Goal: Transaction & Acquisition: Purchase product/service

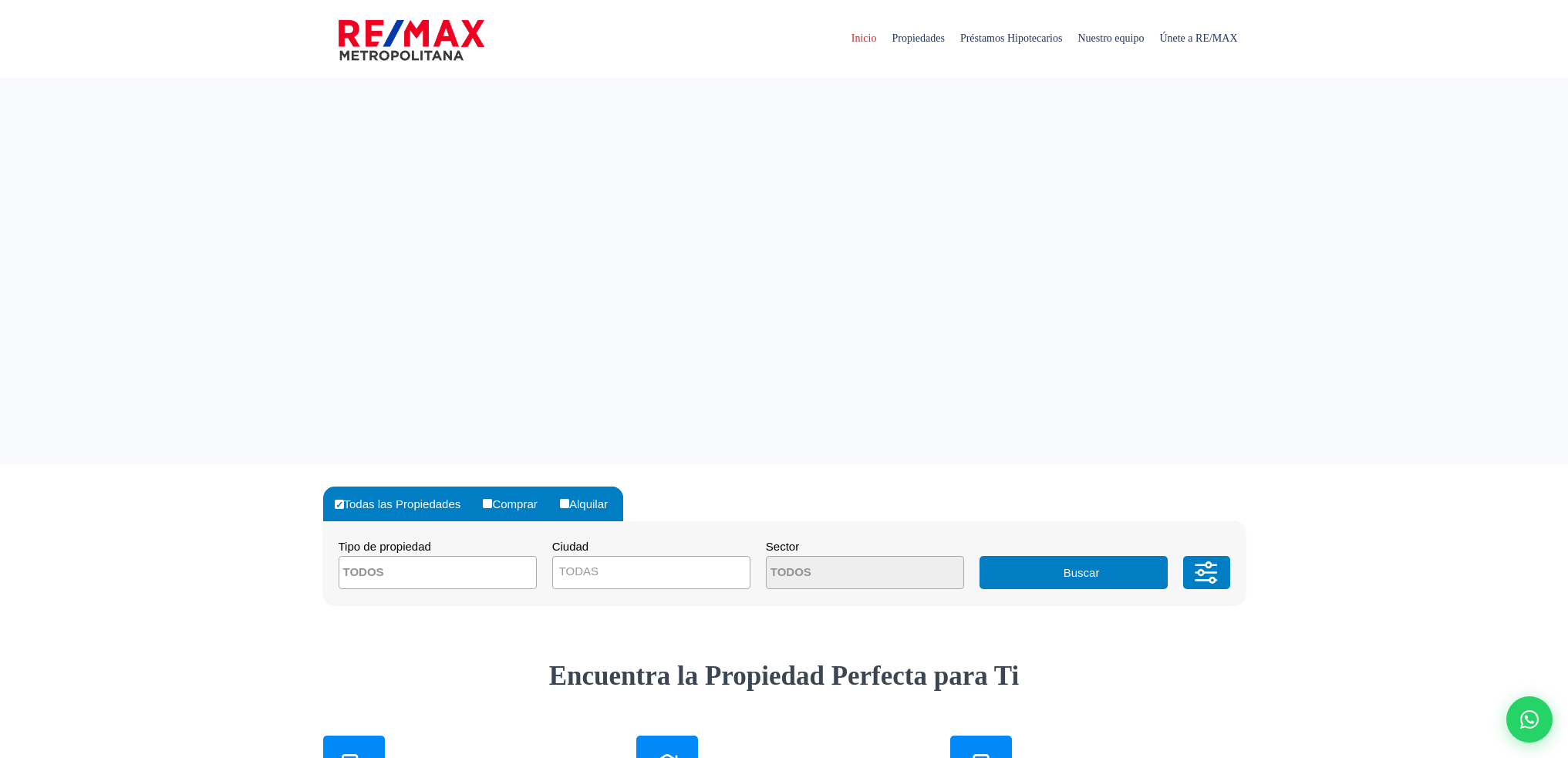
select select
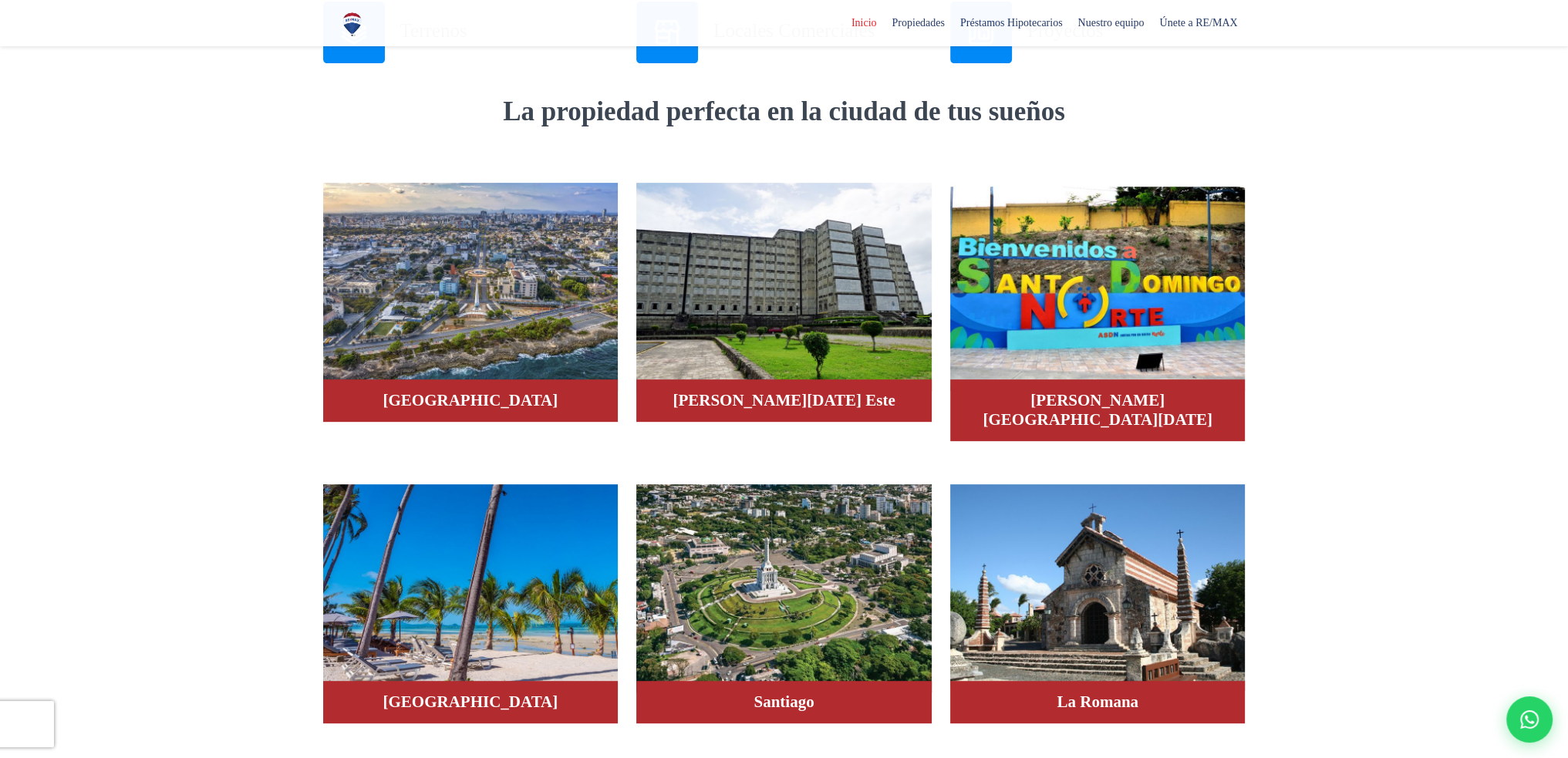
scroll to position [926, 0]
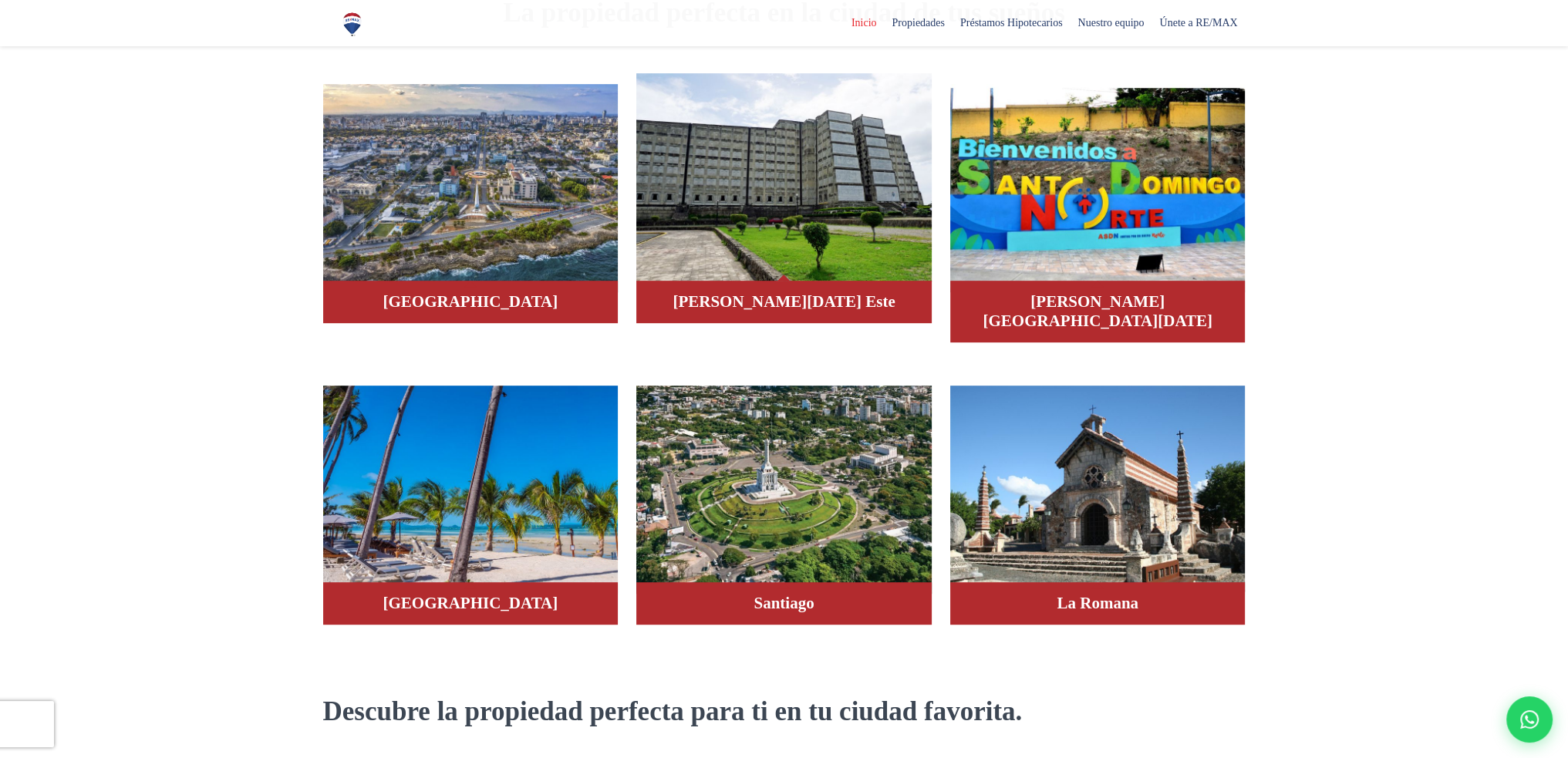
click at [776, 245] on img at bounding box center [783, 178] width 296 height 208
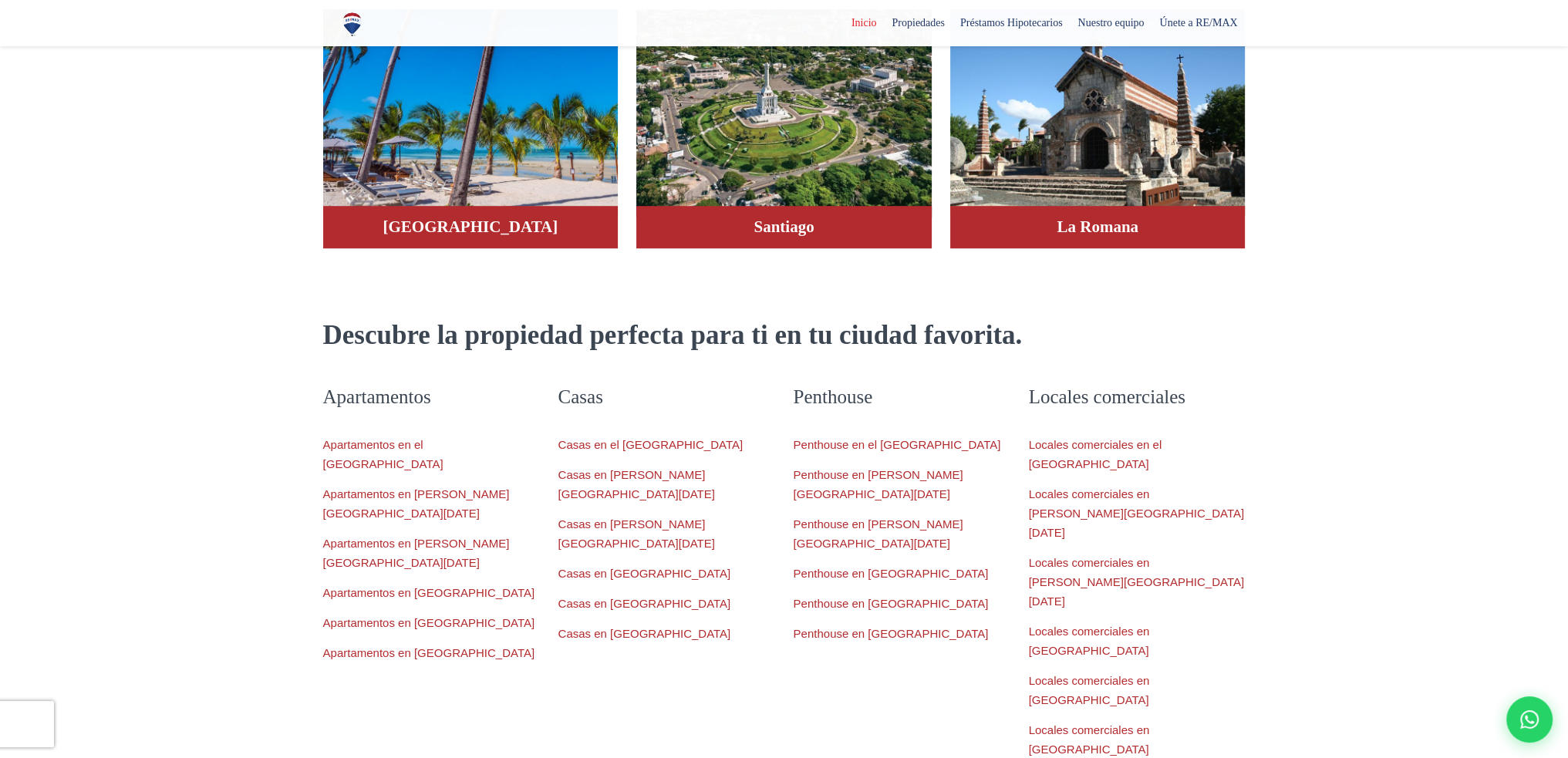
scroll to position [1311, 0]
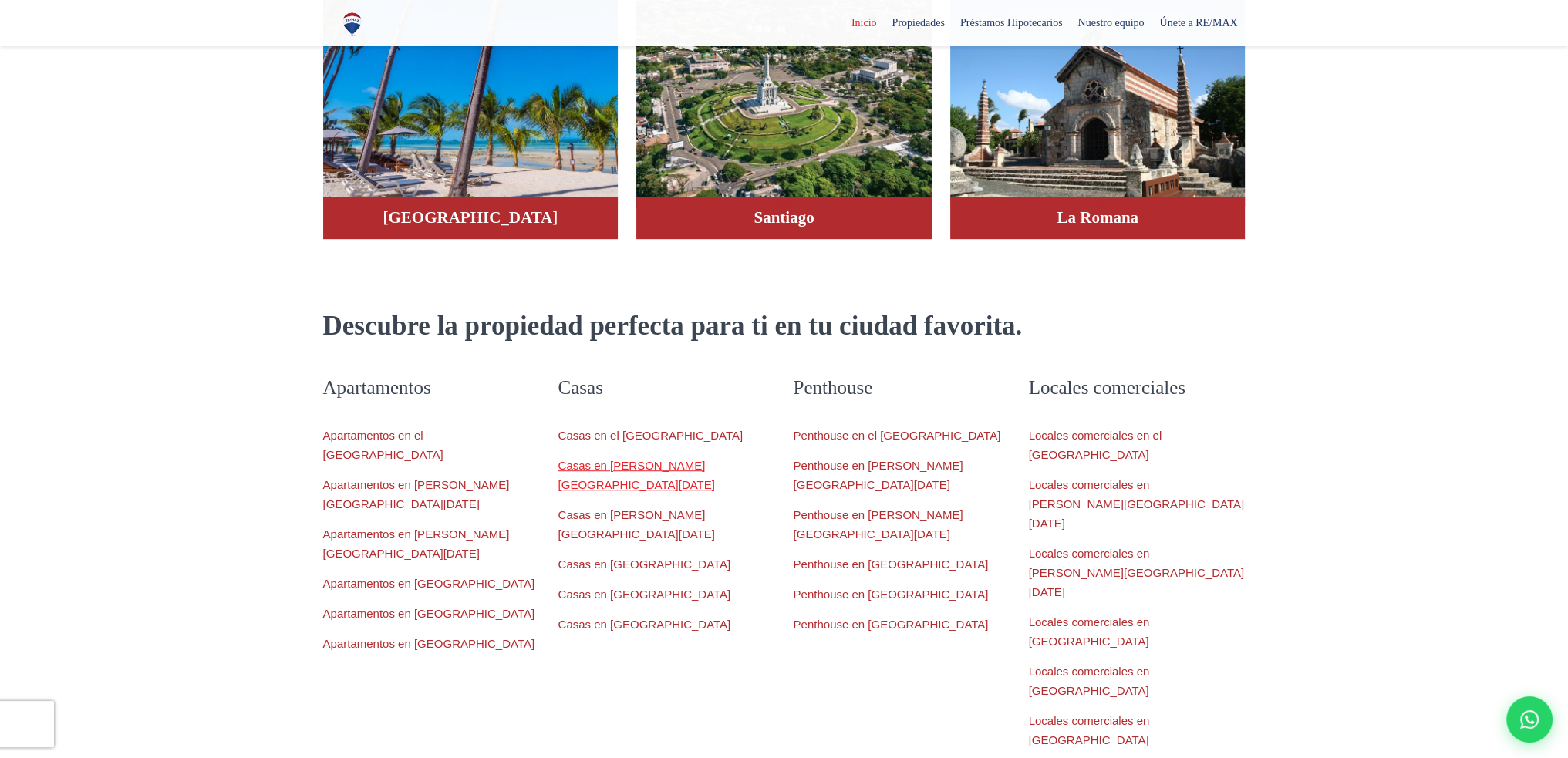
click at [610, 459] on link "Casas en Santo Domingo Este" at bounding box center [637, 475] width 157 height 32
click at [667, 459] on link "Casas en Santo Domingo Este" at bounding box center [637, 475] width 157 height 32
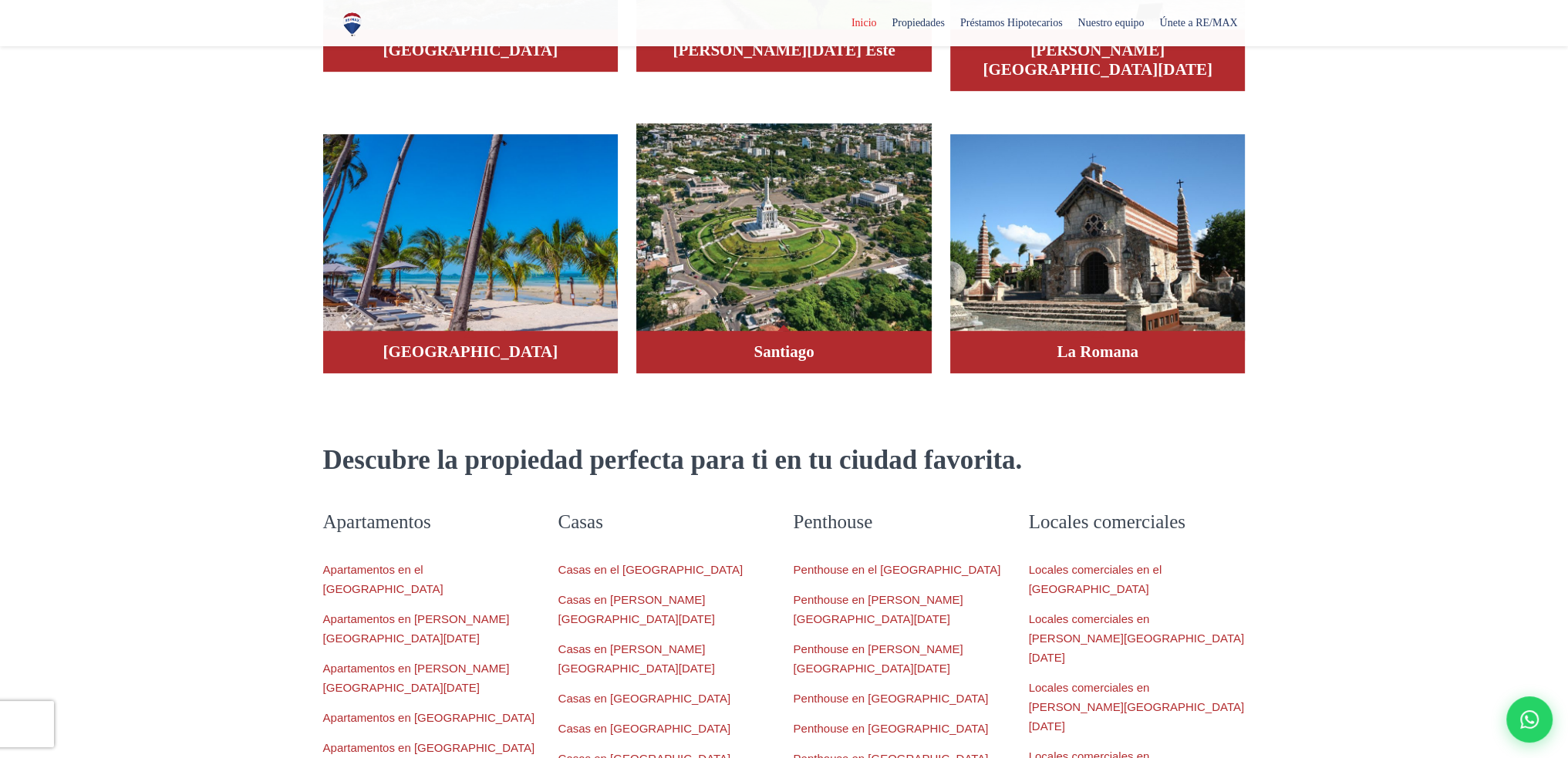
scroll to position [1389, 0]
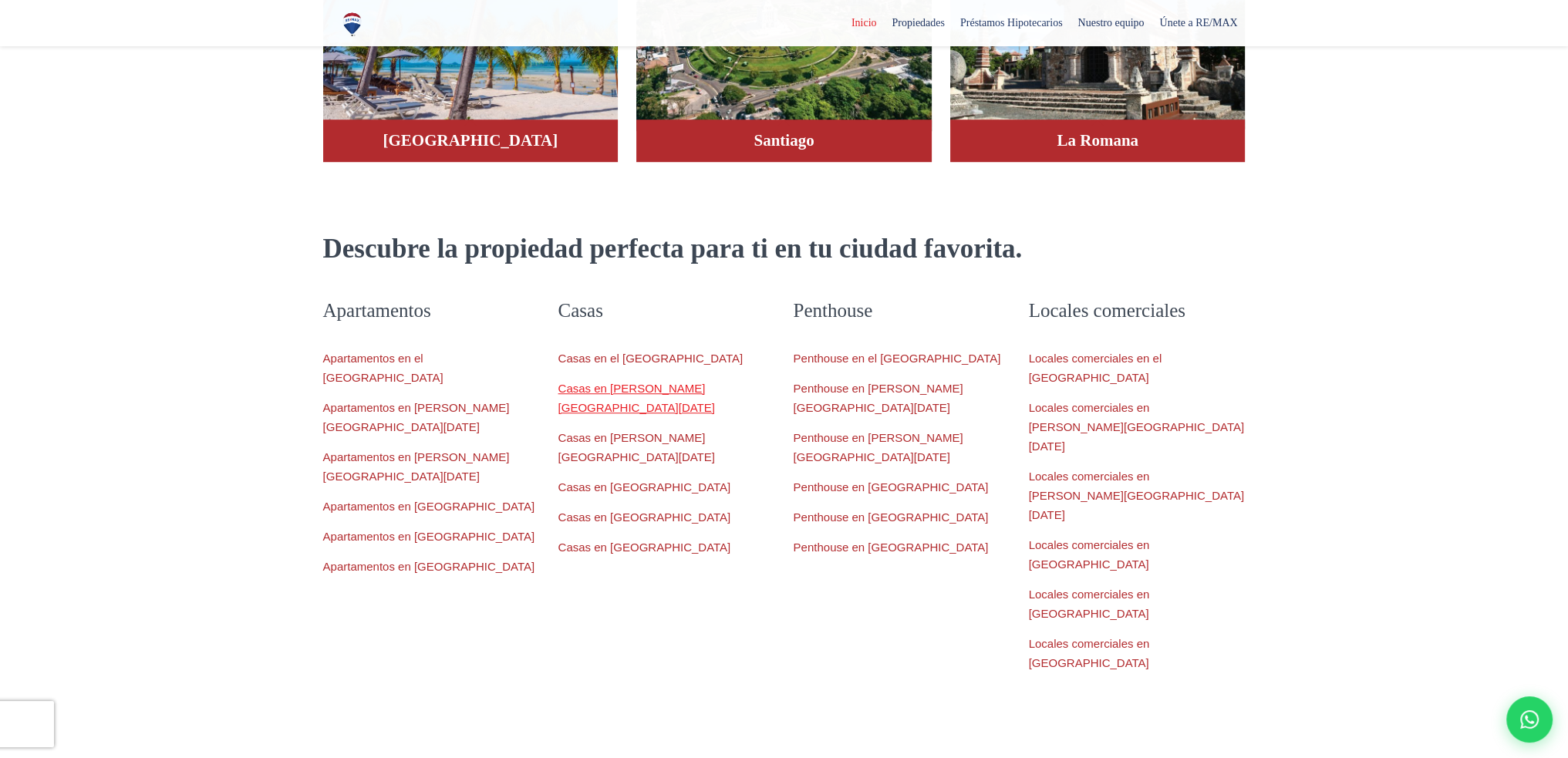
click at [696, 382] on link "Casas en Santo Domingo Este" at bounding box center [637, 398] width 157 height 32
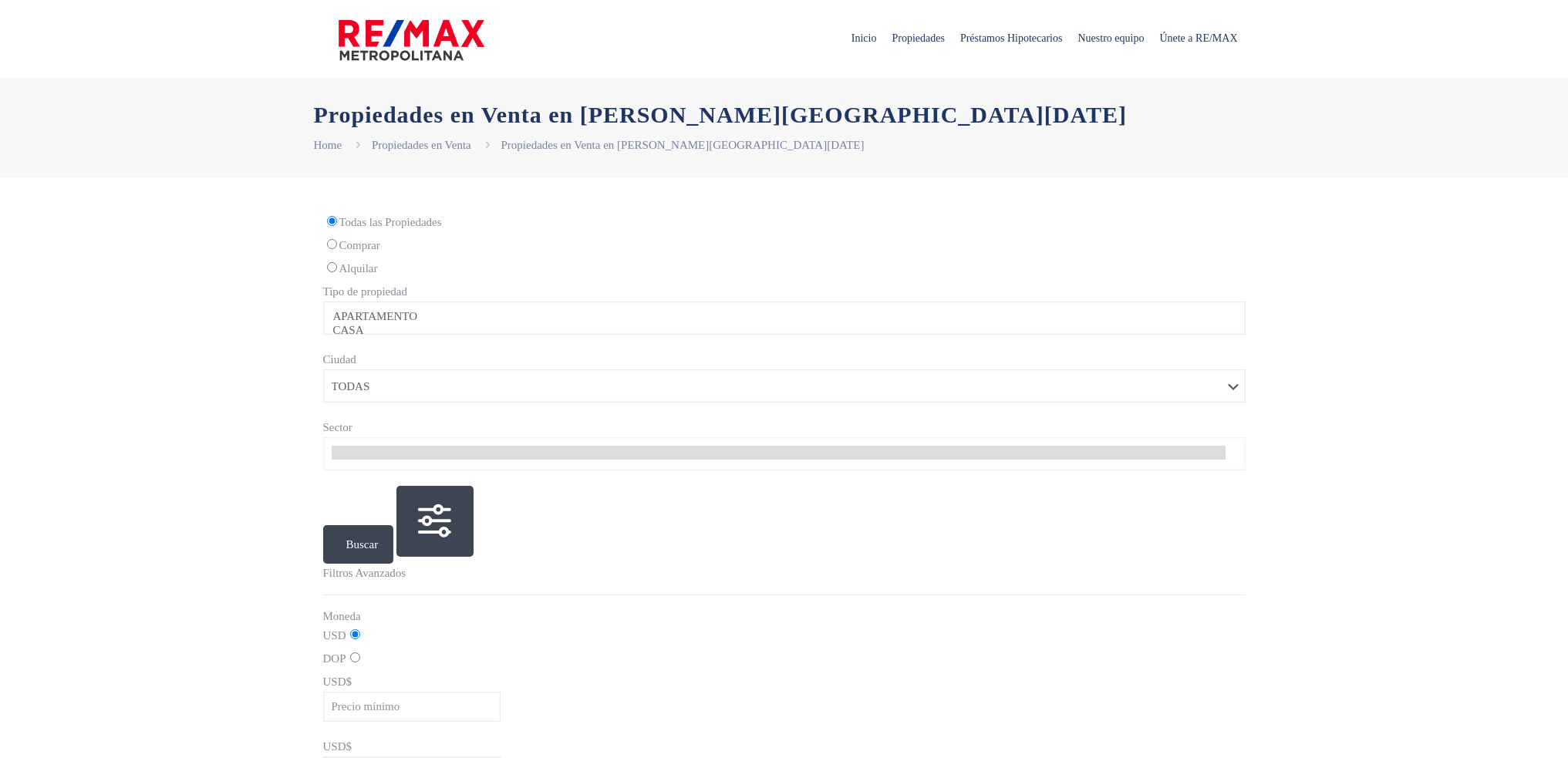
select select
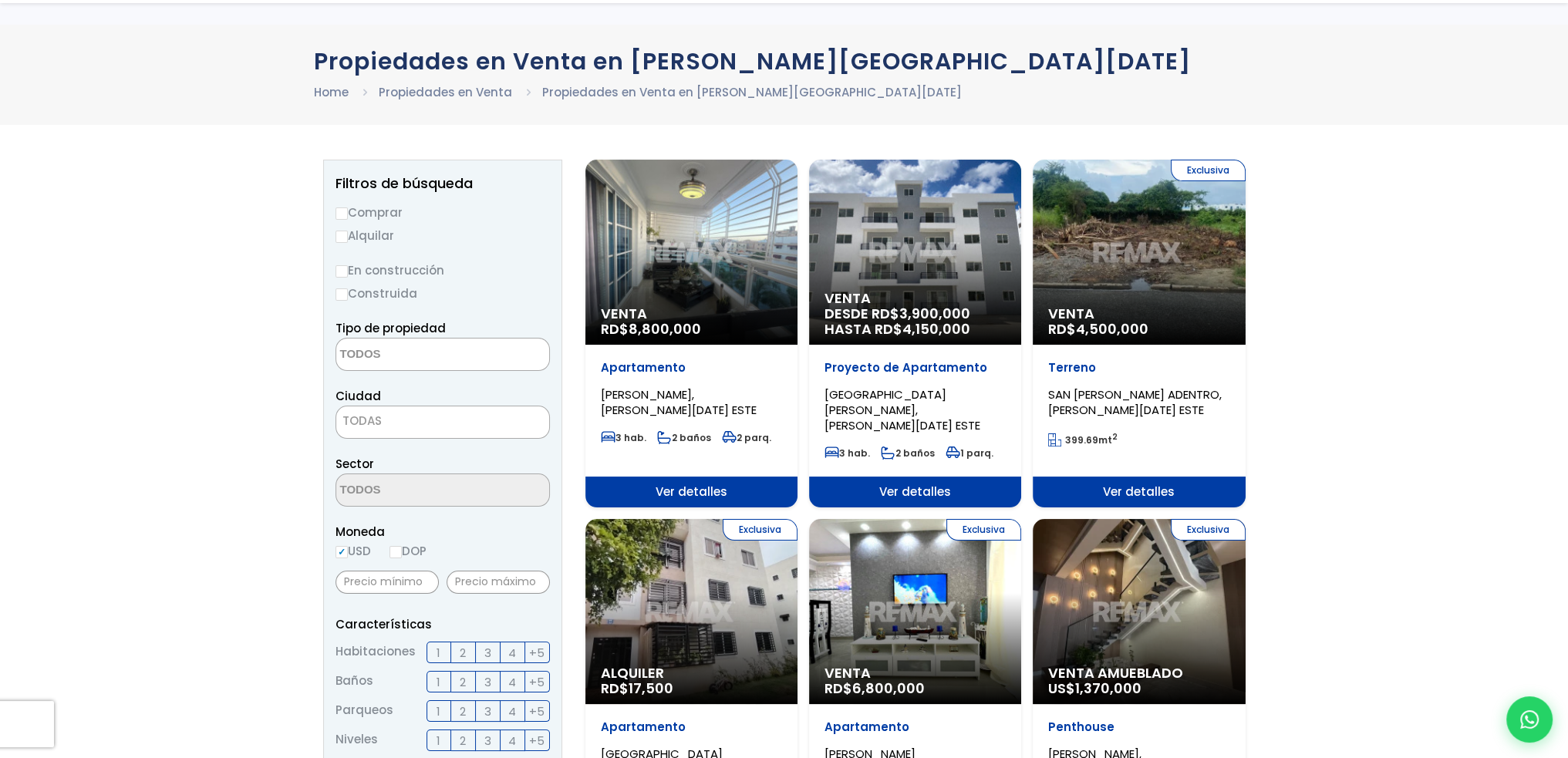
scroll to position [154, 0]
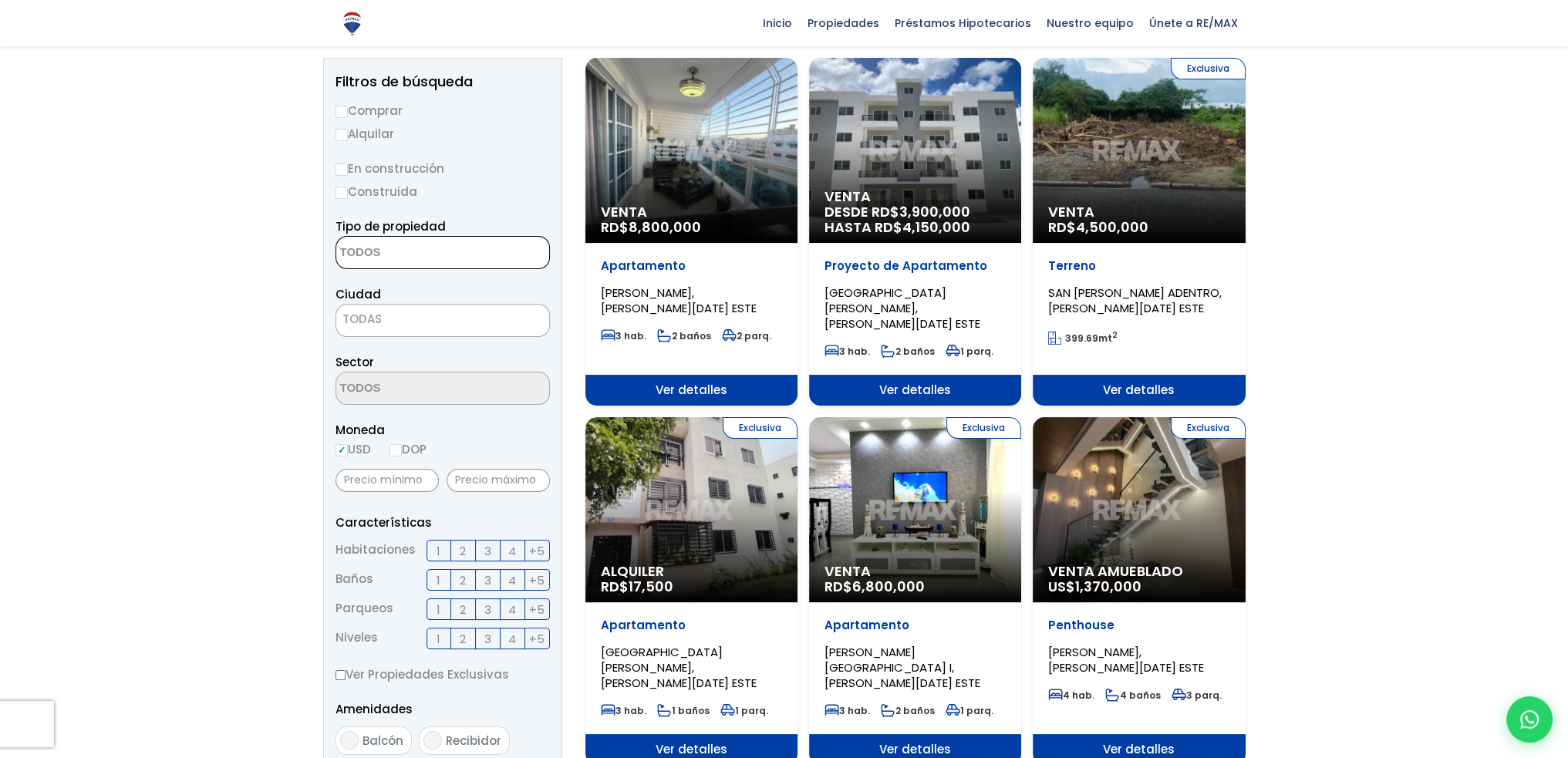
click at [441, 250] on textarea "Search" at bounding box center [411, 253] width 150 height 33
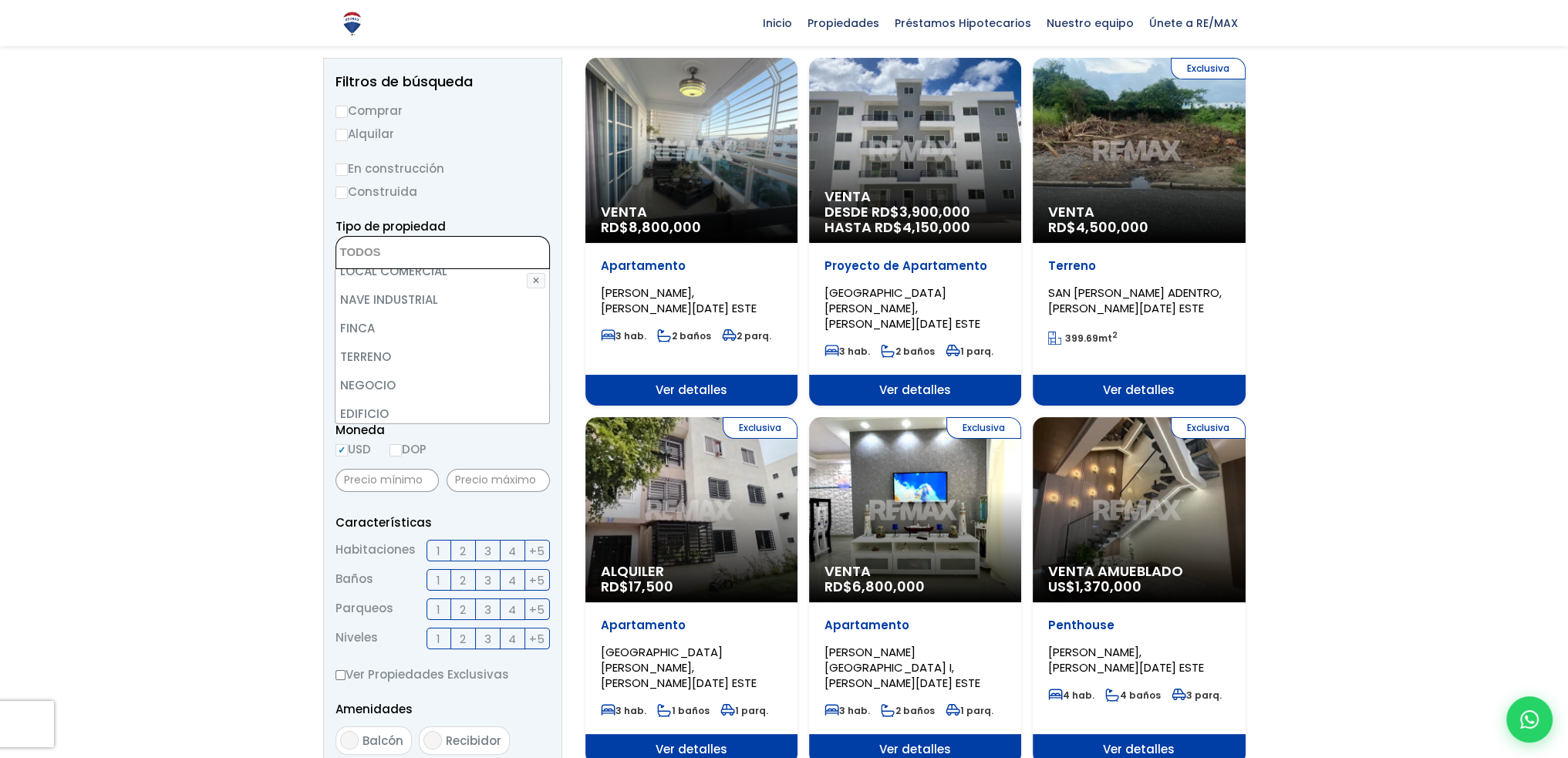
scroll to position [87, 0]
click at [409, 337] on li "TERRENO" at bounding box center [442, 339] width 213 height 29
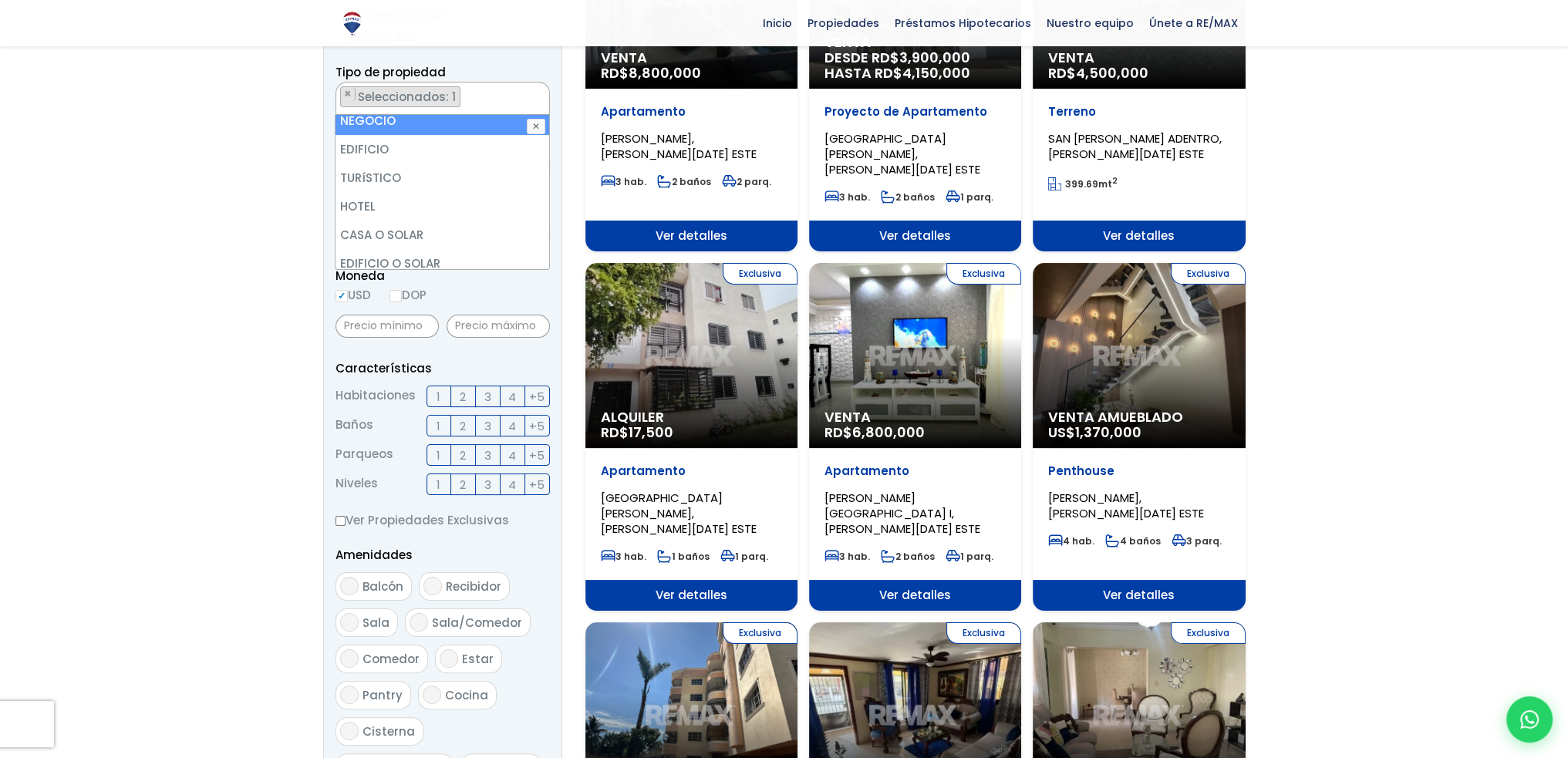
scroll to position [211, 0]
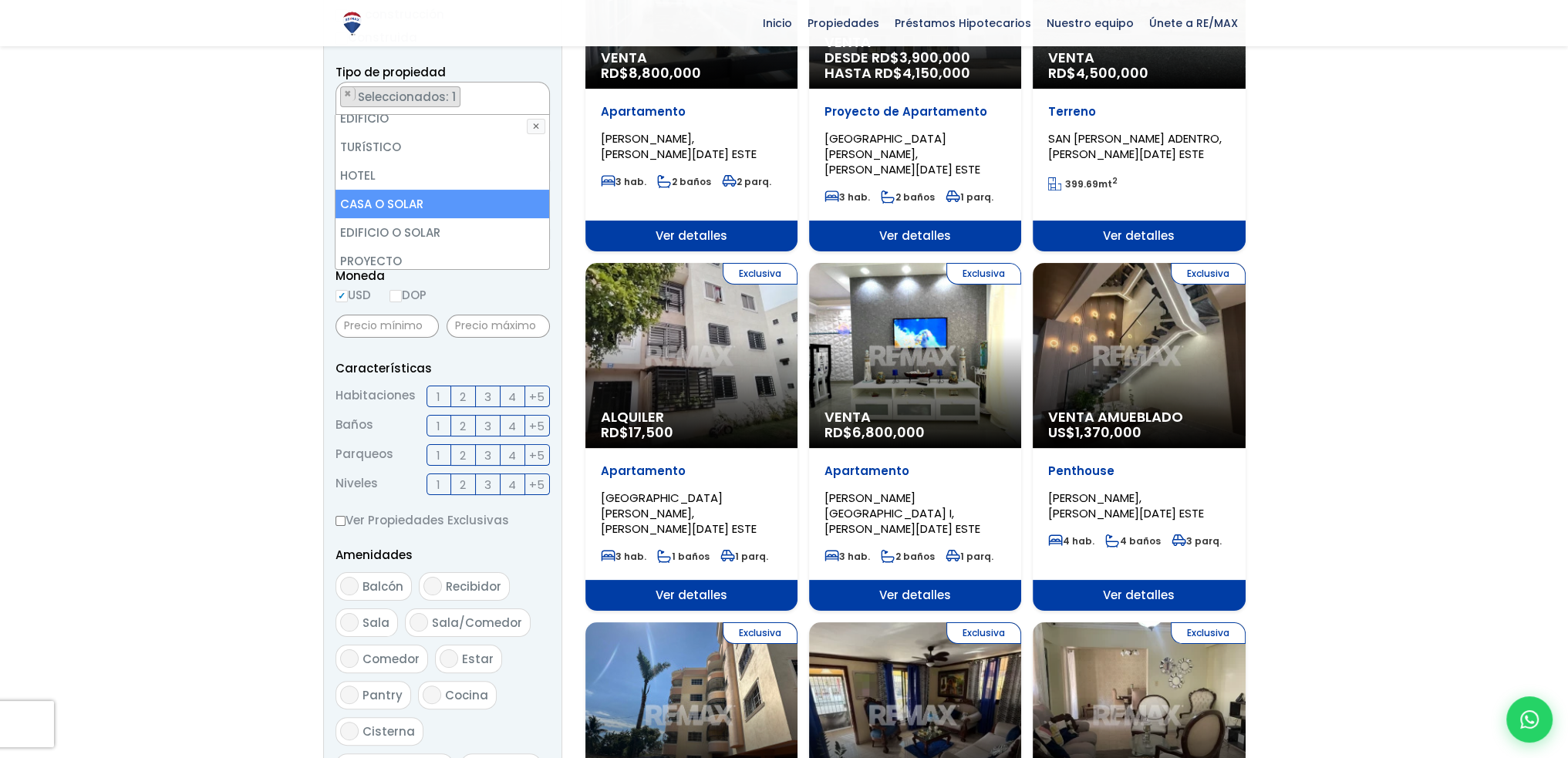
click at [405, 209] on li "CASA O SOLAR" at bounding box center [442, 204] width 213 height 29
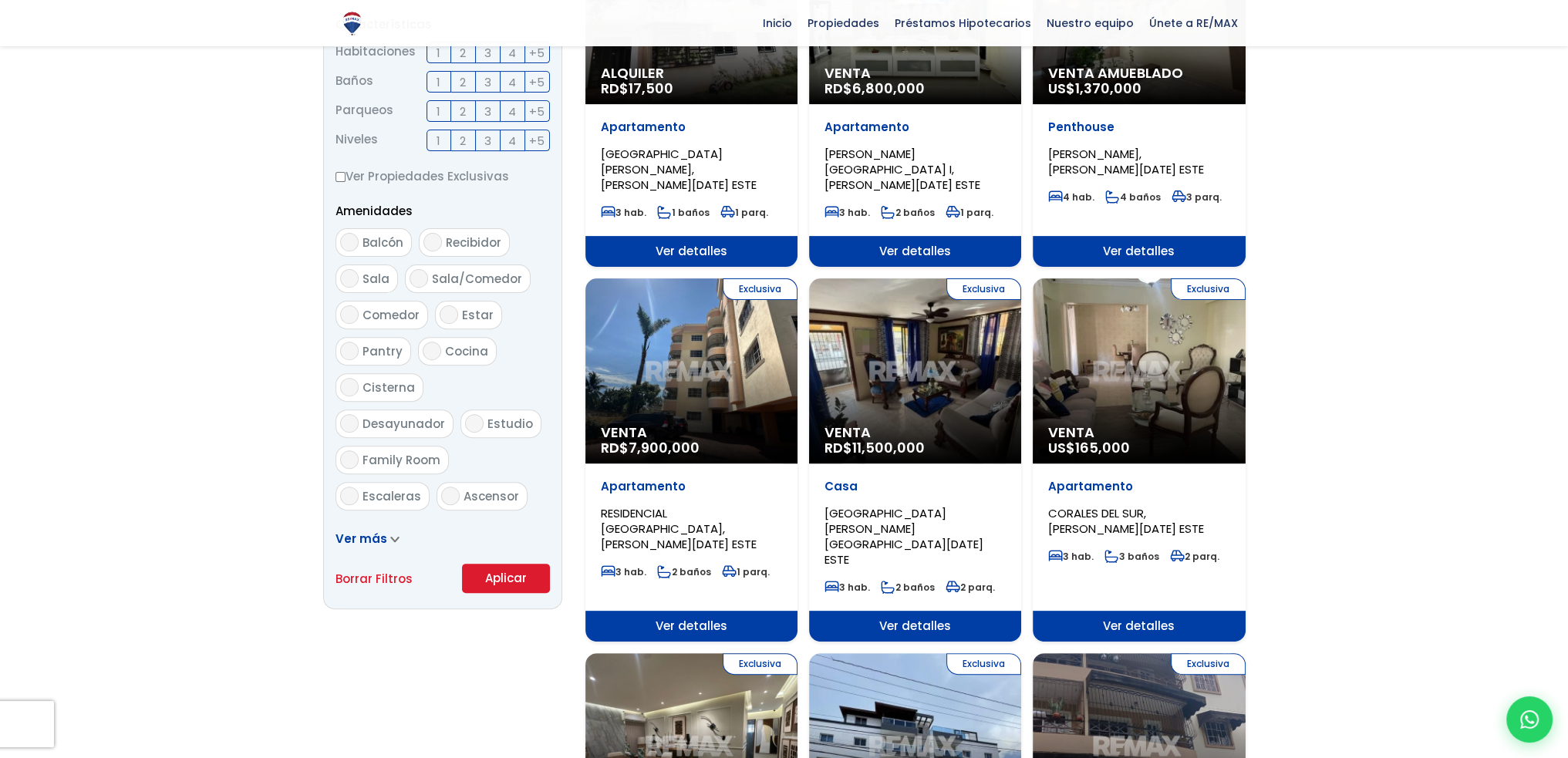
scroll to position [694, 0]
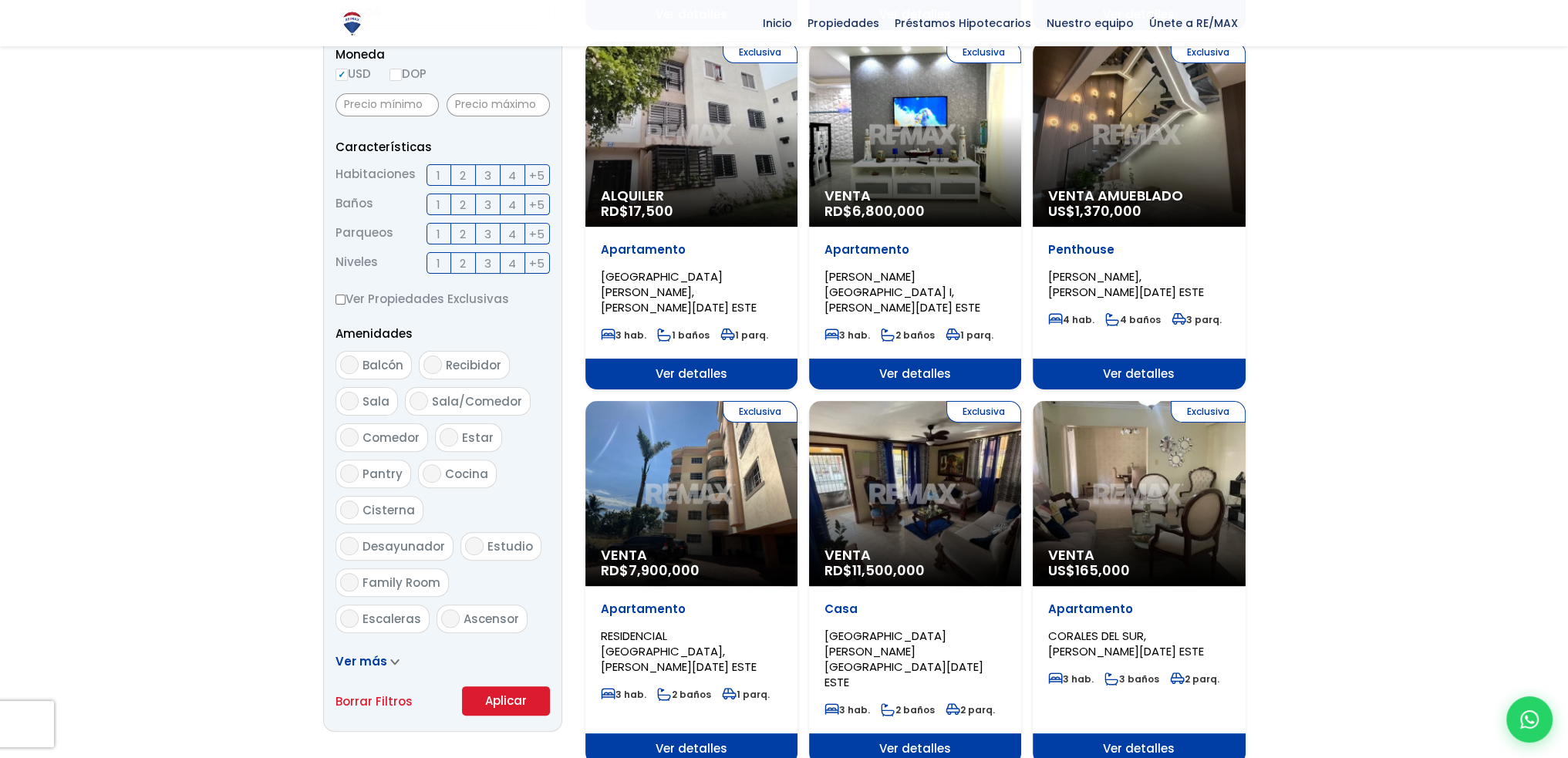
click at [495, 538] on form "Comprar Alquilar En construcción Construida Tipo de propiedad APARTAMENTO CASA …" at bounding box center [443, 220] width 215 height 990
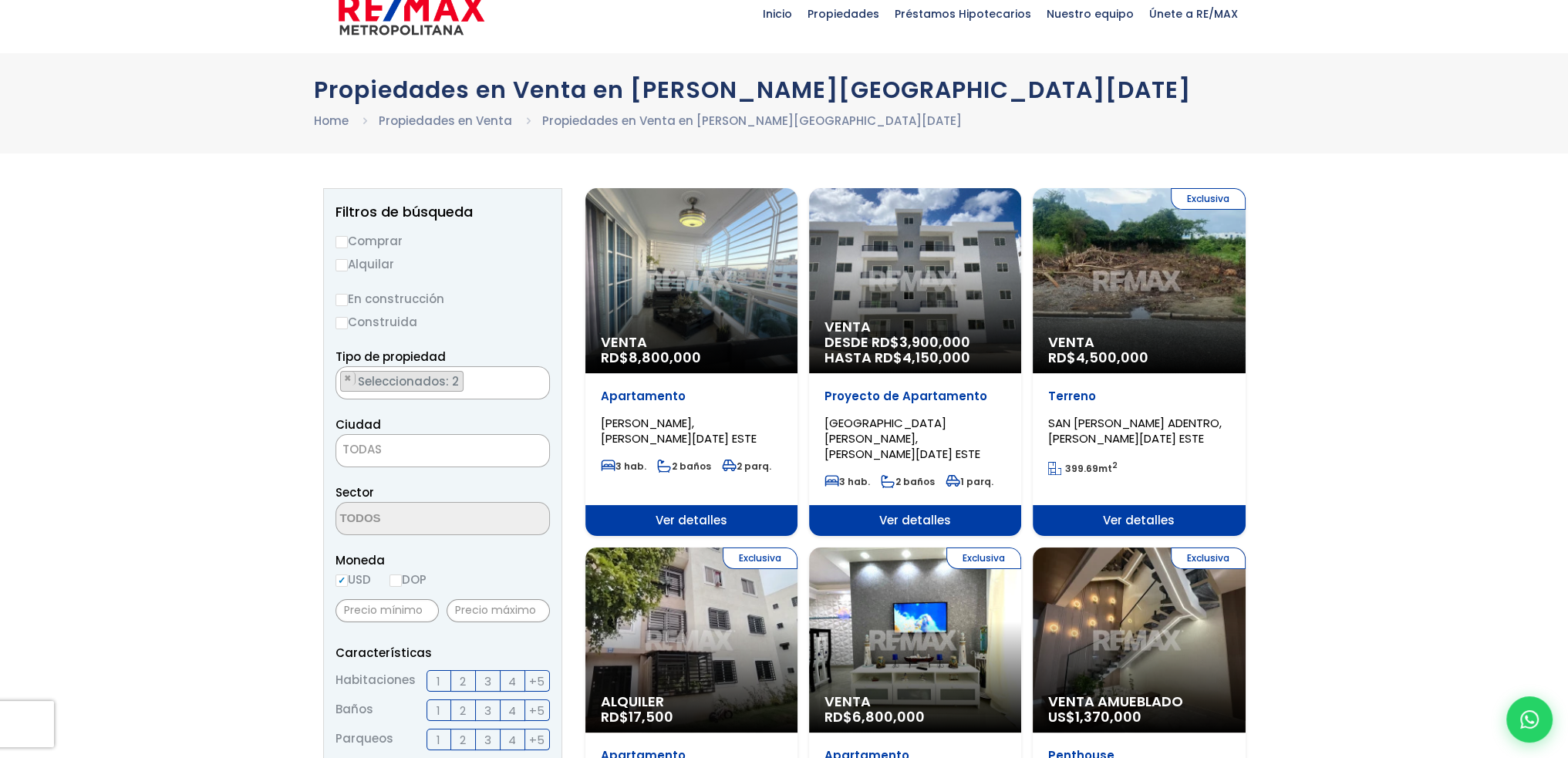
scroll to position [0, 0]
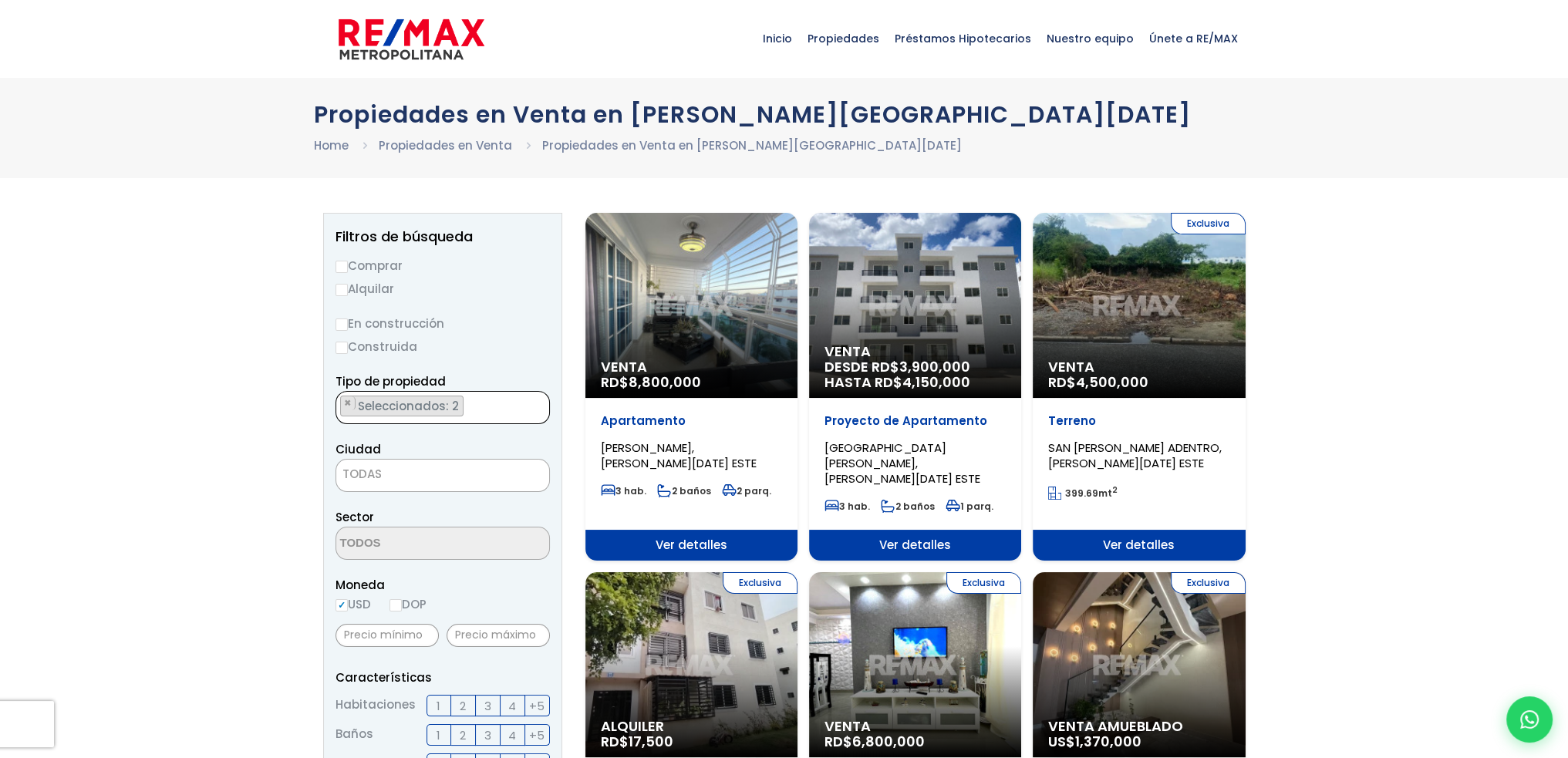
click at [478, 417] on ul "× Seleccionados: 2 × Seleccionados: 2" at bounding box center [433, 408] width 194 height 33
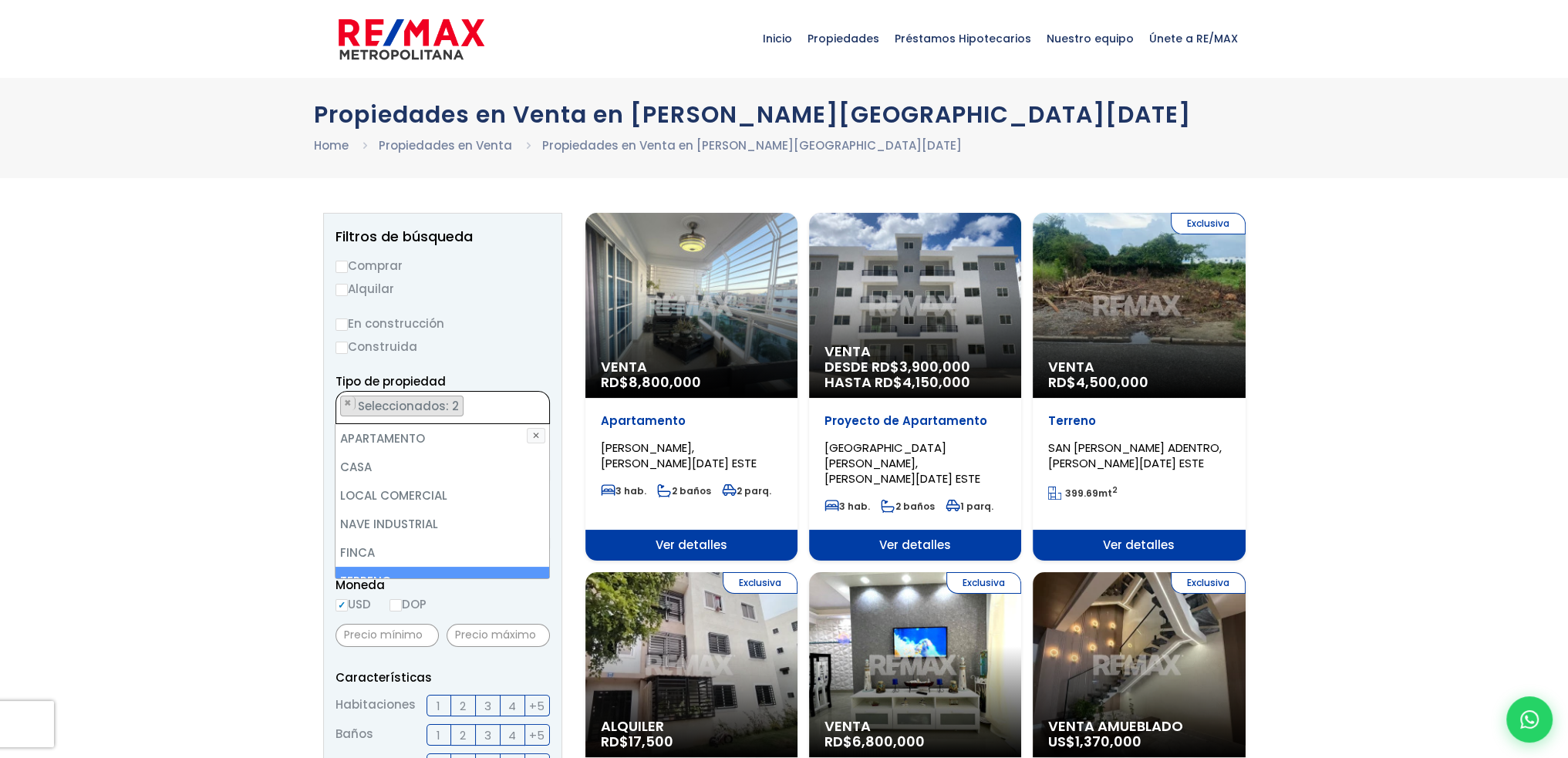
scroll to position [86, 0]
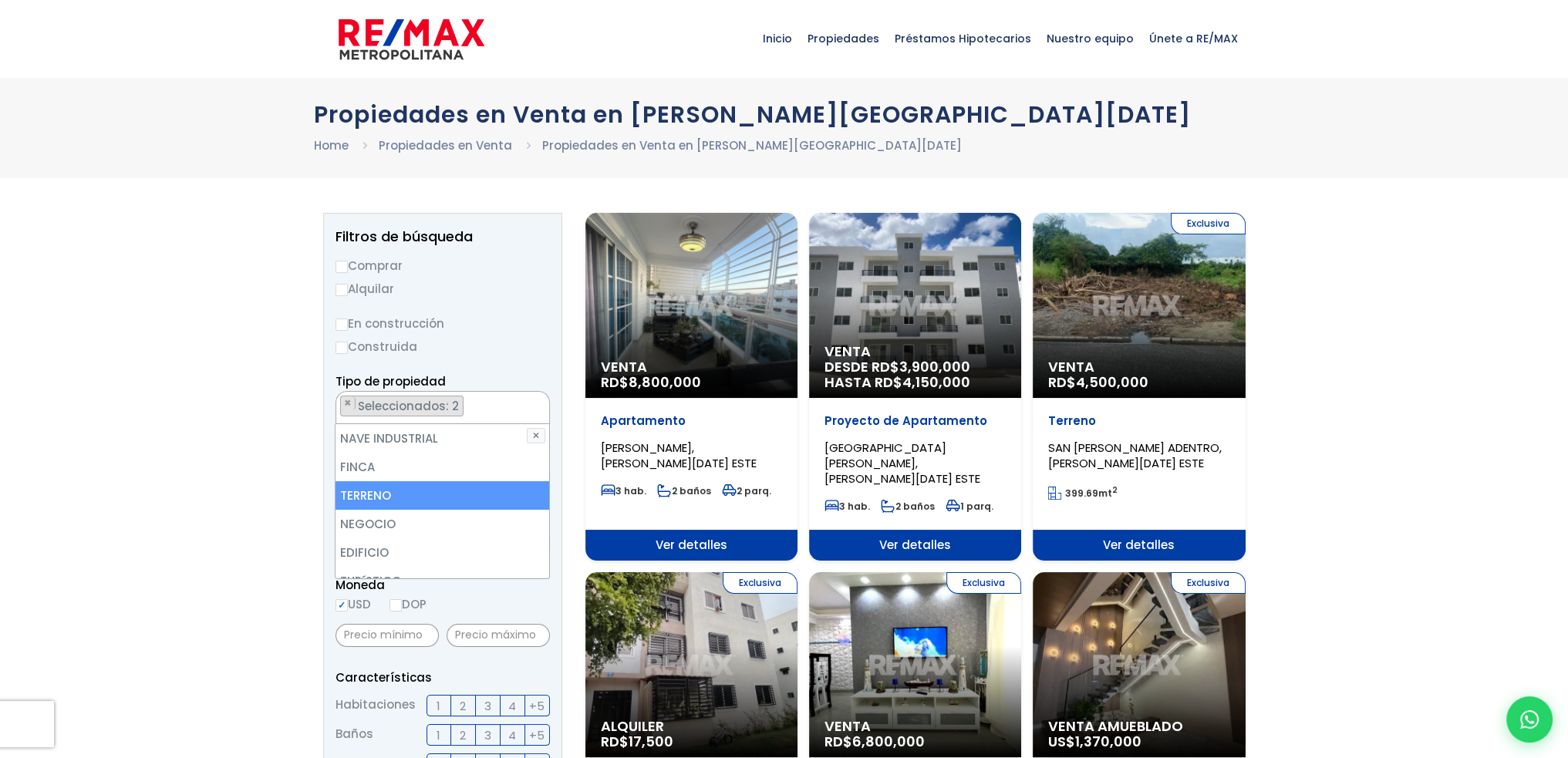
click at [383, 494] on li "TERRENO" at bounding box center [442, 496] width 213 height 29
select select "house+or+land"
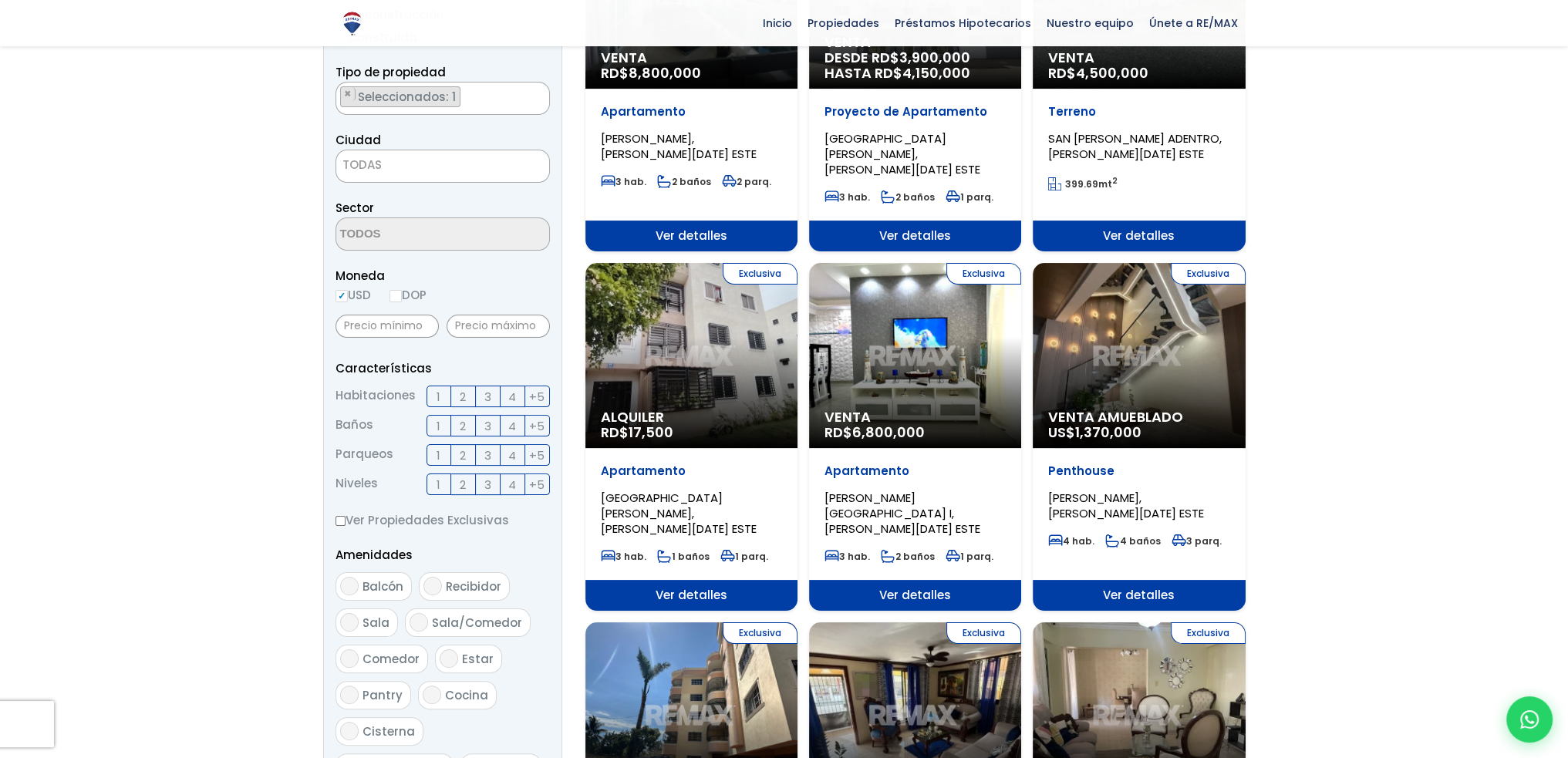
scroll to position [306, 0]
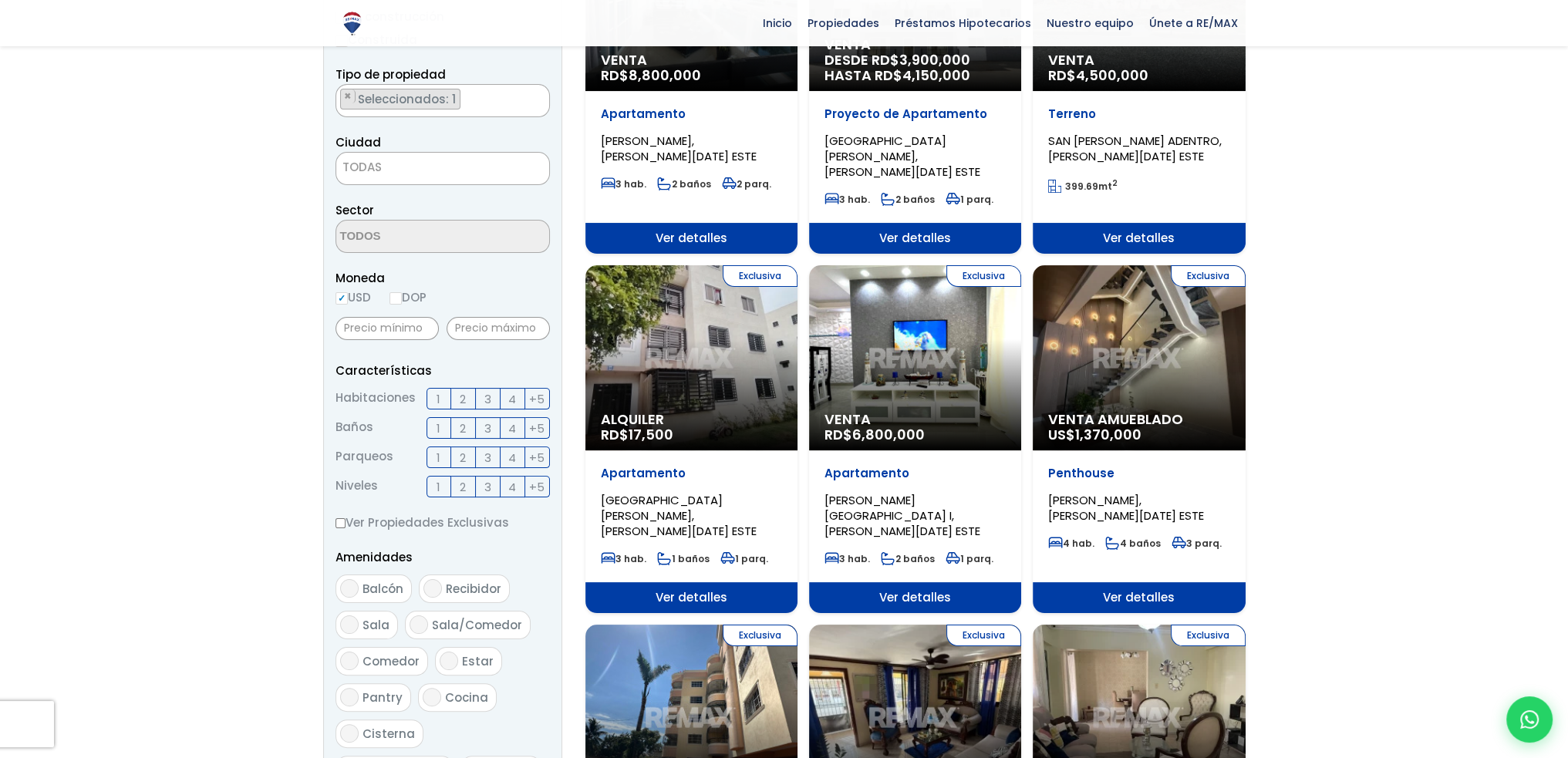
click at [466, 395] on label "2" at bounding box center [464, 399] width 25 height 22
click at [0, 0] on input "2" at bounding box center [0, 0] width 0 height 0
click at [437, 426] on span "1" at bounding box center [438, 428] width 4 height 19
click at [0, 0] on input "1" at bounding box center [0, 0] width 0 height 0
click at [439, 461] on span "1" at bounding box center [438, 458] width 4 height 19
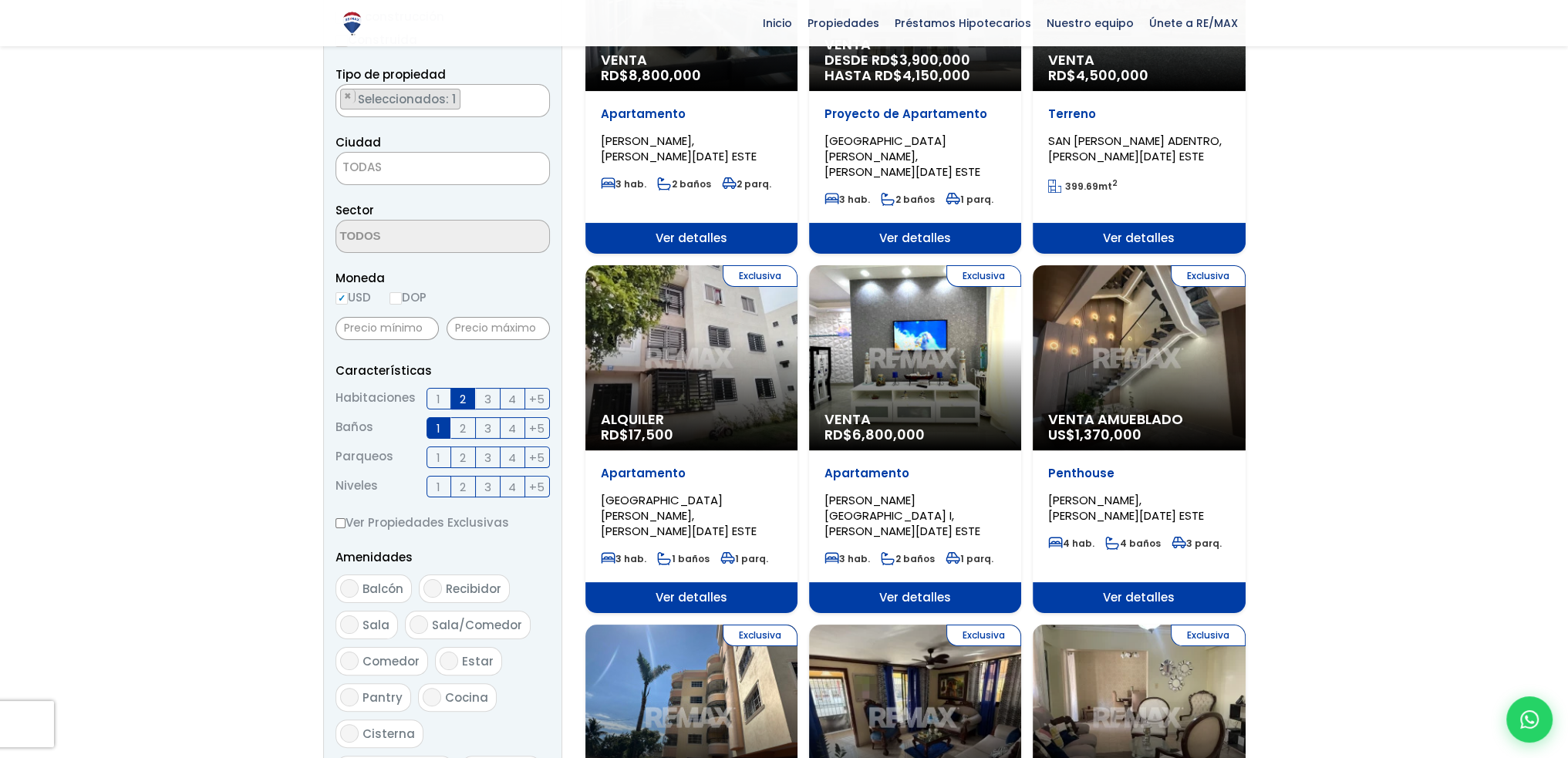
click at [0, 0] on input "1" at bounding box center [0, 0] width 0 height 0
click at [489, 482] on span "3" at bounding box center [488, 487] width 7 height 19
click at [0, 0] on input "3" at bounding box center [0, 0] width 0 height 0
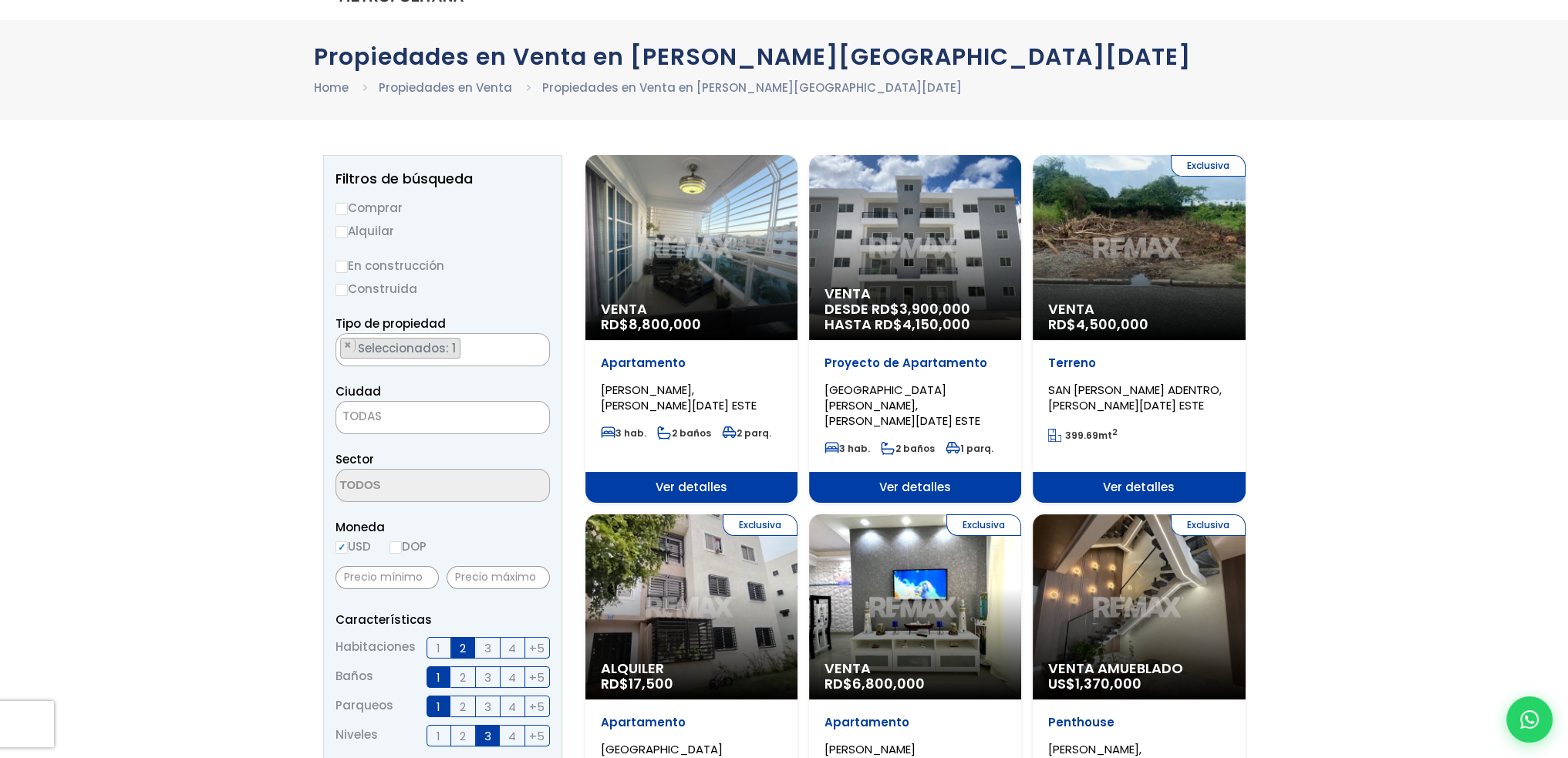
scroll to position [0, 0]
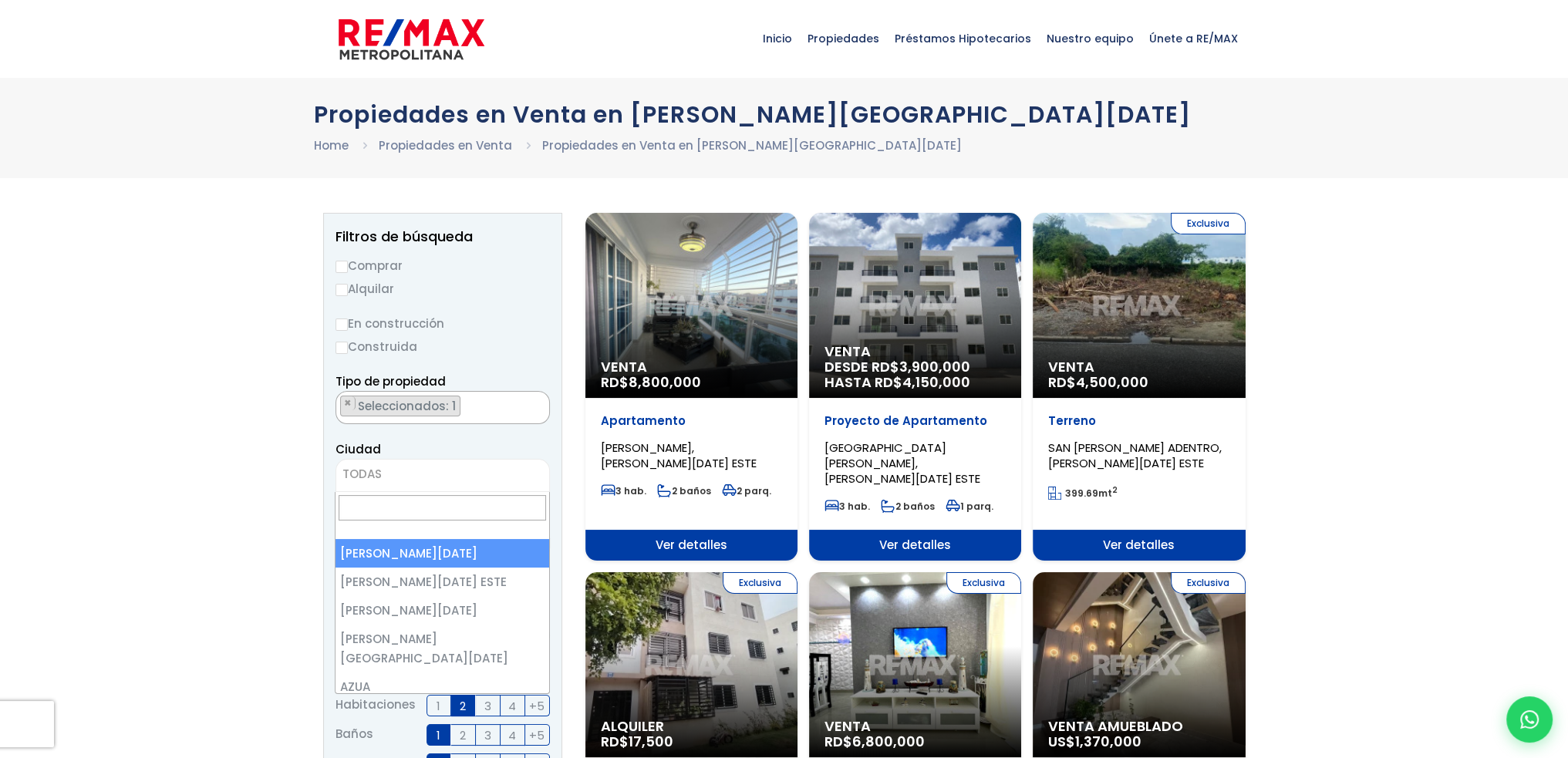
click at [522, 478] on span "TODAS" at bounding box center [443, 475] width 213 height 22
select select "148"
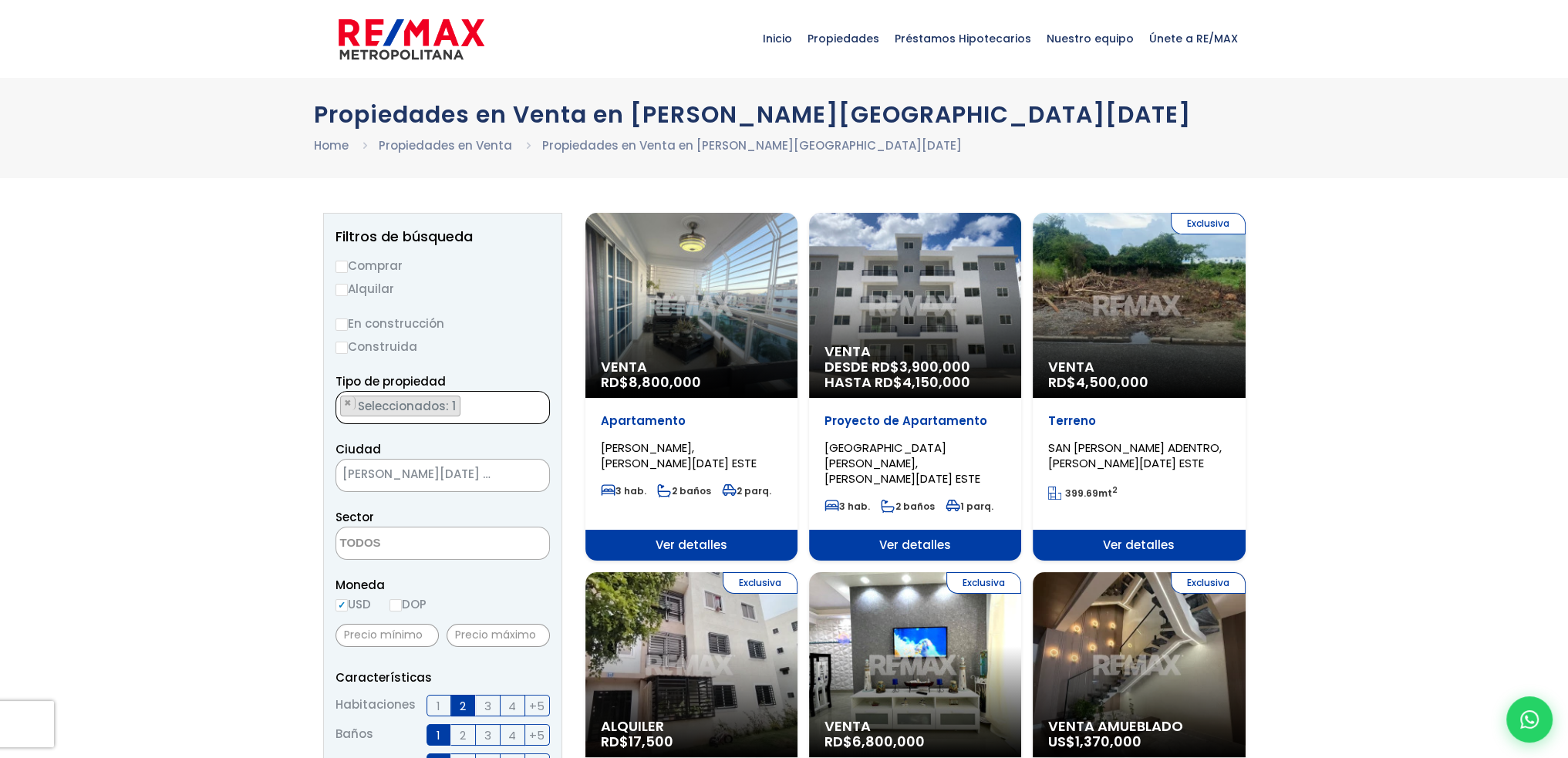
click at [484, 411] on ul "× Seleccionados: 1" at bounding box center [433, 408] width 194 height 33
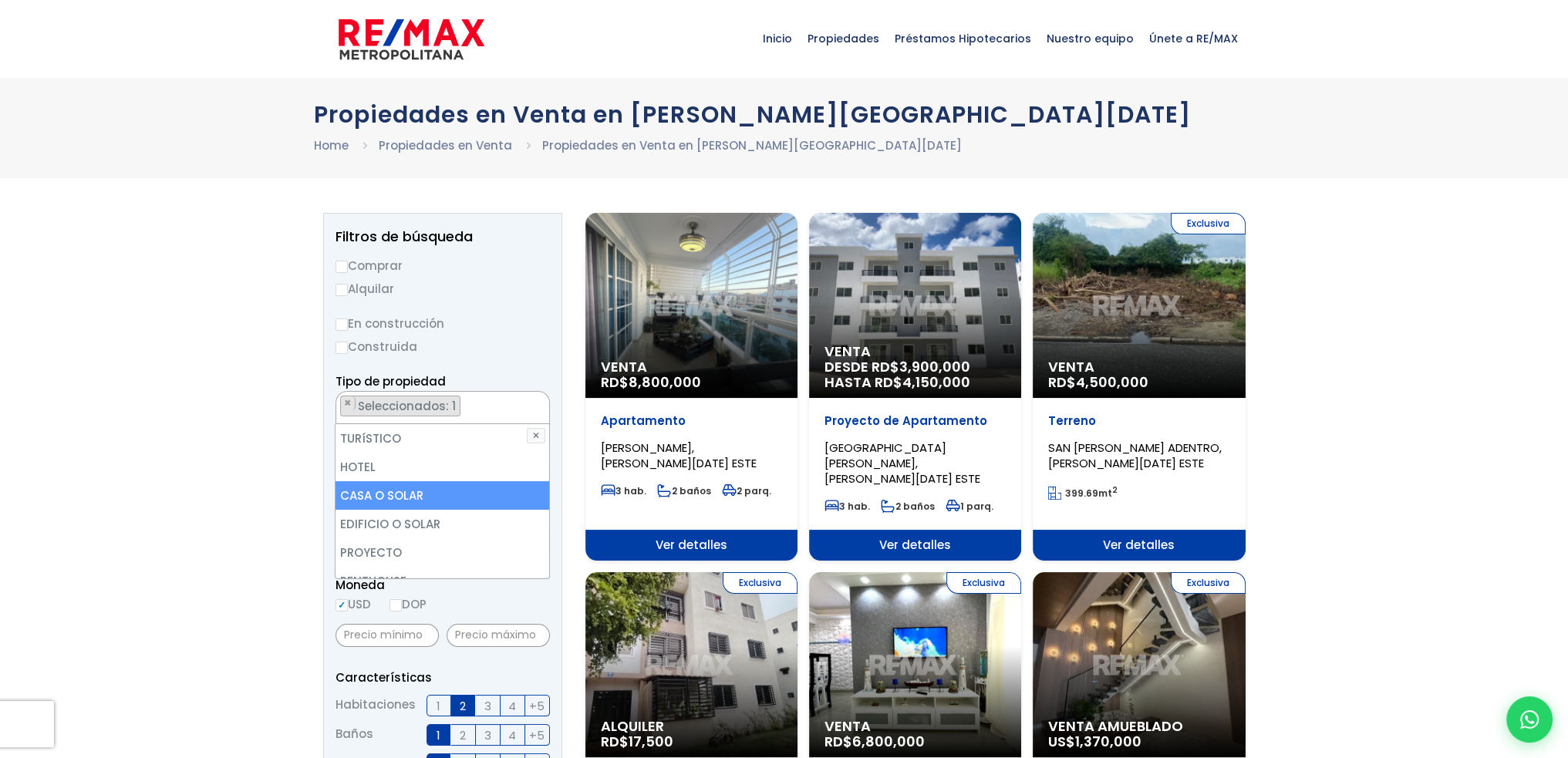
click at [419, 493] on li "CASA O SOLAR" at bounding box center [442, 496] width 213 height 29
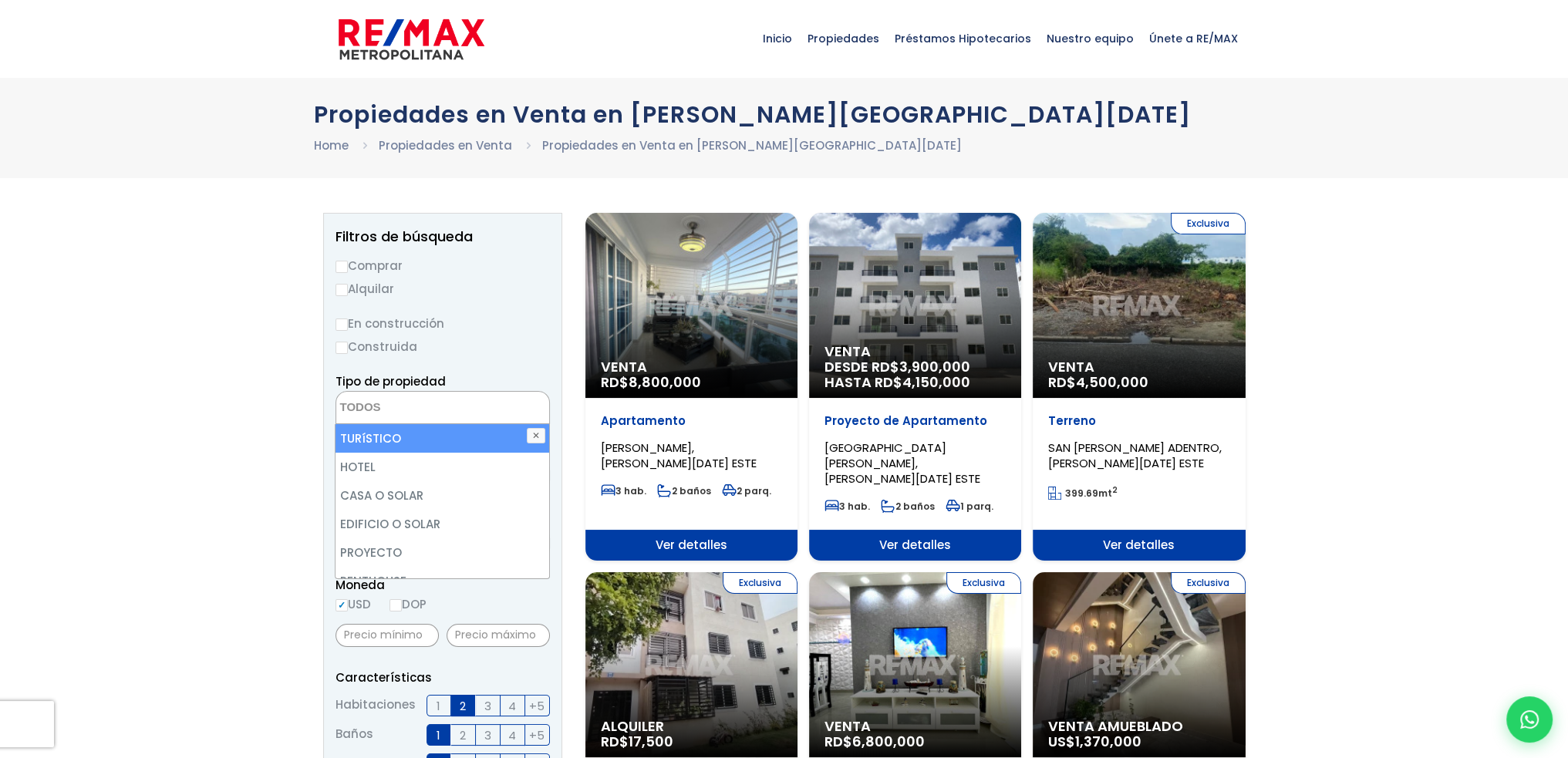
click at [506, 397] on span at bounding box center [443, 408] width 215 height 33
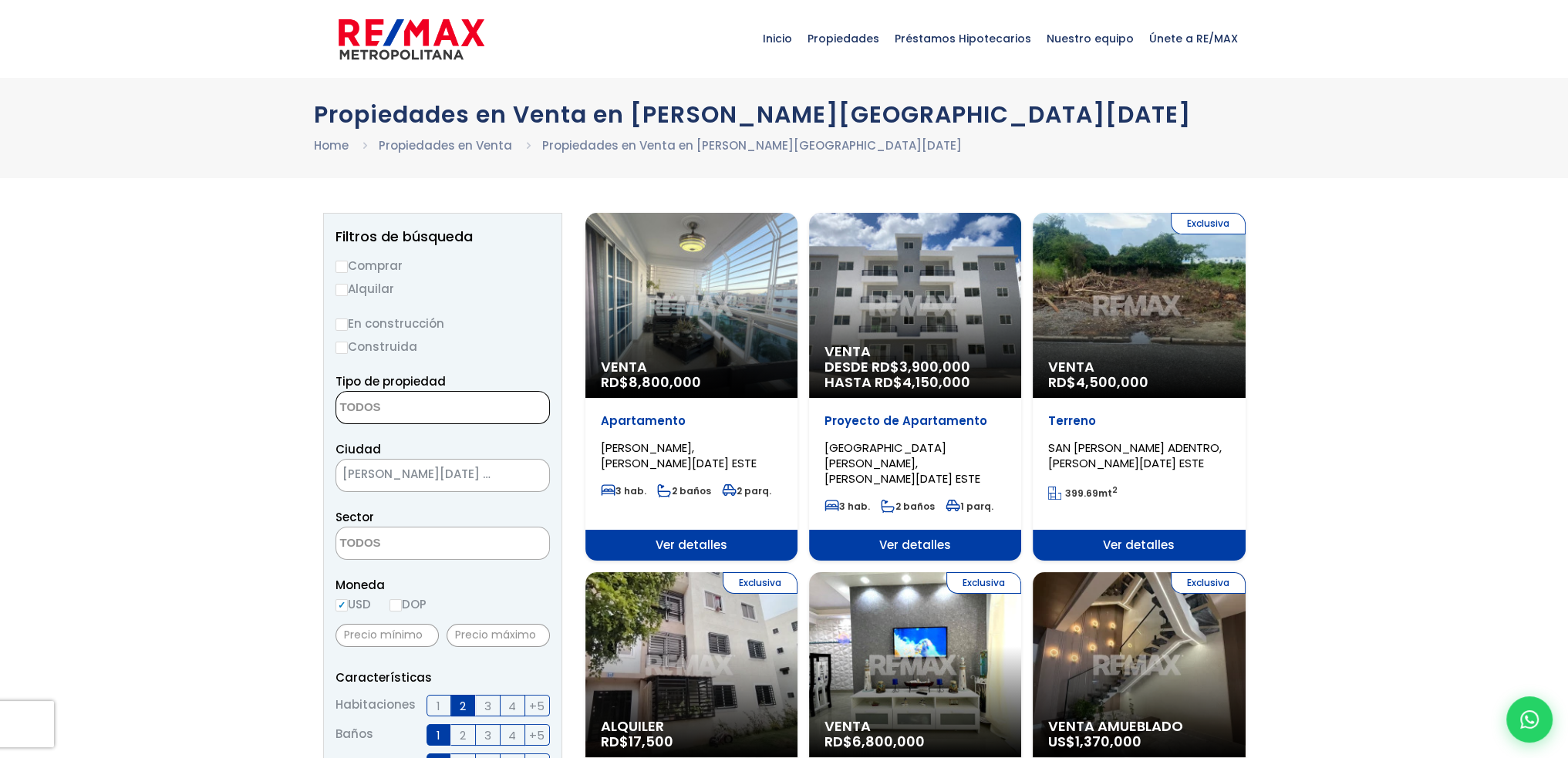
click at [465, 413] on textarea "Search" at bounding box center [411, 408] width 150 height 33
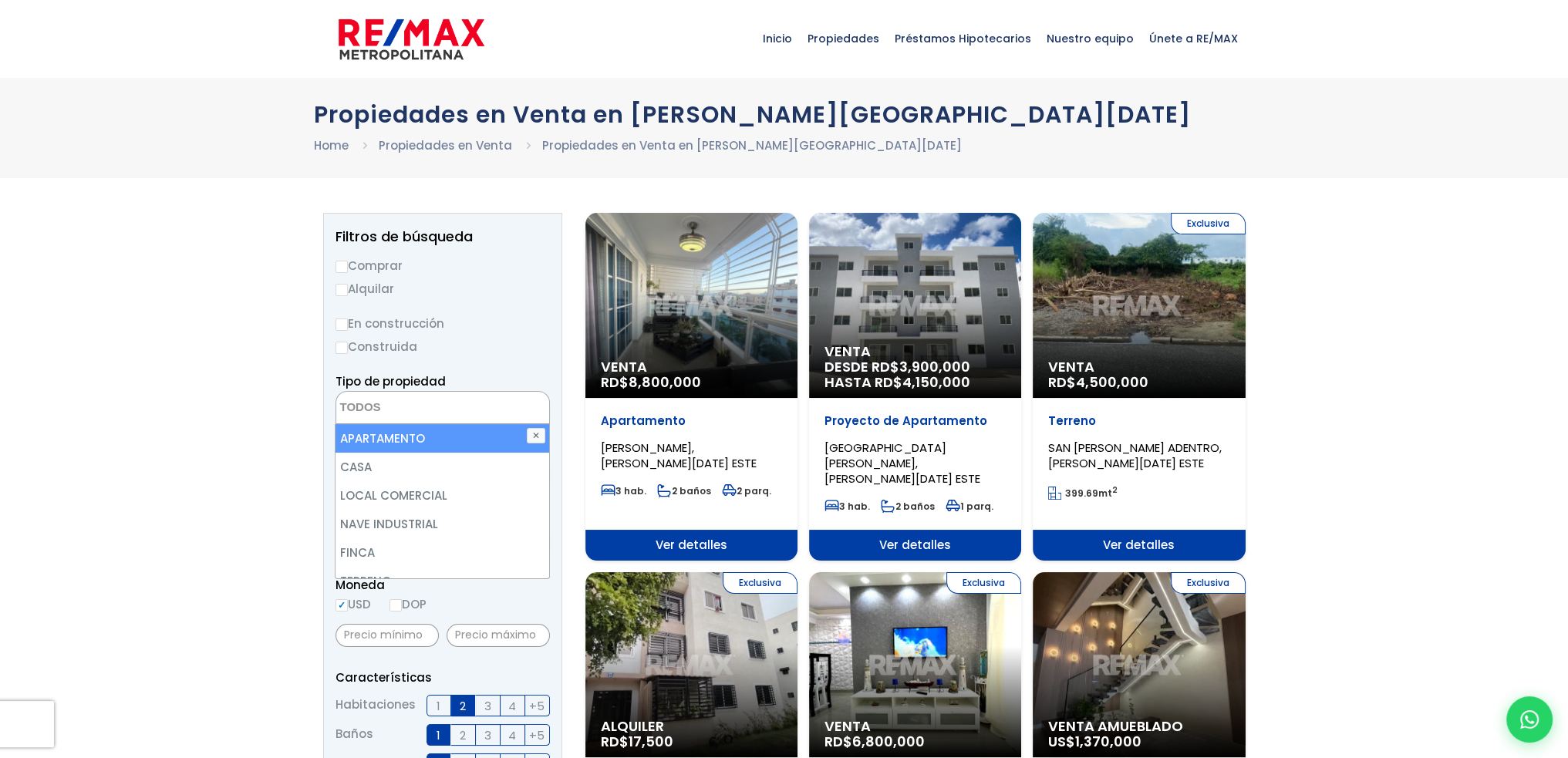
click at [387, 440] on li "APARTAMENTO" at bounding box center [442, 438] width 213 height 29
select select "apartment"
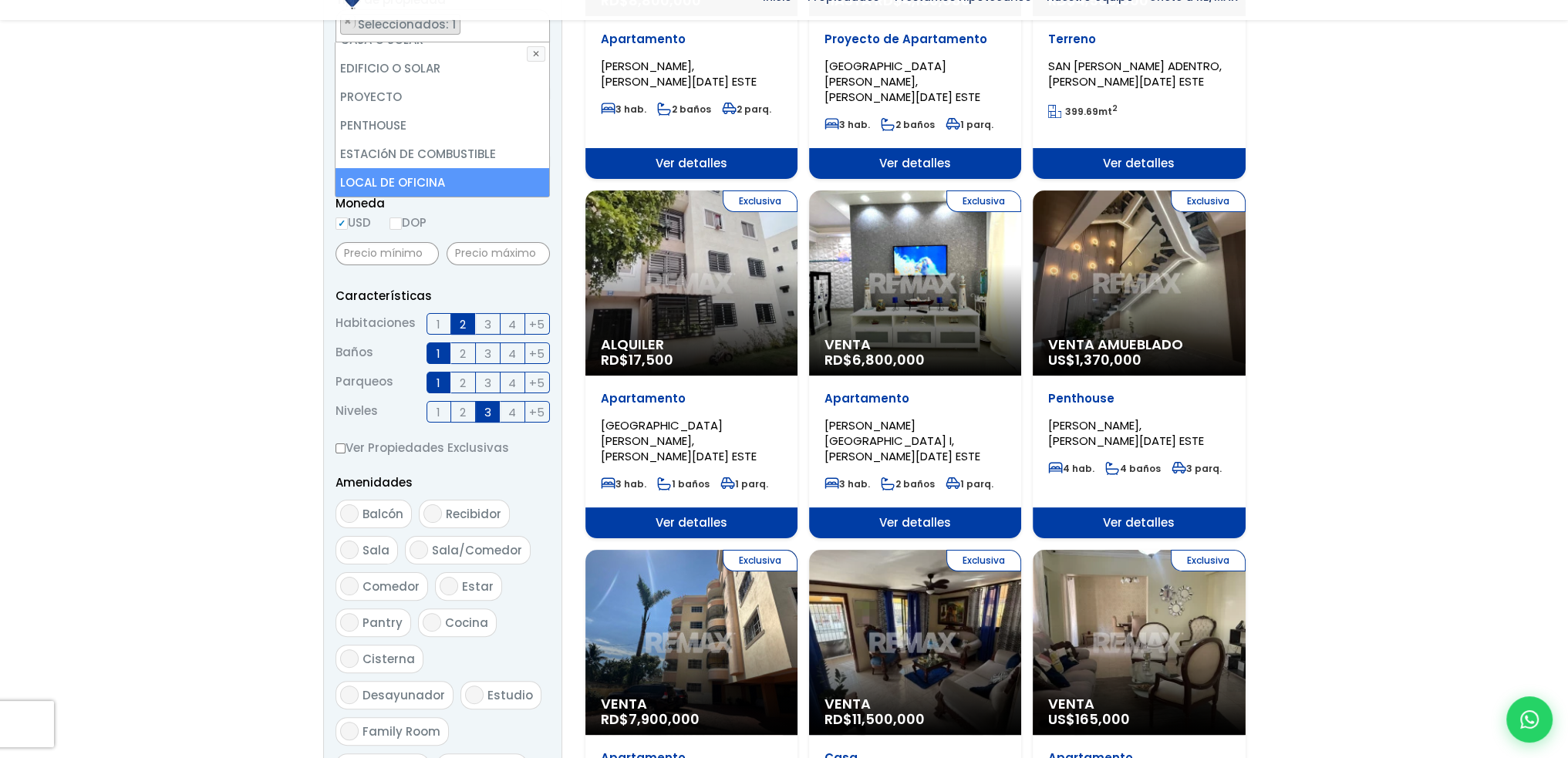
scroll to position [540, 0]
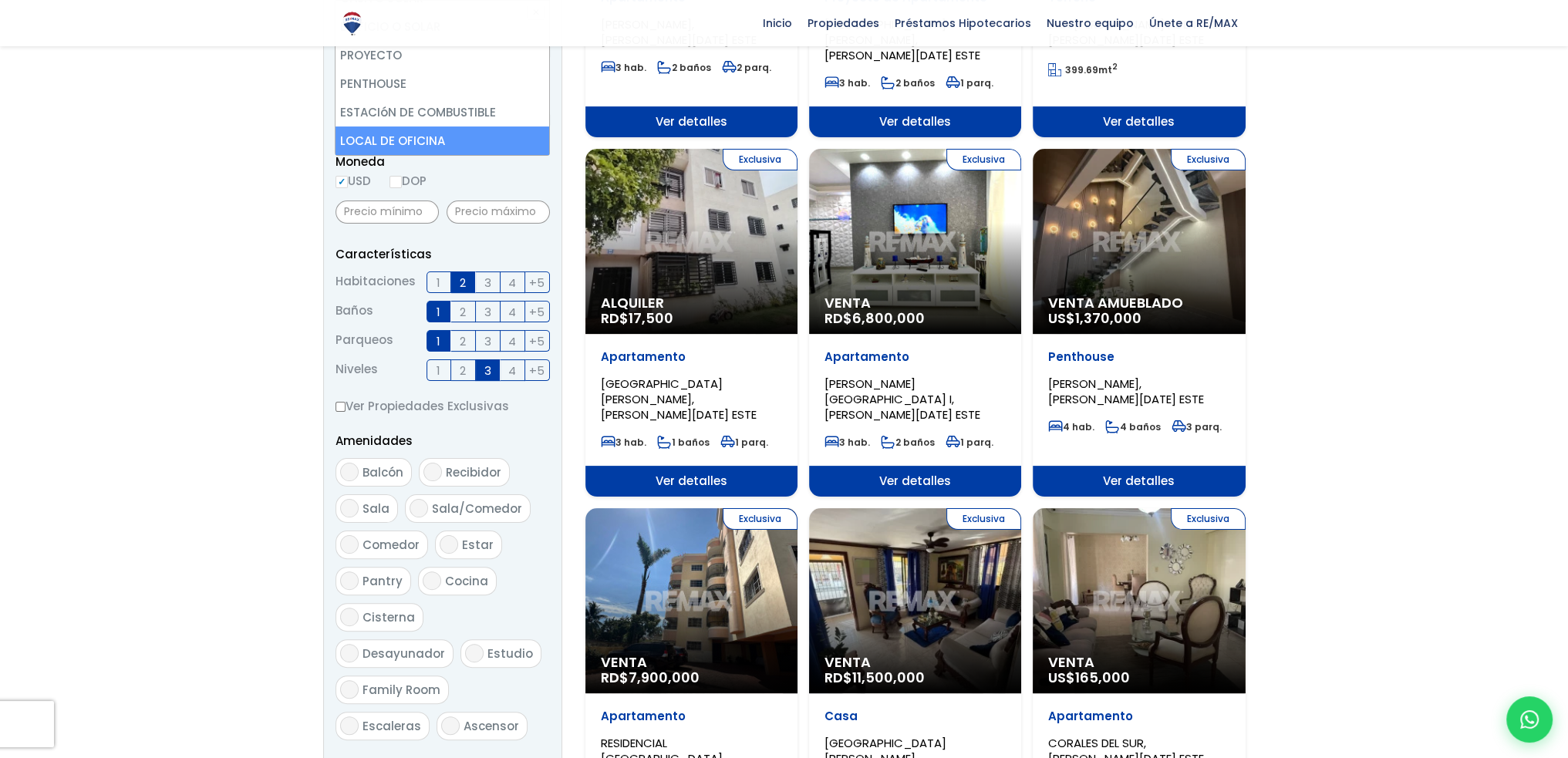
click at [512, 690] on form "Comprar Alquilar En construcción Construida Tipo de propiedad APARTAMENTO CASA …" at bounding box center [443, 327] width 215 height 990
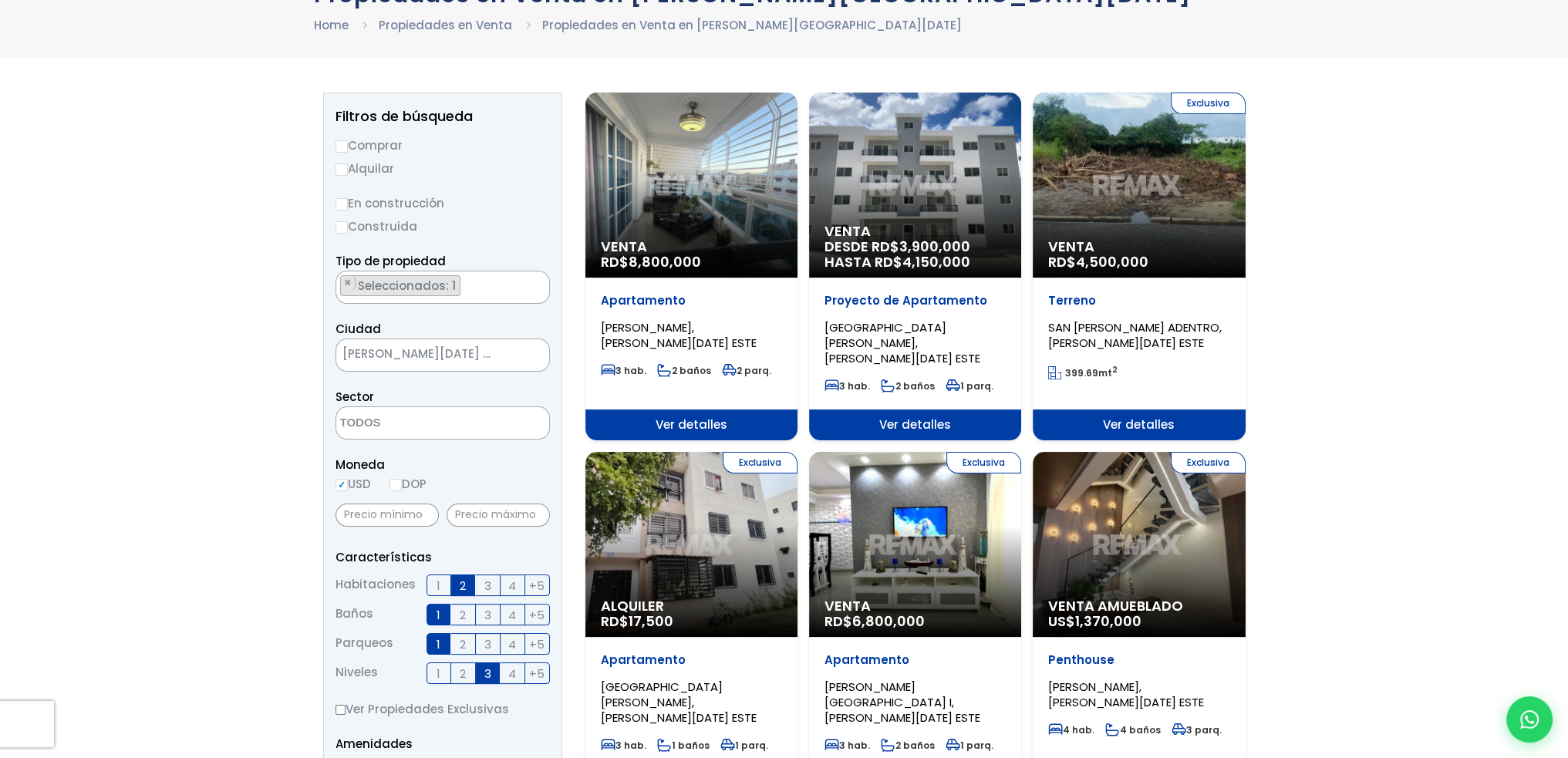
scroll to position [0, 0]
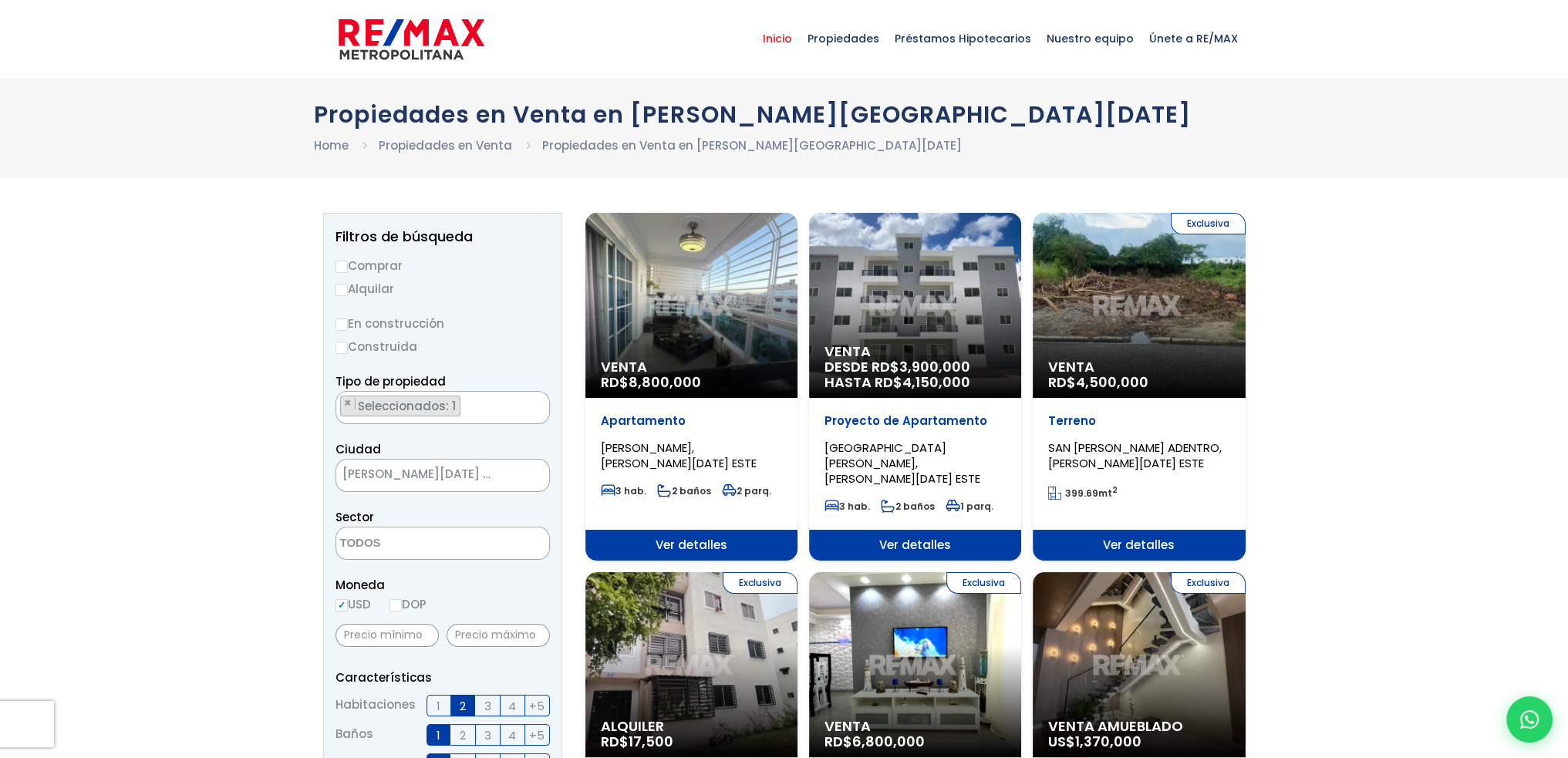
click at [799, 36] on span "Inicio" at bounding box center [777, 39] width 45 height 46
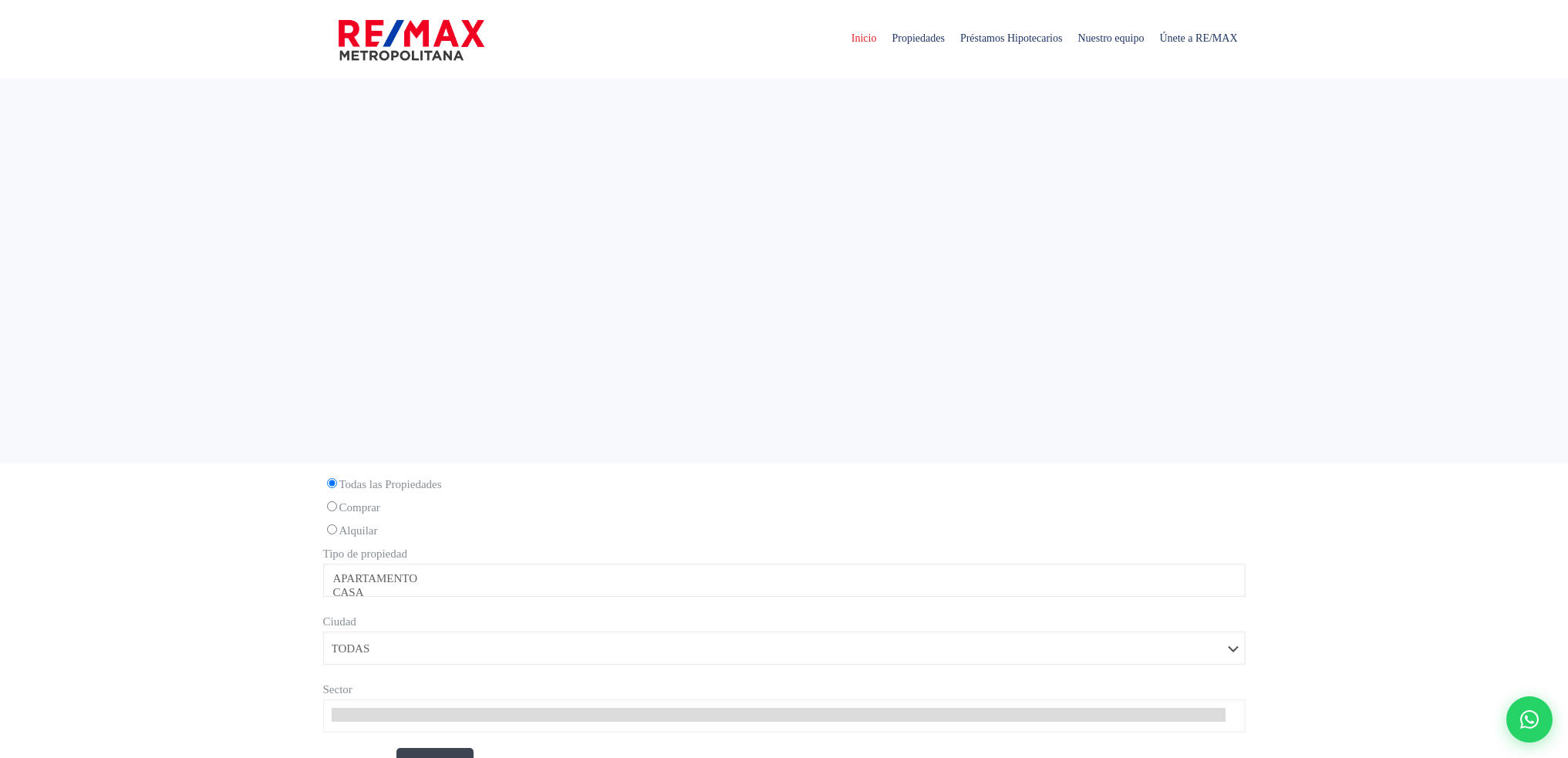
select select
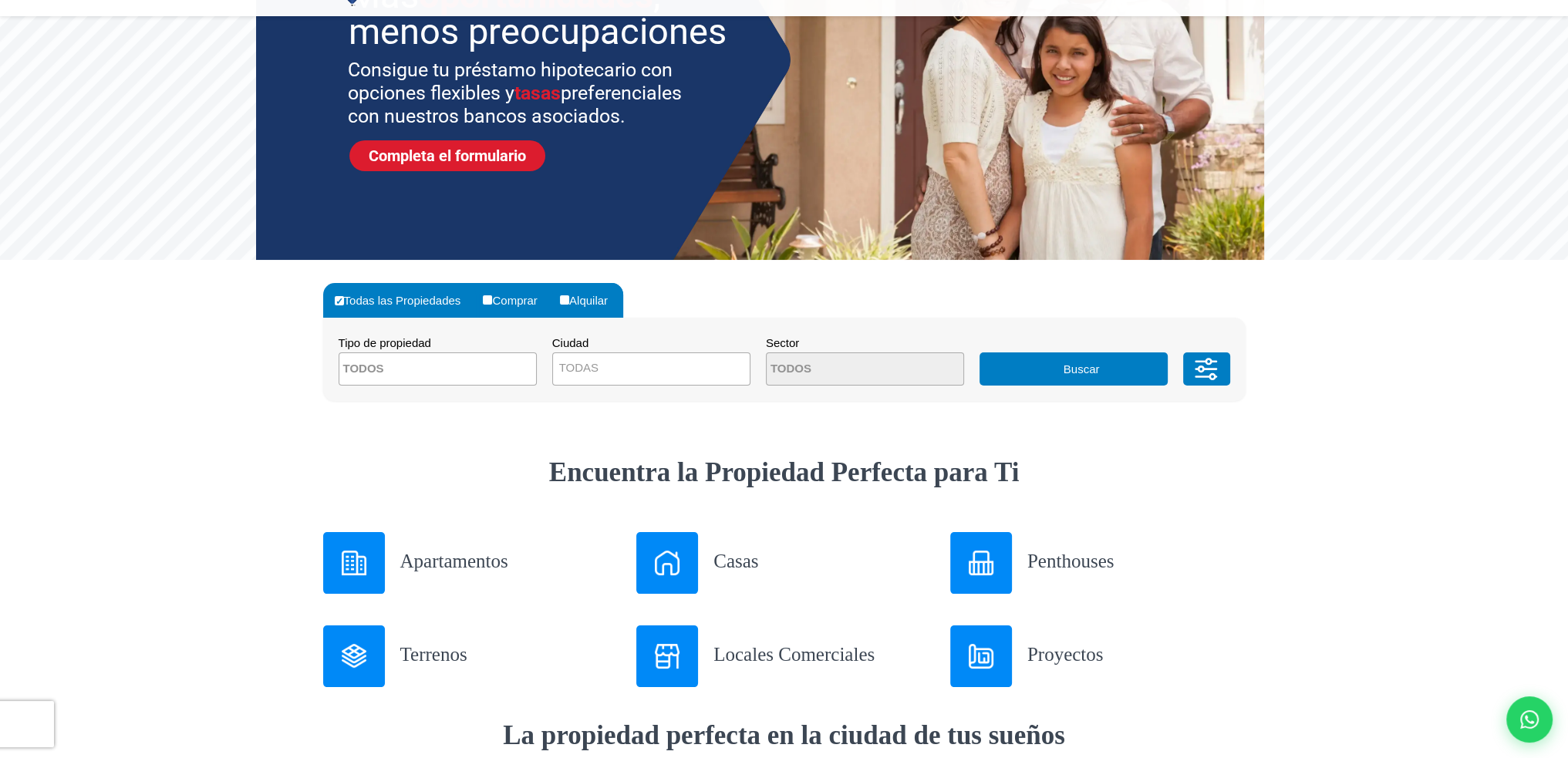
scroll to position [386, 0]
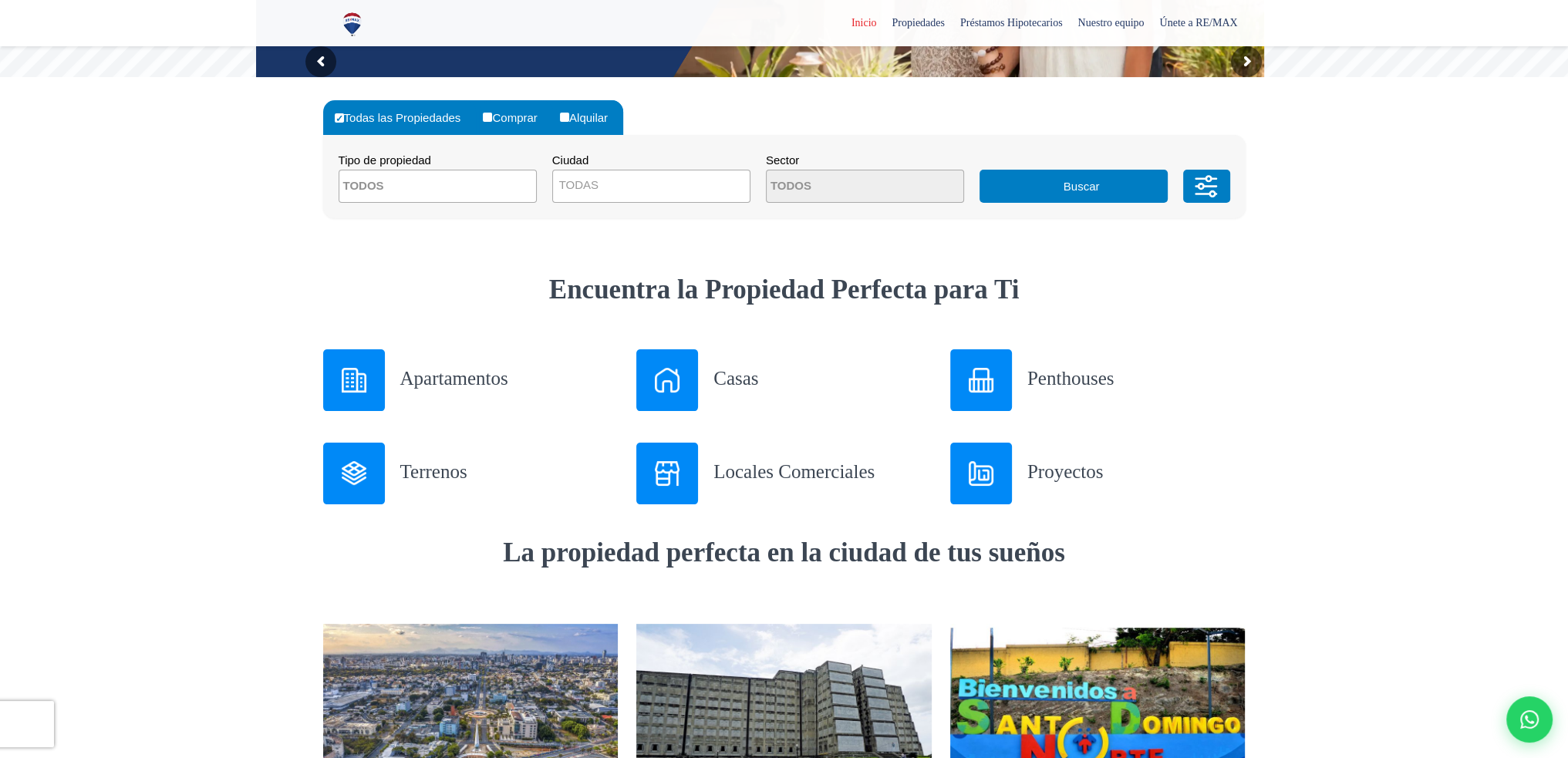
click at [346, 381] on img at bounding box center [354, 381] width 25 height 25
click at [688, 373] on div at bounding box center [667, 381] width 62 height 62
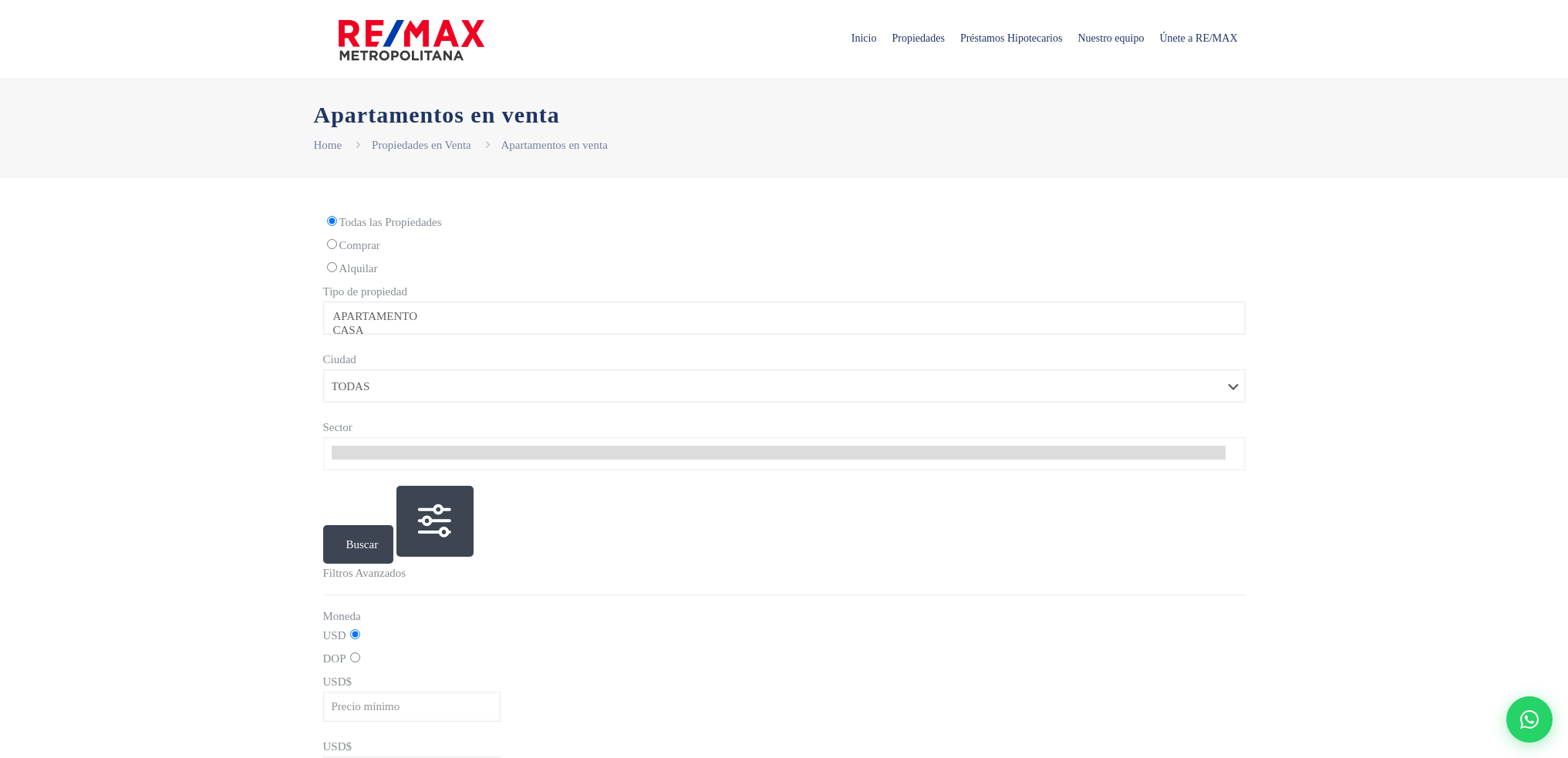
select select
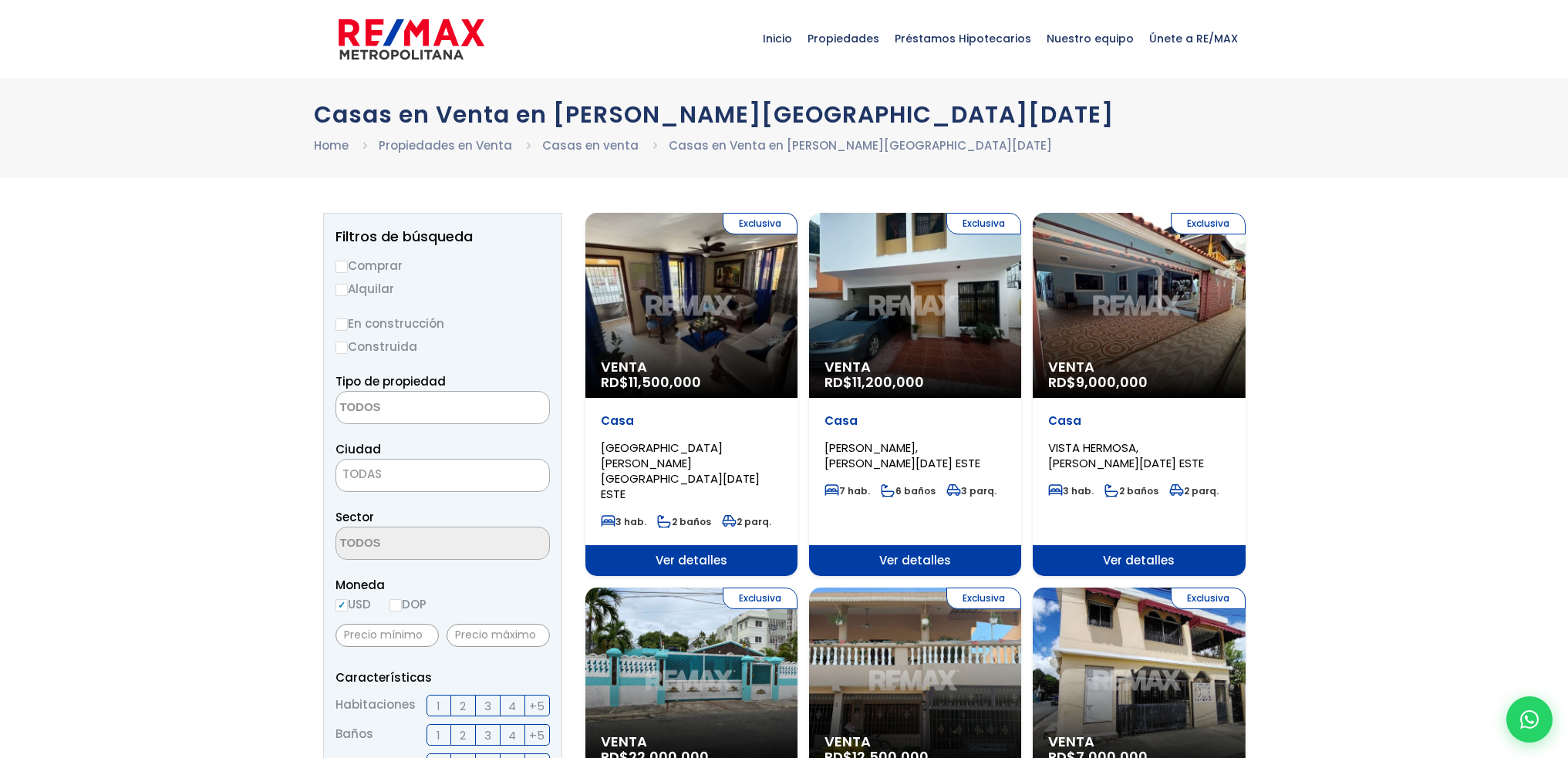
select select
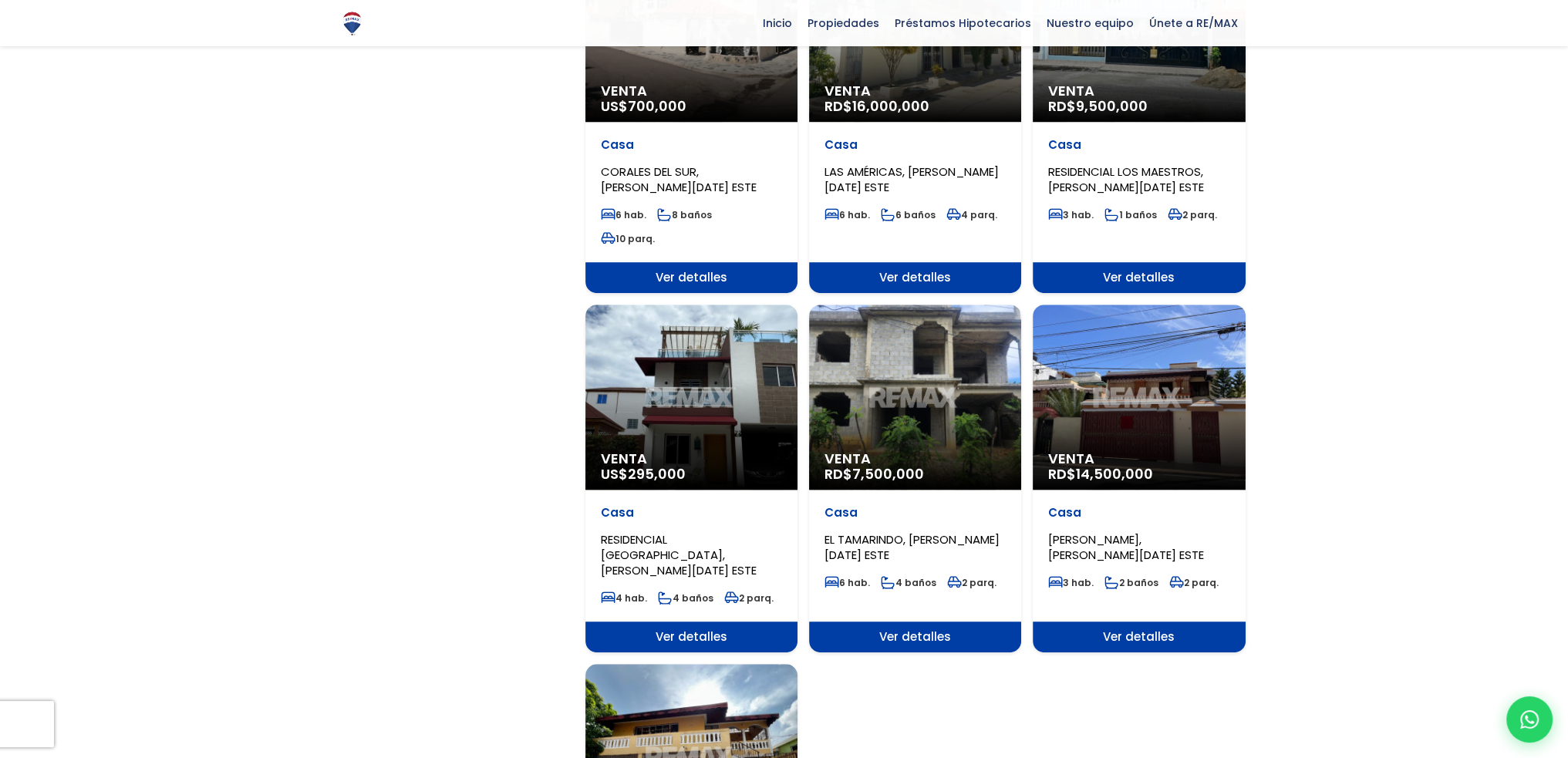
scroll to position [1311, 0]
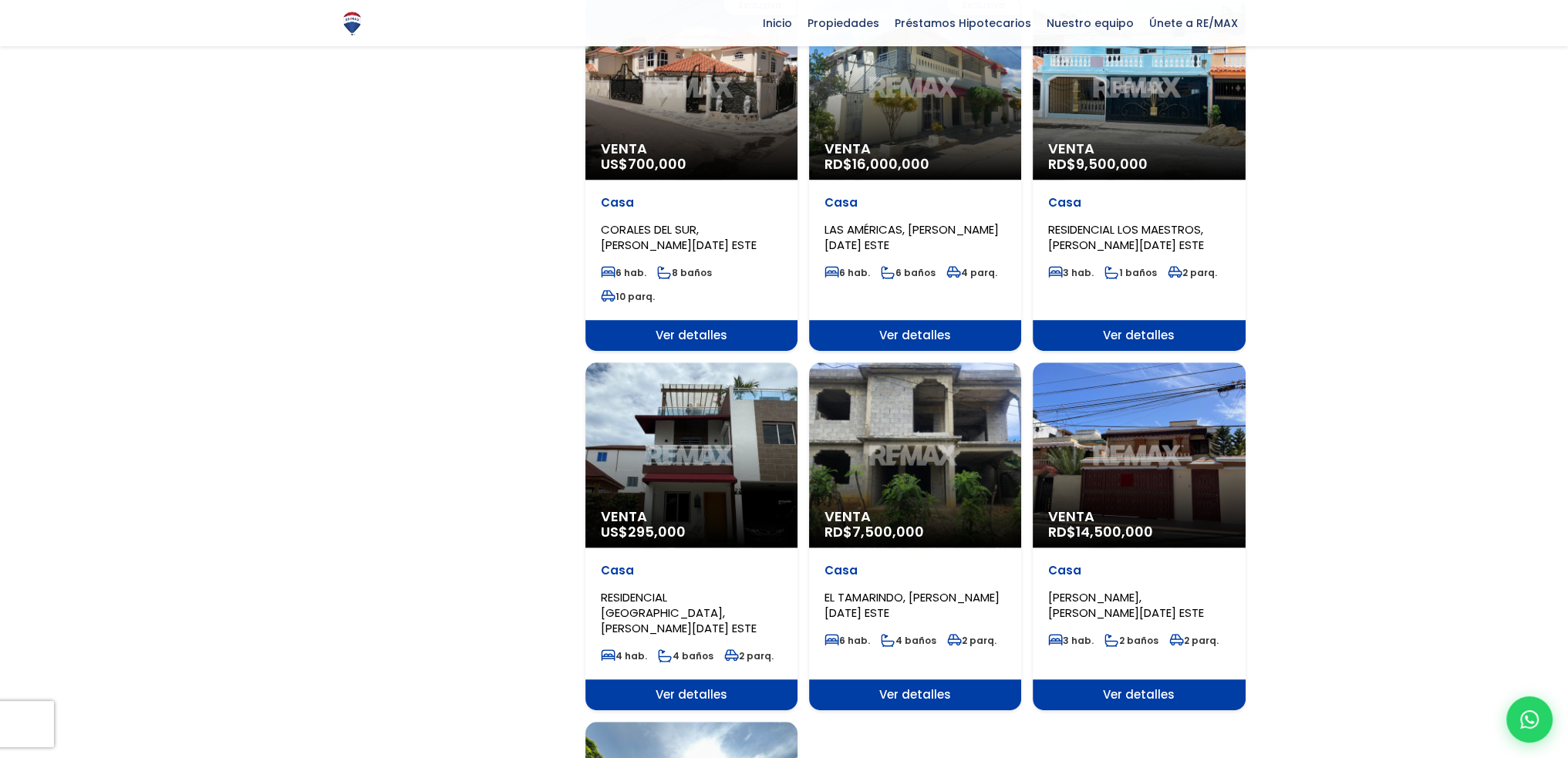
click at [1140, 411] on div "Venta RD$ 14,500,000" at bounding box center [1138, 455] width 212 height 185
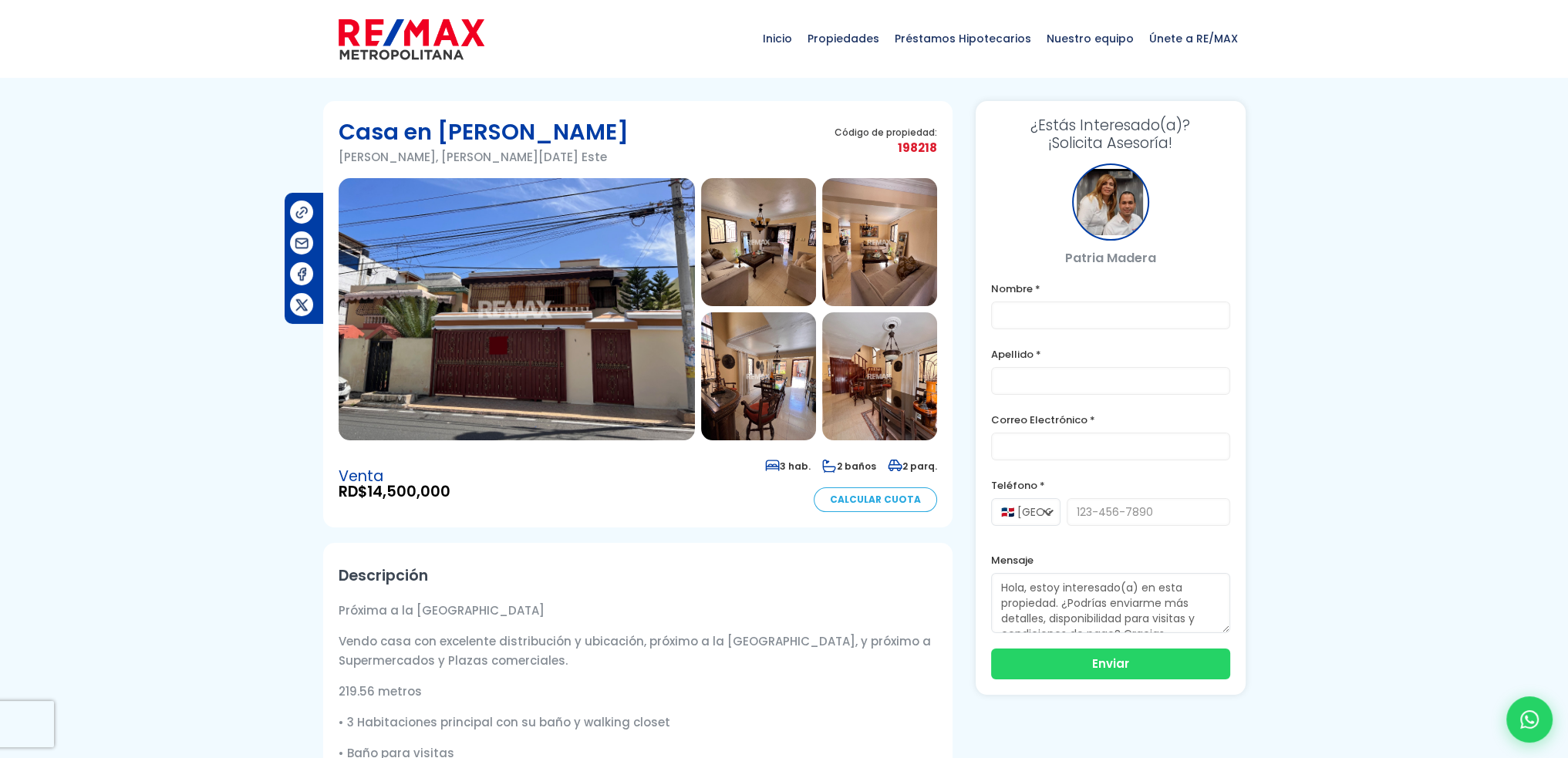
click at [521, 346] on img at bounding box center [517, 310] width 357 height 262
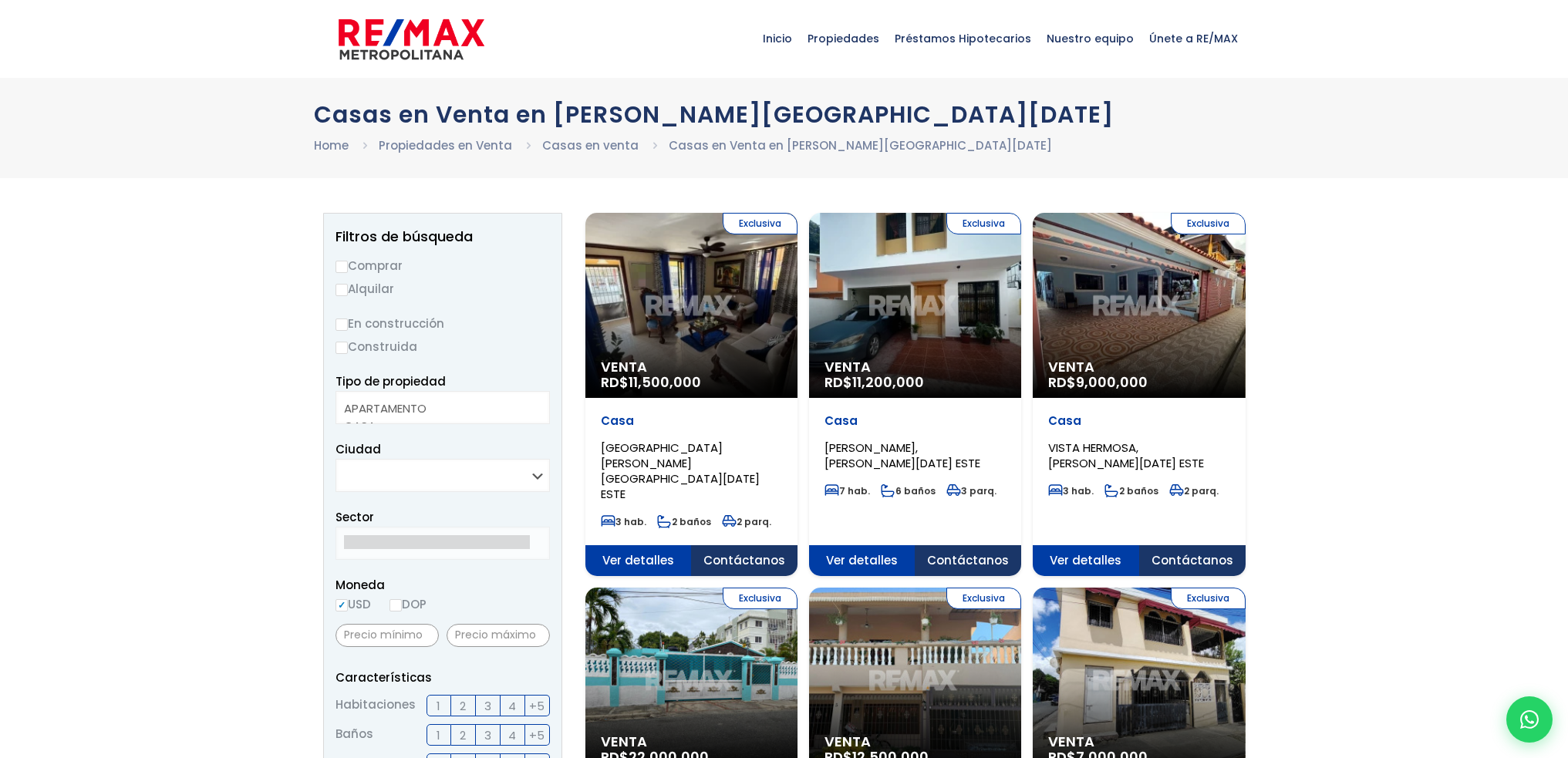
select select
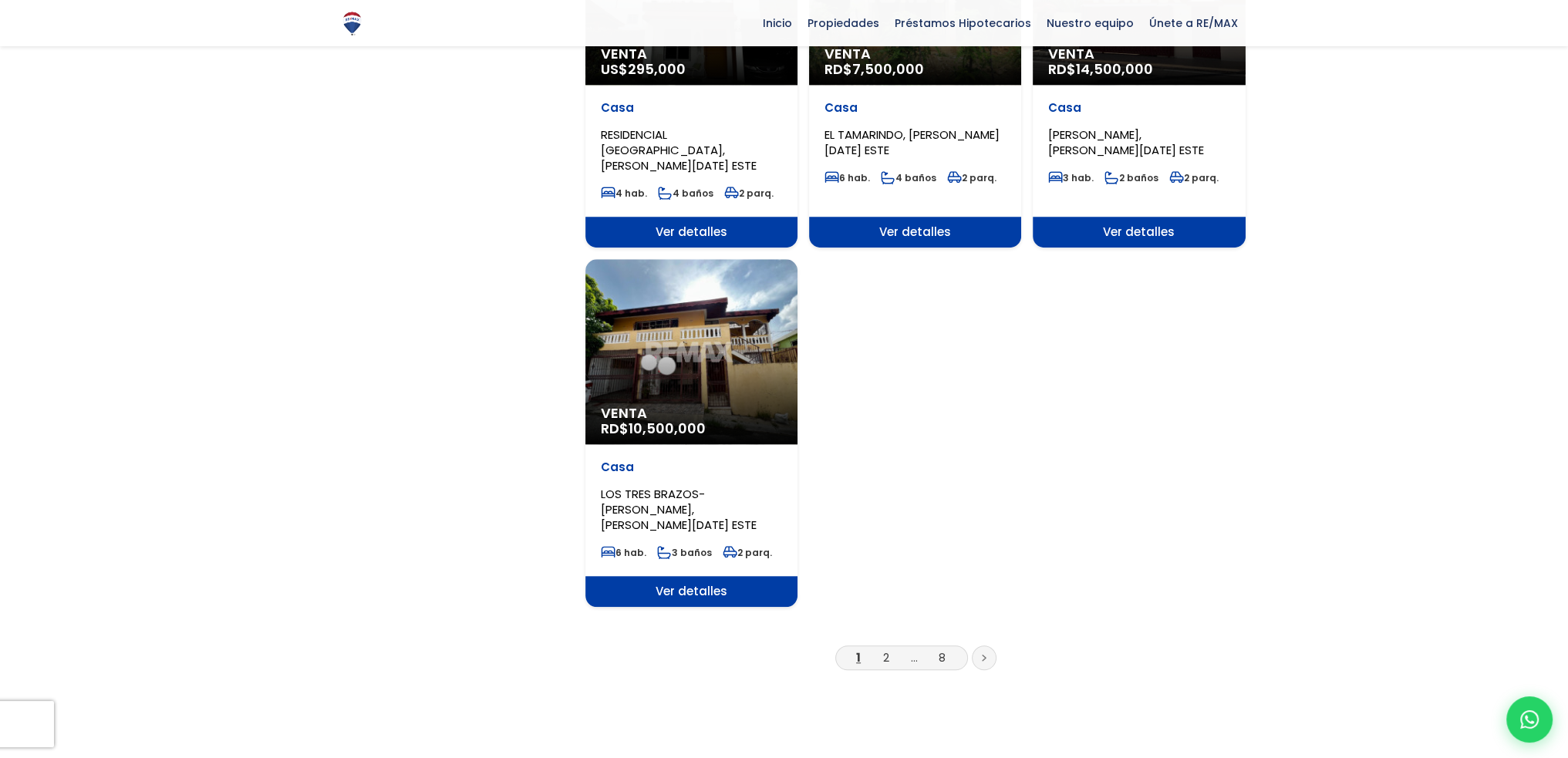
scroll to position [1466, 0]
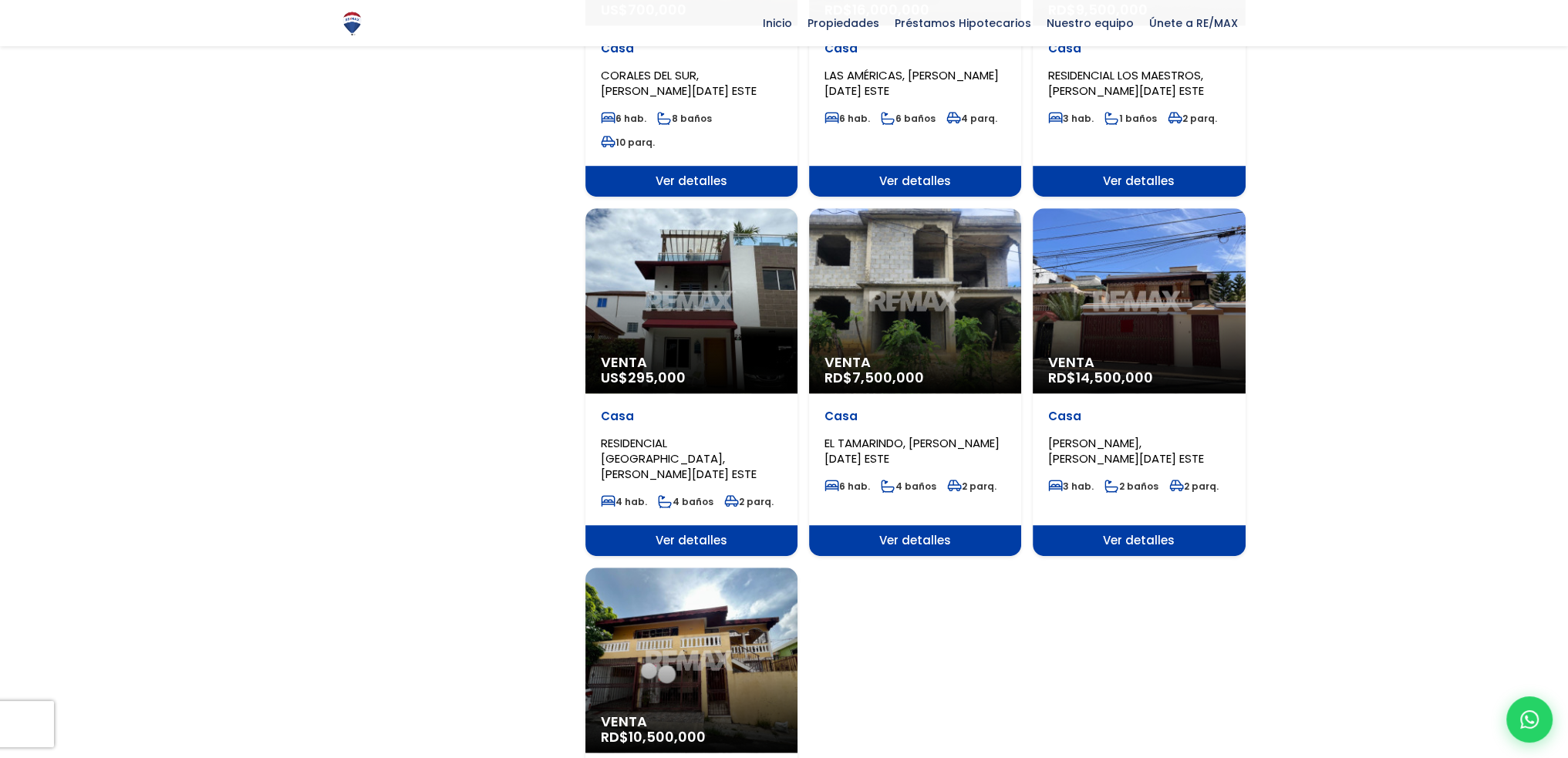
click at [1170, 255] on div "Venta RD$ 14,500,000" at bounding box center [1138, 301] width 212 height 185
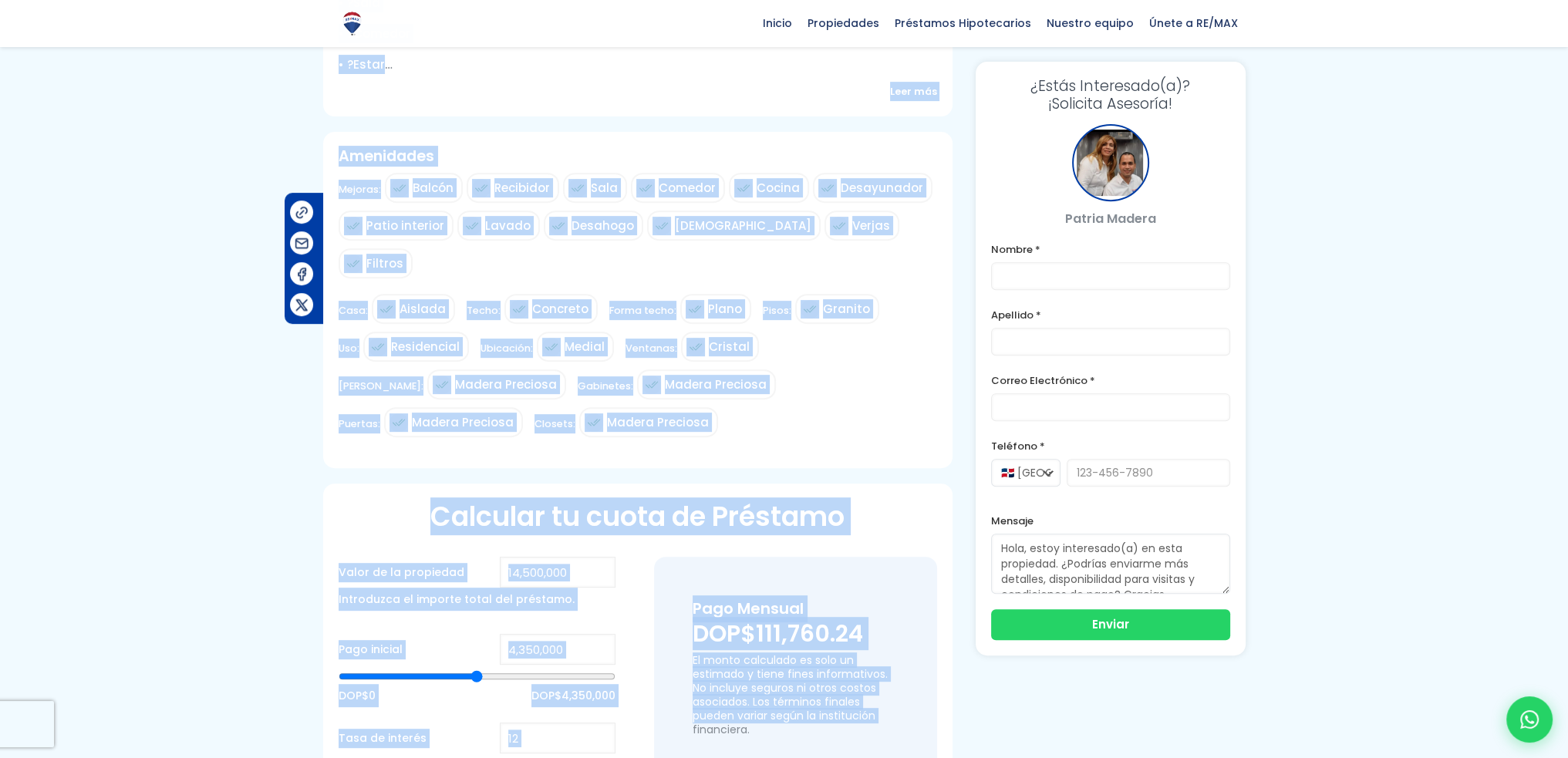
scroll to position [888, 0]
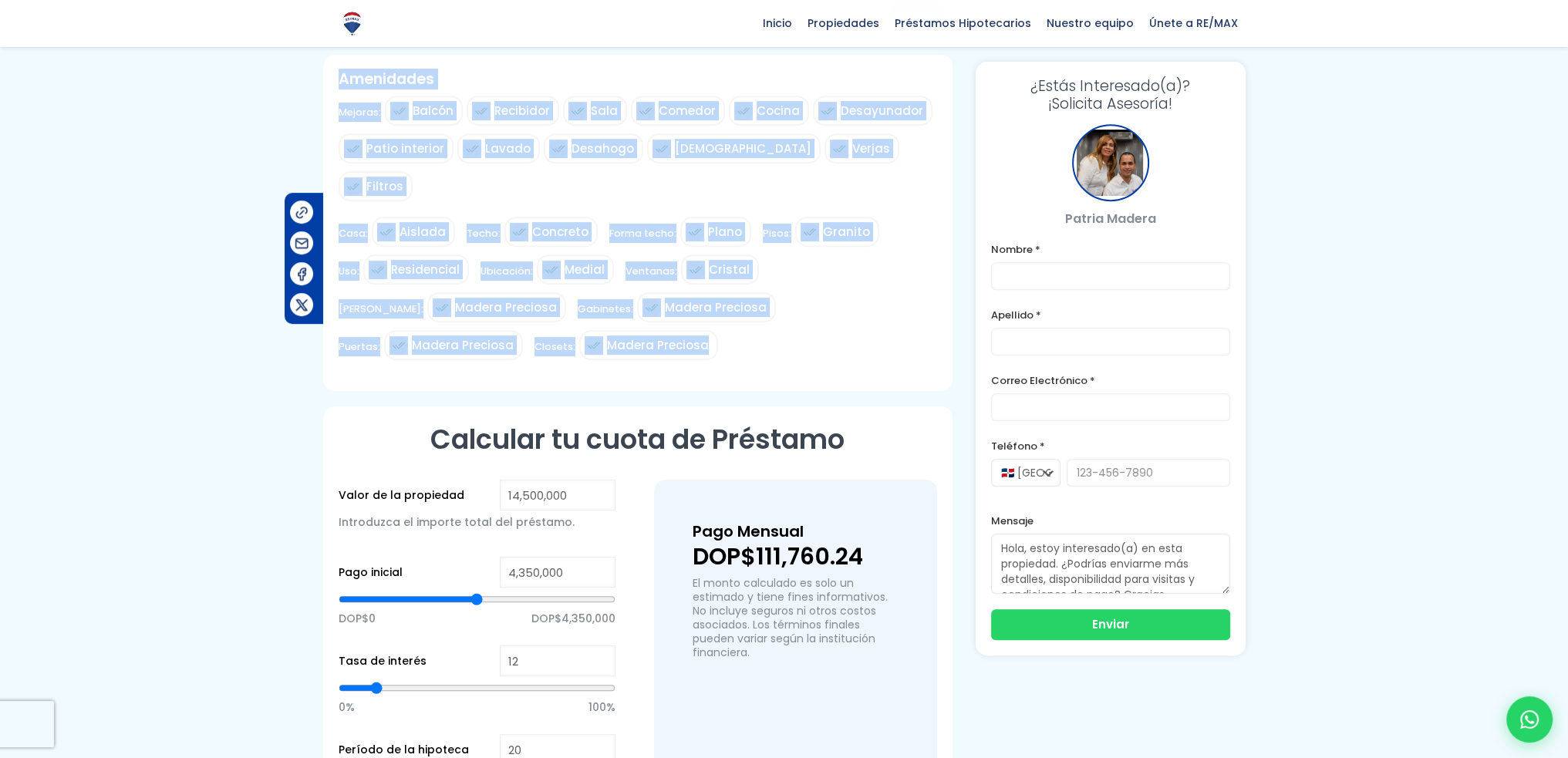
drag, startPoint x: 340, startPoint y: 256, endPoint x: 697, endPoint y: 302, distance: 360.0
click at [697, 302] on article "Casa en [PERSON_NAME], [PERSON_NAME][DATE] Este Código de propiedad: 198218 Ven…" at bounding box center [638, 56] width 630 height 1689
copy article "LO$ 71,339,052 5 ips. 6 dolor 5 sita. Consecte Adipi Elitseddoei Tempori u la E…"
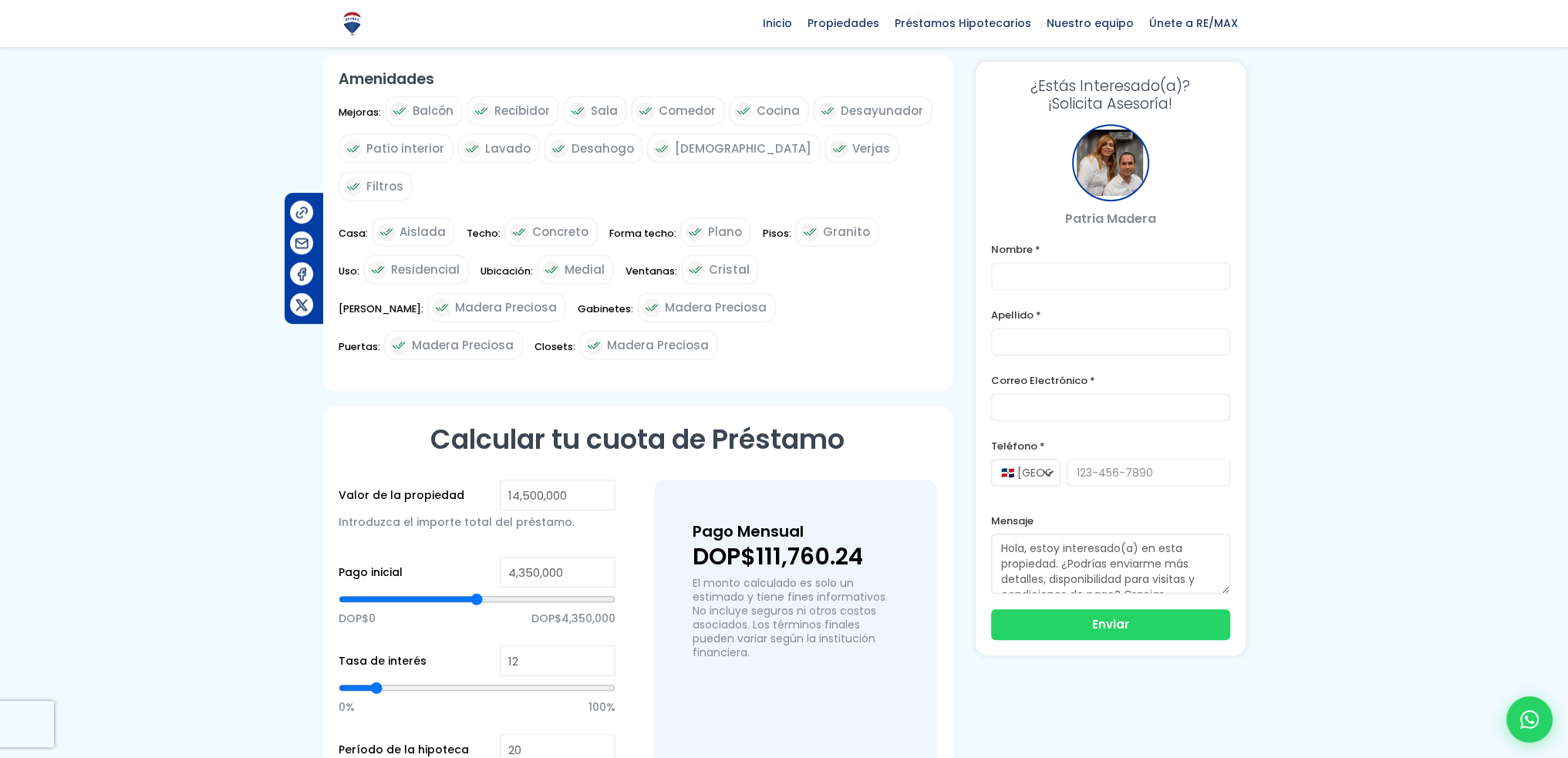
click at [725, 316] on div "Casa: Aislada Techo: Concreto Forma techo: Plano Pisos: Granito Uso: Residencia…" at bounding box center [638, 293] width 599 height 151
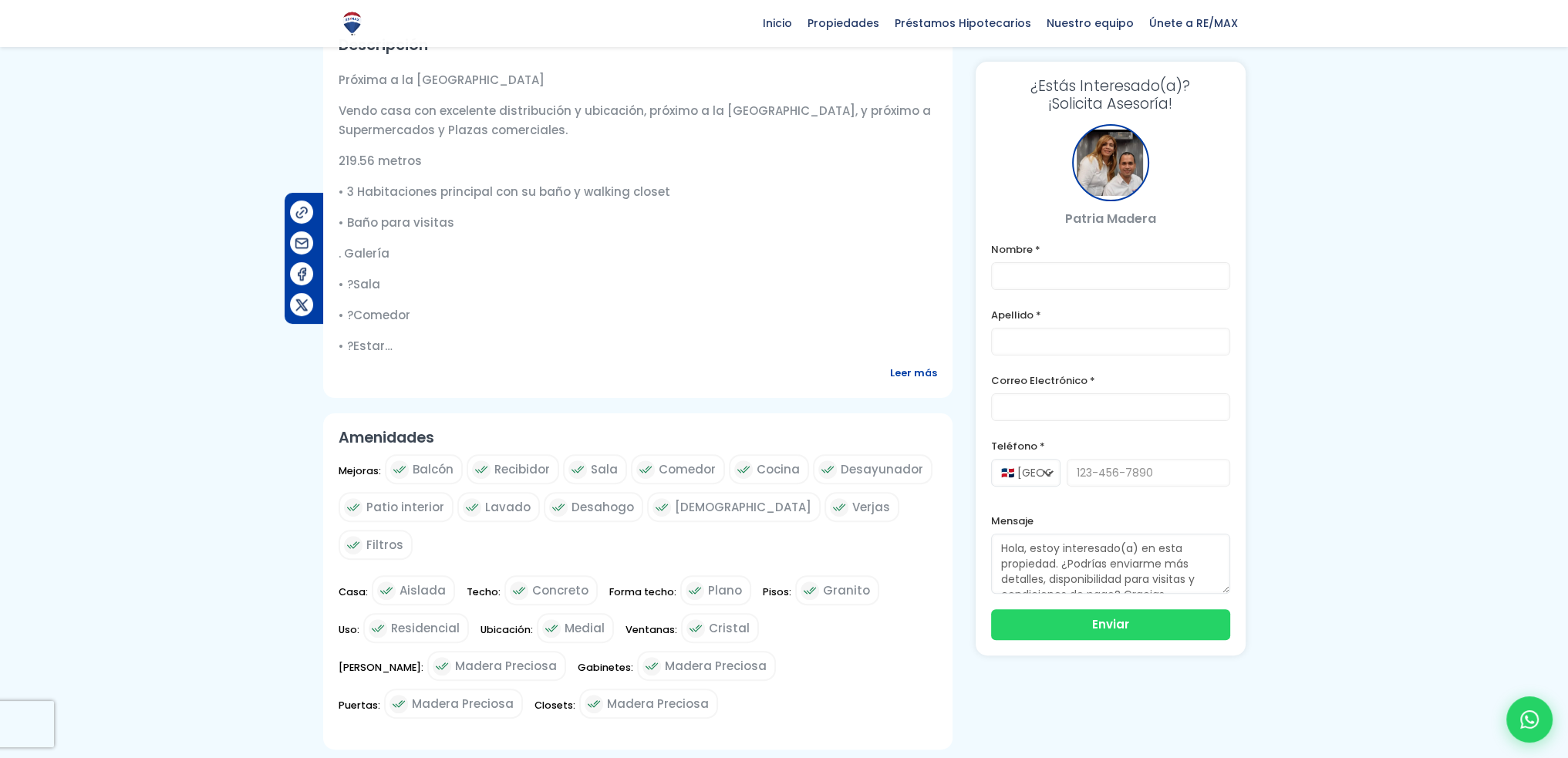
scroll to position [503, 0]
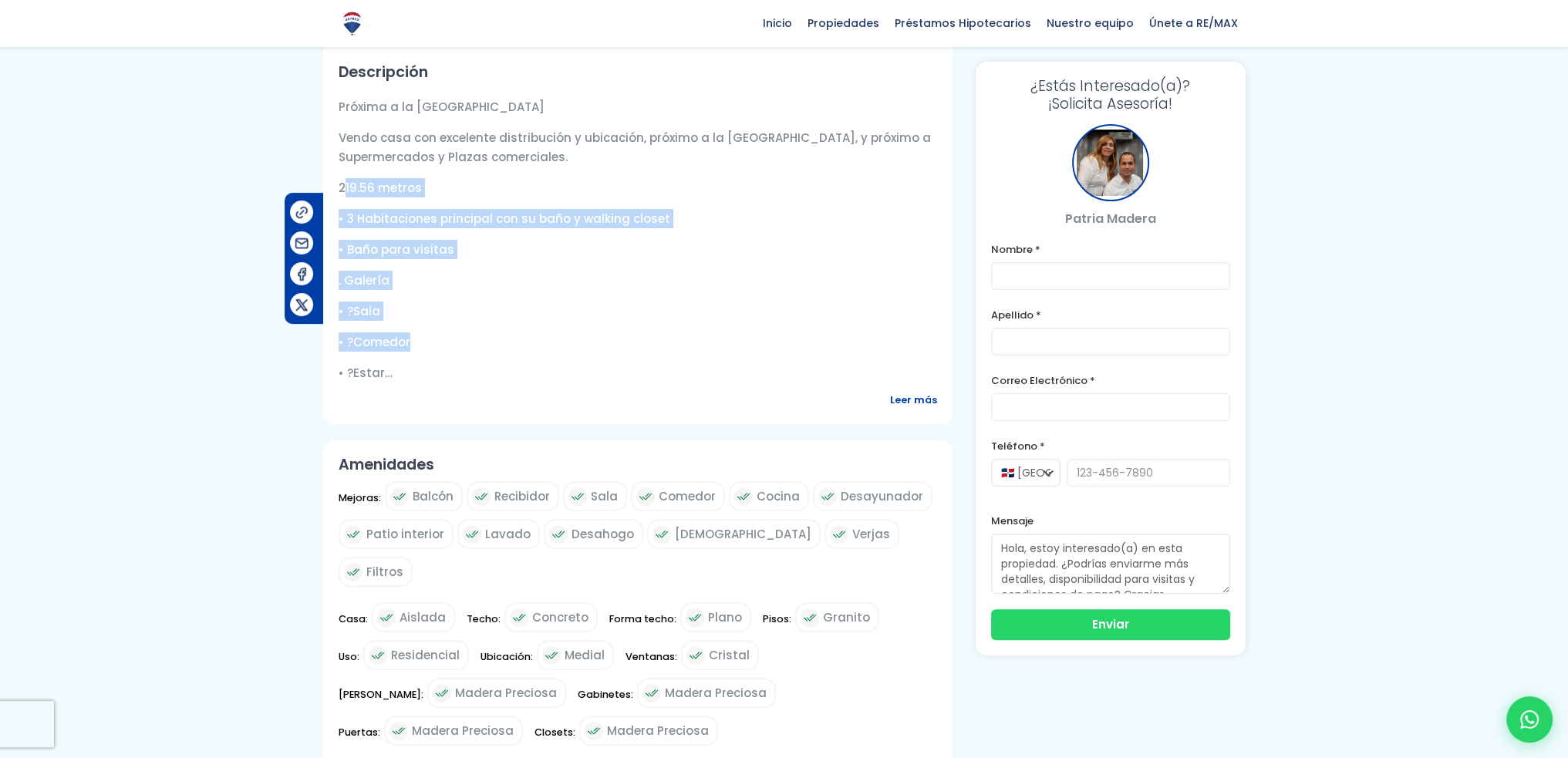
drag, startPoint x: 342, startPoint y: 187, endPoint x: 531, endPoint y: 342, distance: 244.4
click at [531, 342] on div "Próxima a la Avenida España Vendo casa con excelente distribución y ubicación, …" at bounding box center [638, 240] width 599 height 286
copy div "219.56 metros • 3 Habitaciones principal con su baño y walking closet • Baño pa…"
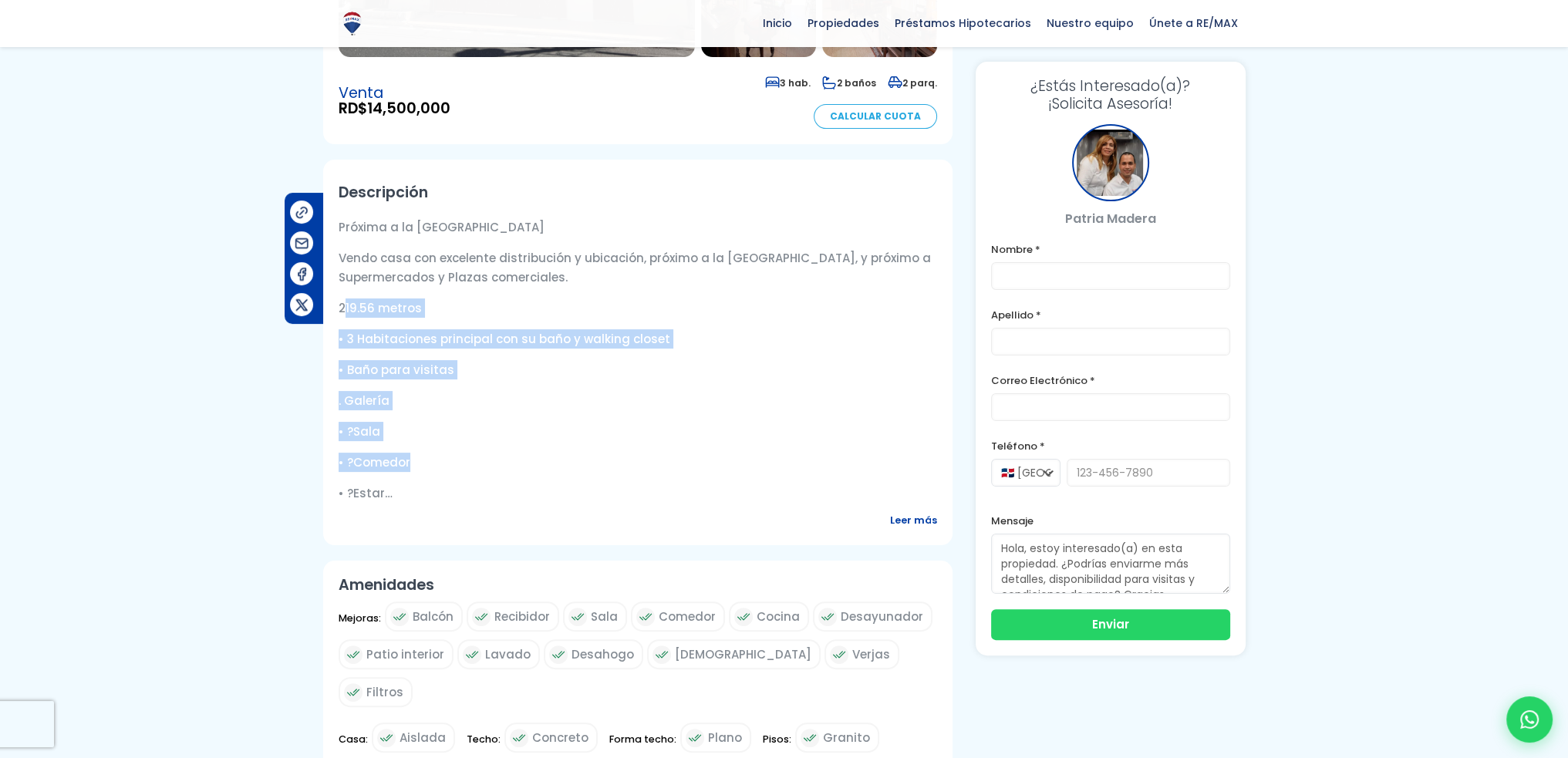
scroll to position [204, 0]
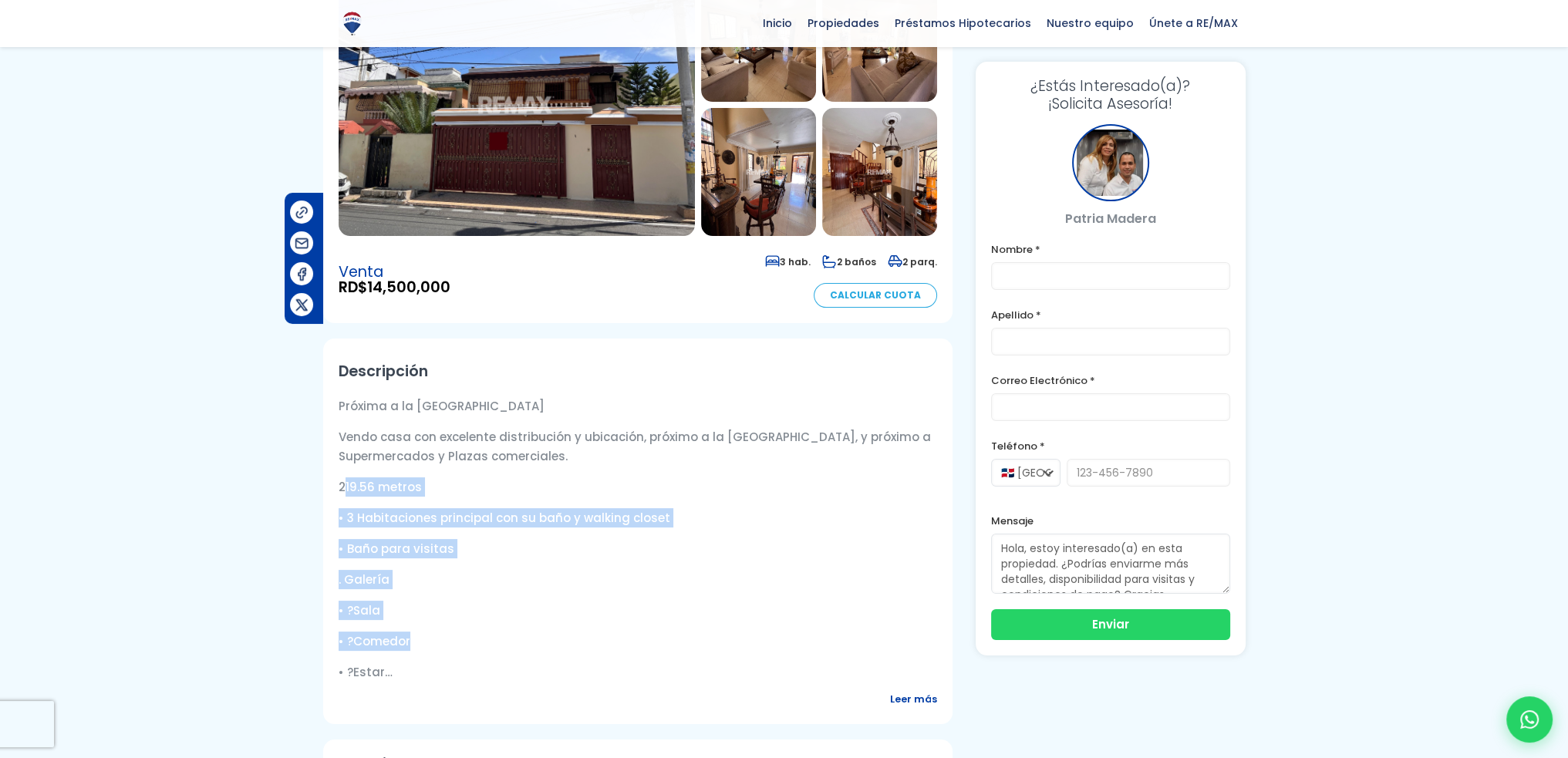
click at [519, 133] on img at bounding box center [517, 105] width 357 height 262
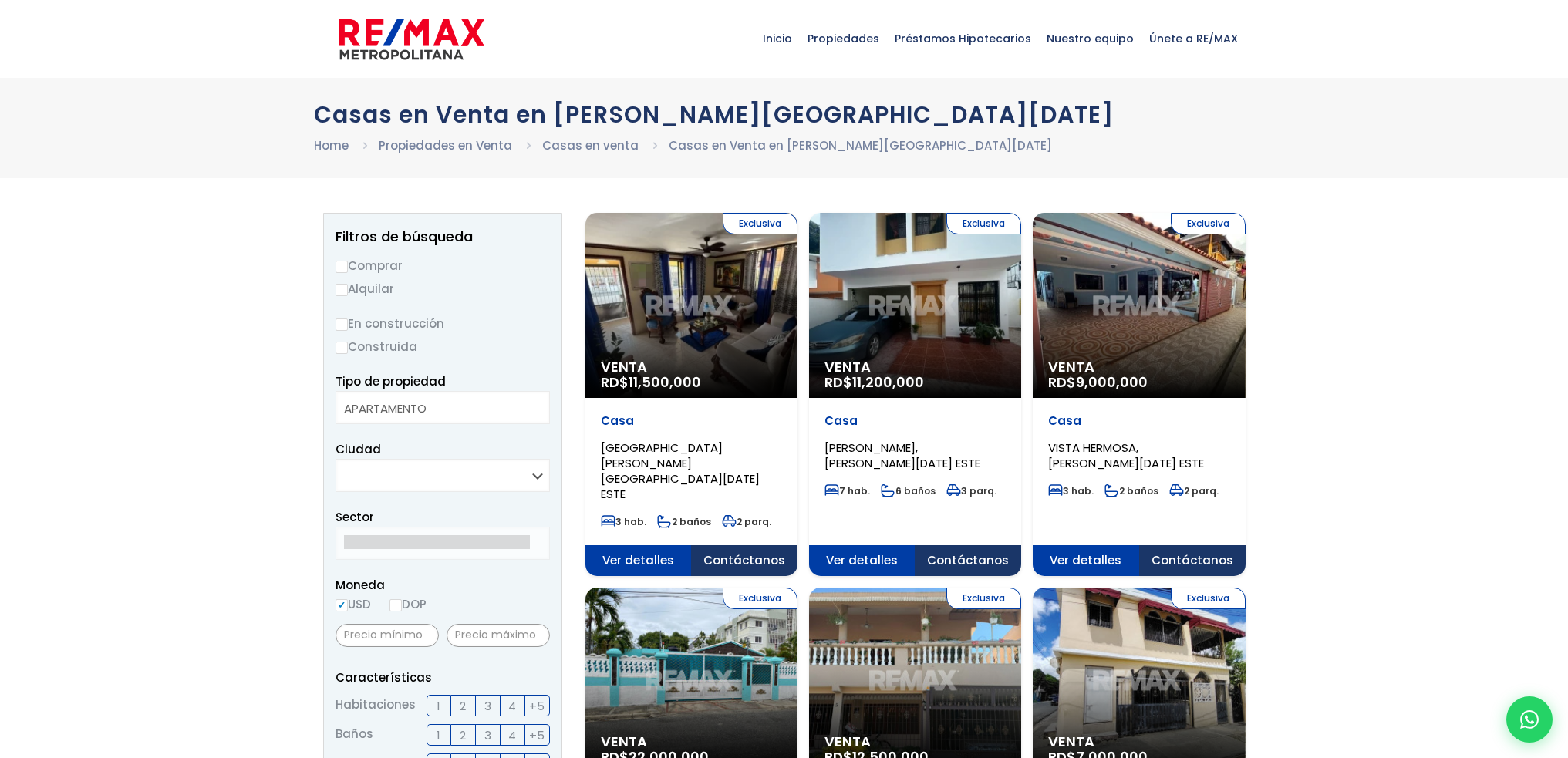
select select
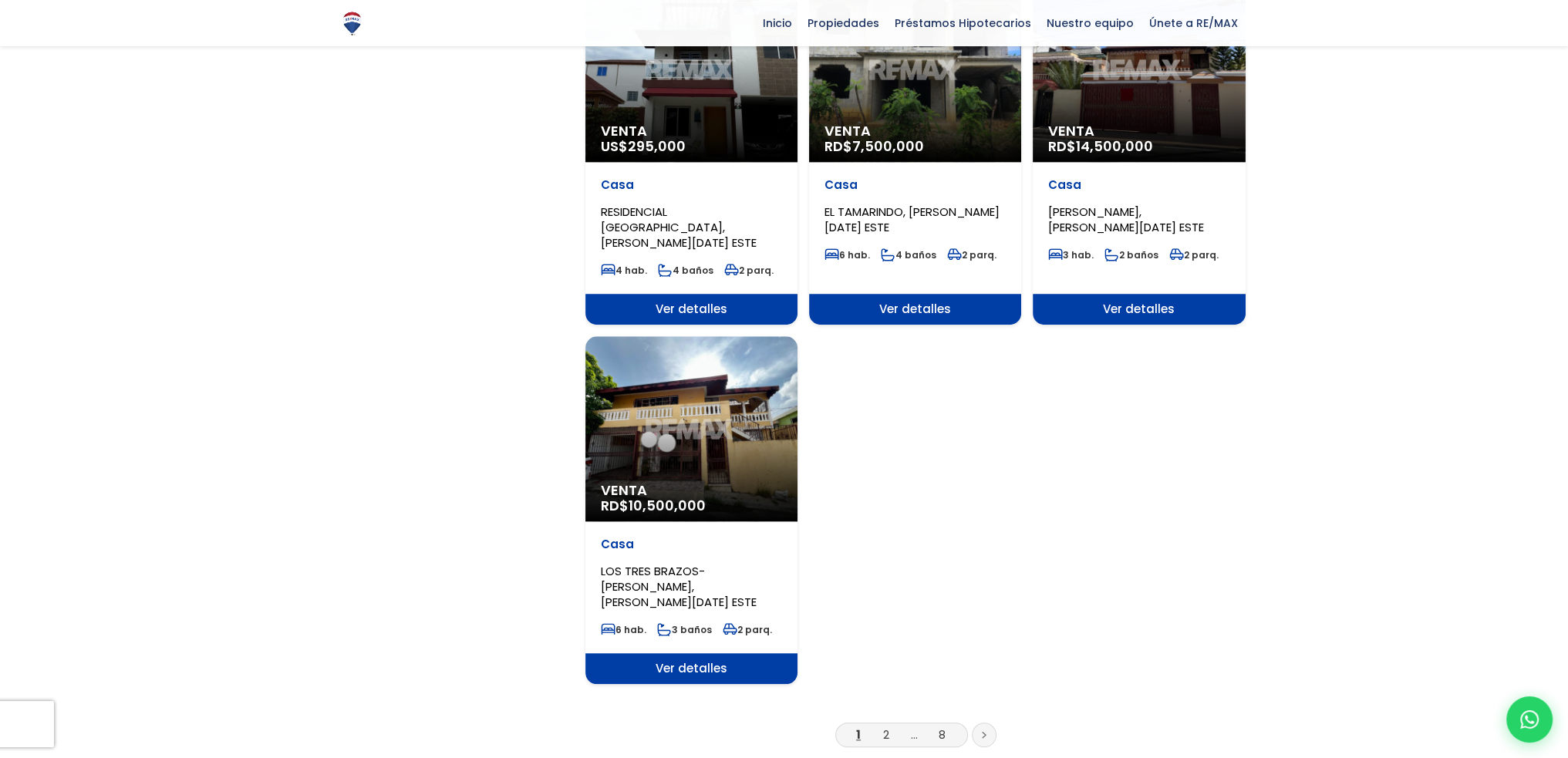
scroll to position [1543, 0]
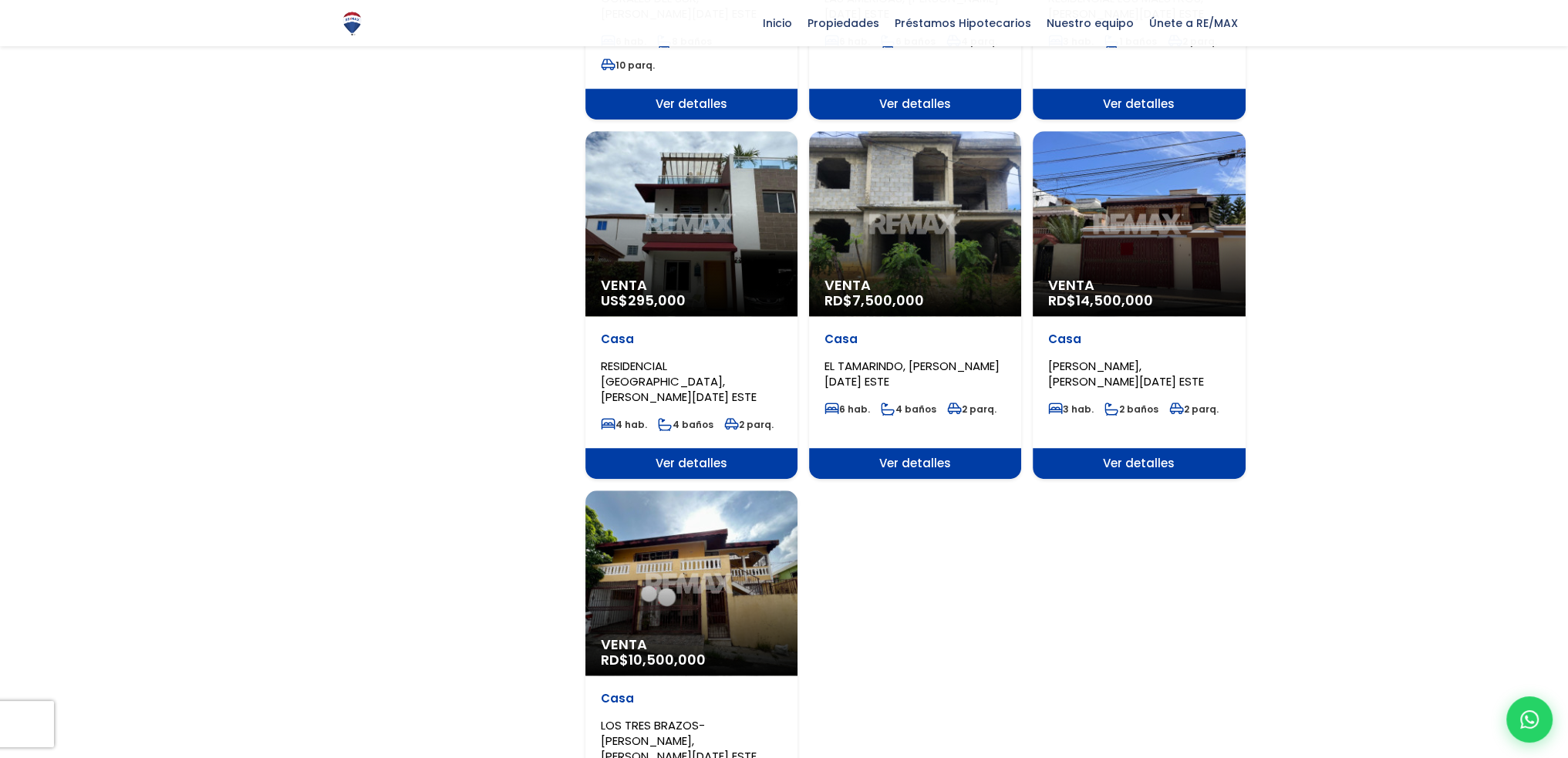
click at [1120, 206] on div "Venta RD$ 14,500,000" at bounding box center [1138, 224] width 212 height 185
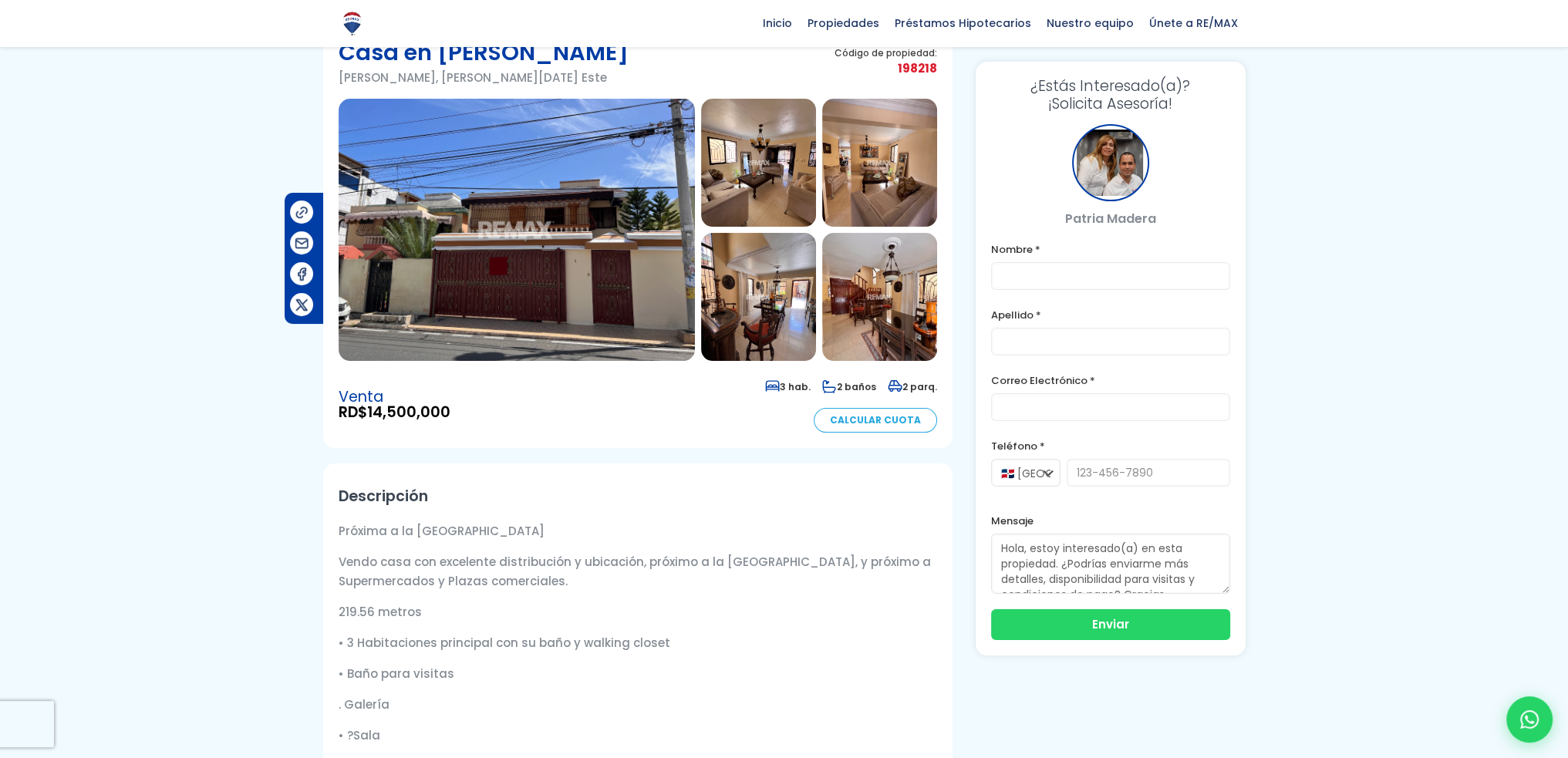
scroll to position [77, 0]
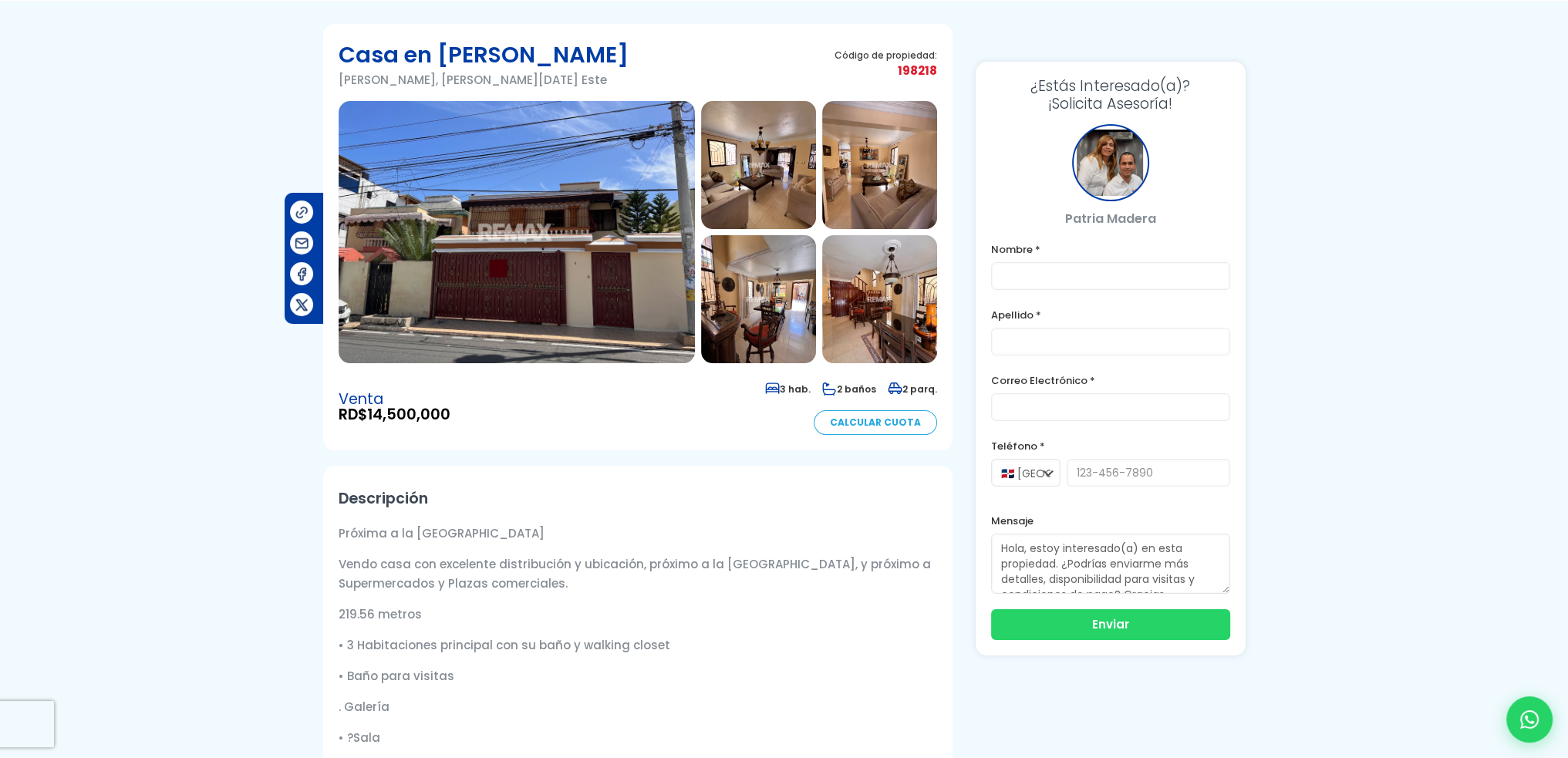
click at [632, 184] on img at bounding box center [517, 232] width 357 height 262
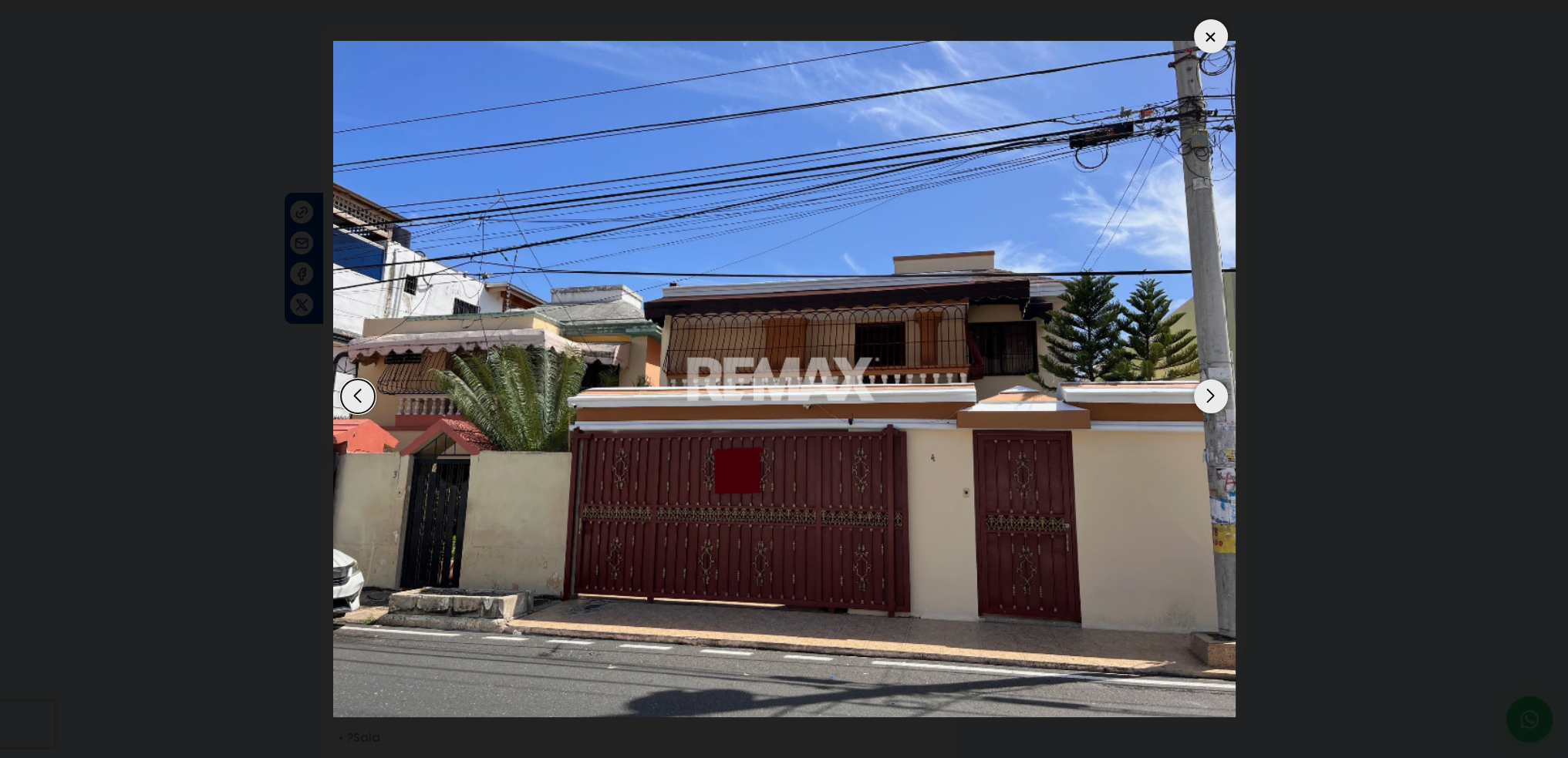
click at [1212, 400] on div "Next slide" at bounding box center [1211, 397] width 34 height 34
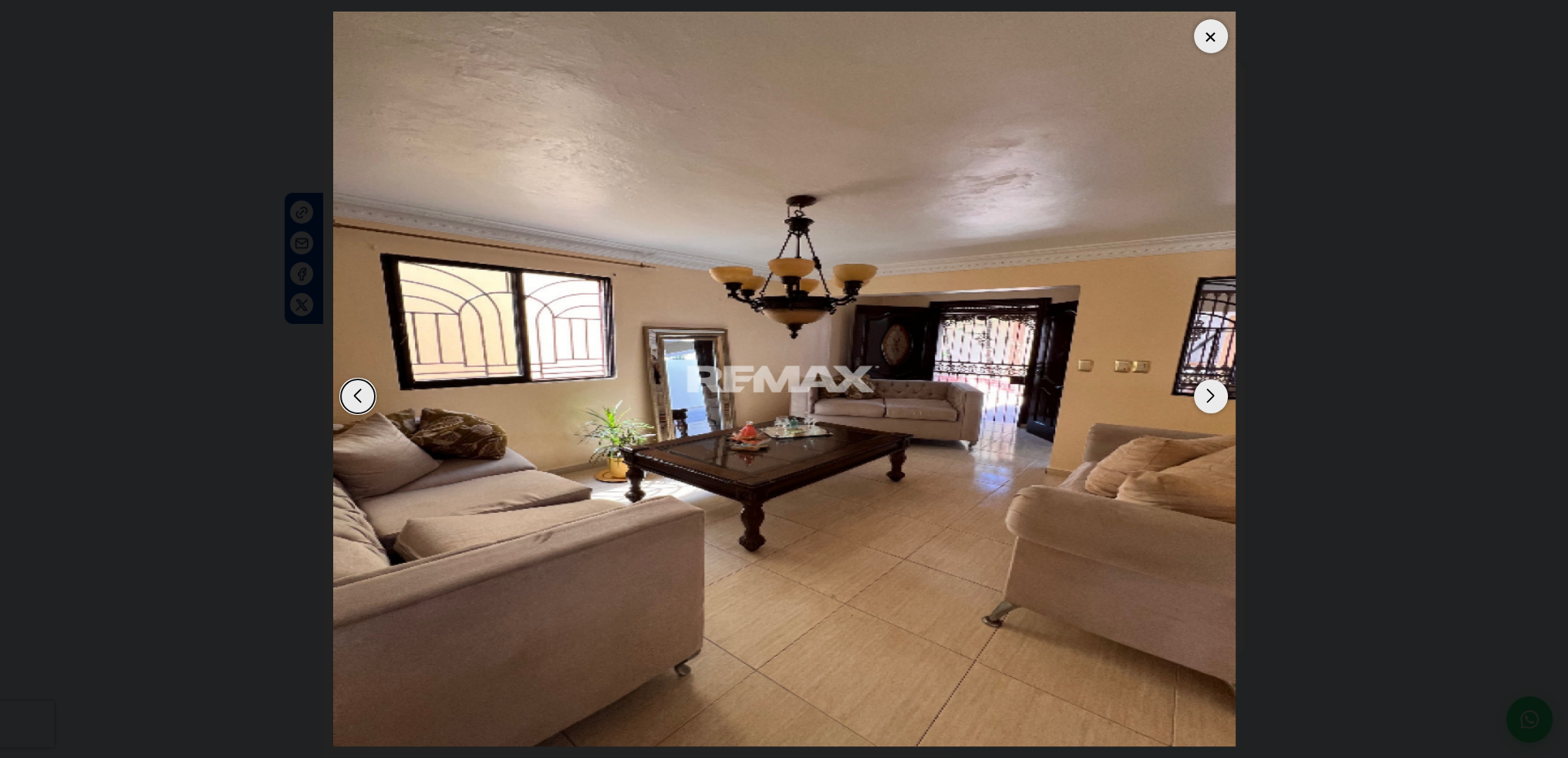
click at [1212, 399] on div "Next slide" at bounding box center [1211, 397] width 34 height 34
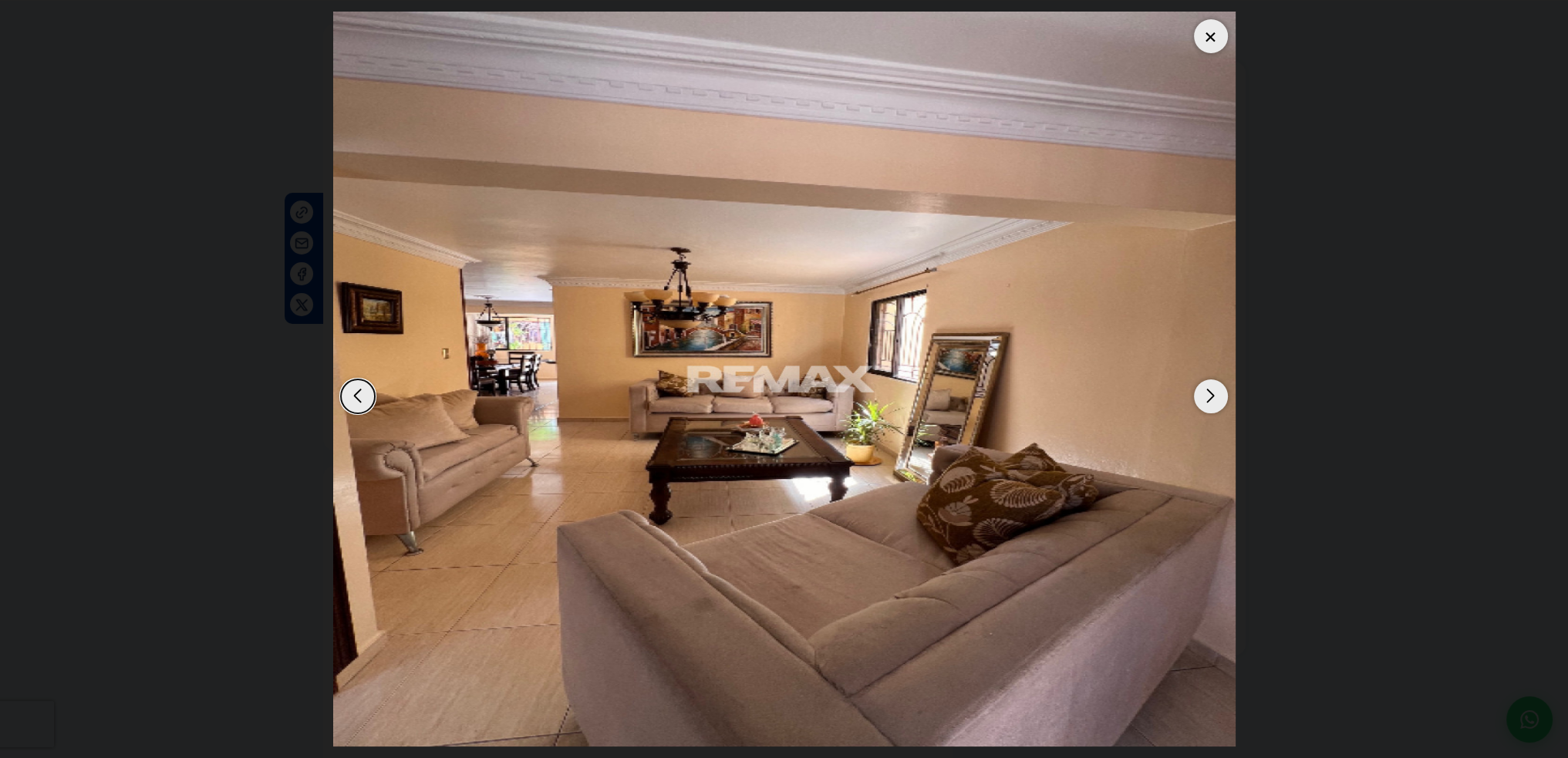
click at [1212, 399] on div "Next slide" at bounding box center [1211, 397] width 34 height 34
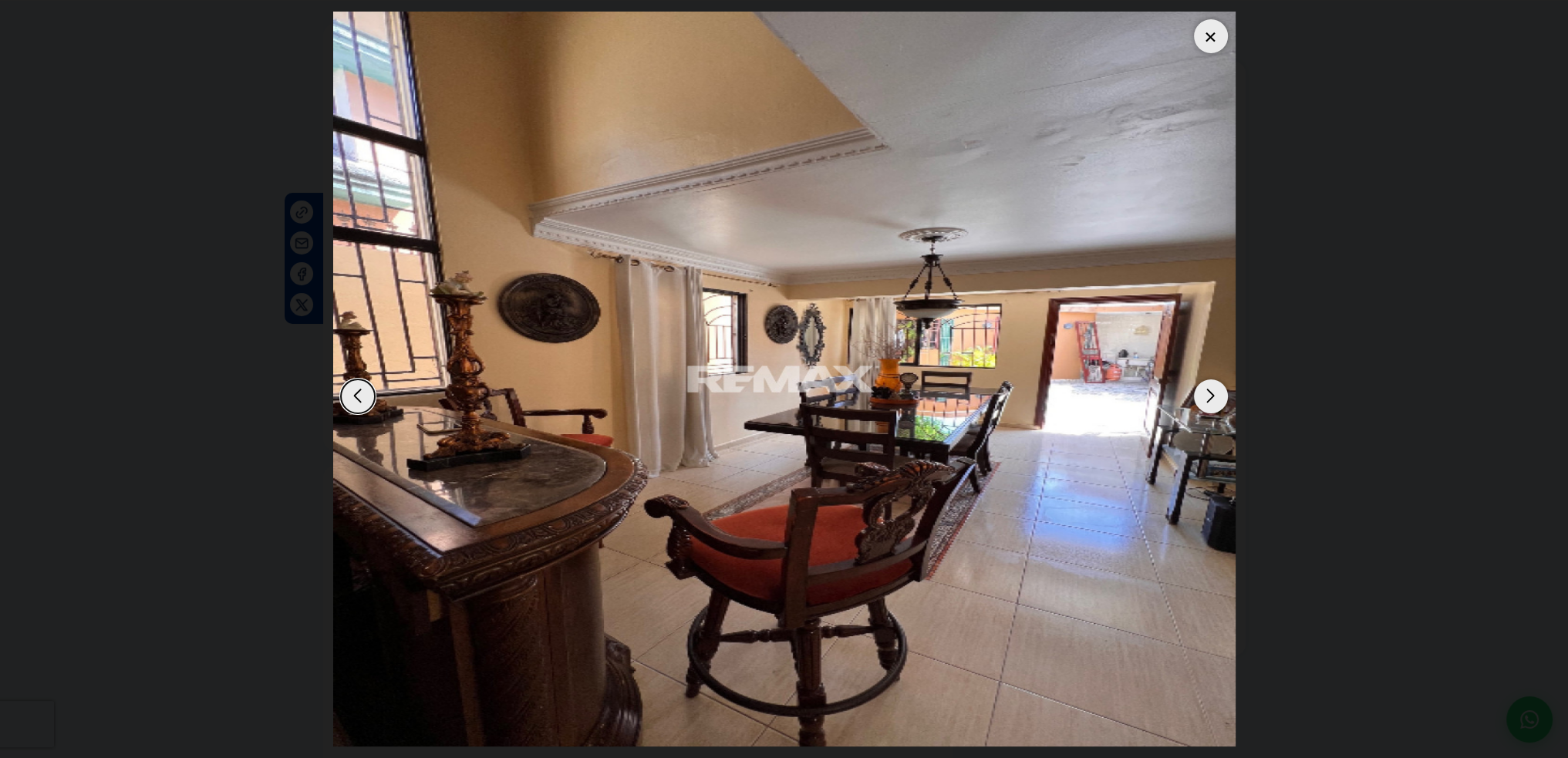
click at [1212, 399] on div "Next slide" at bounding box center [1211, 397] width 34 height 34
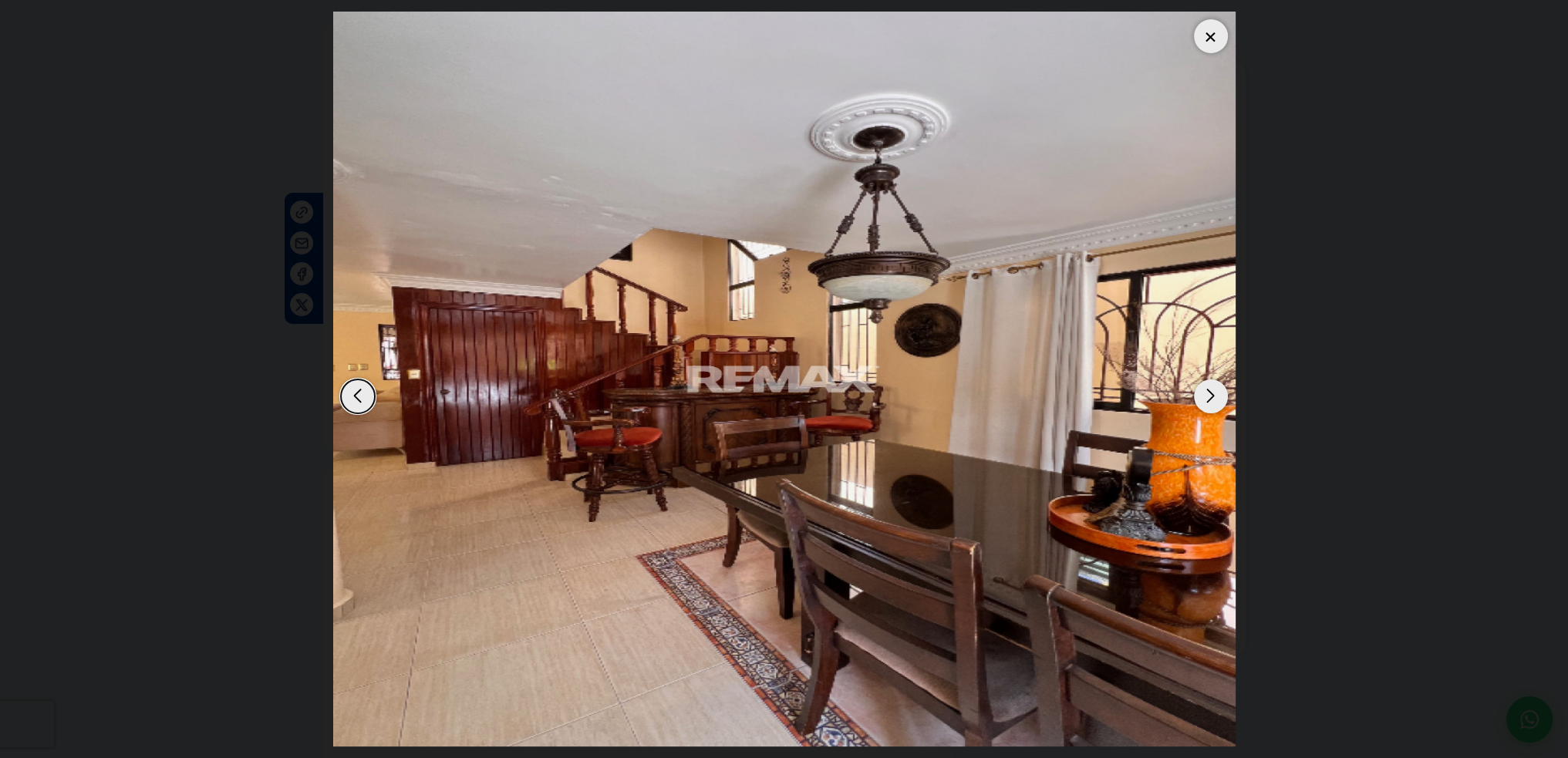
click at [1212, 399] on div "Next slide" at bounding box center [1211, 397] width 34 height 34
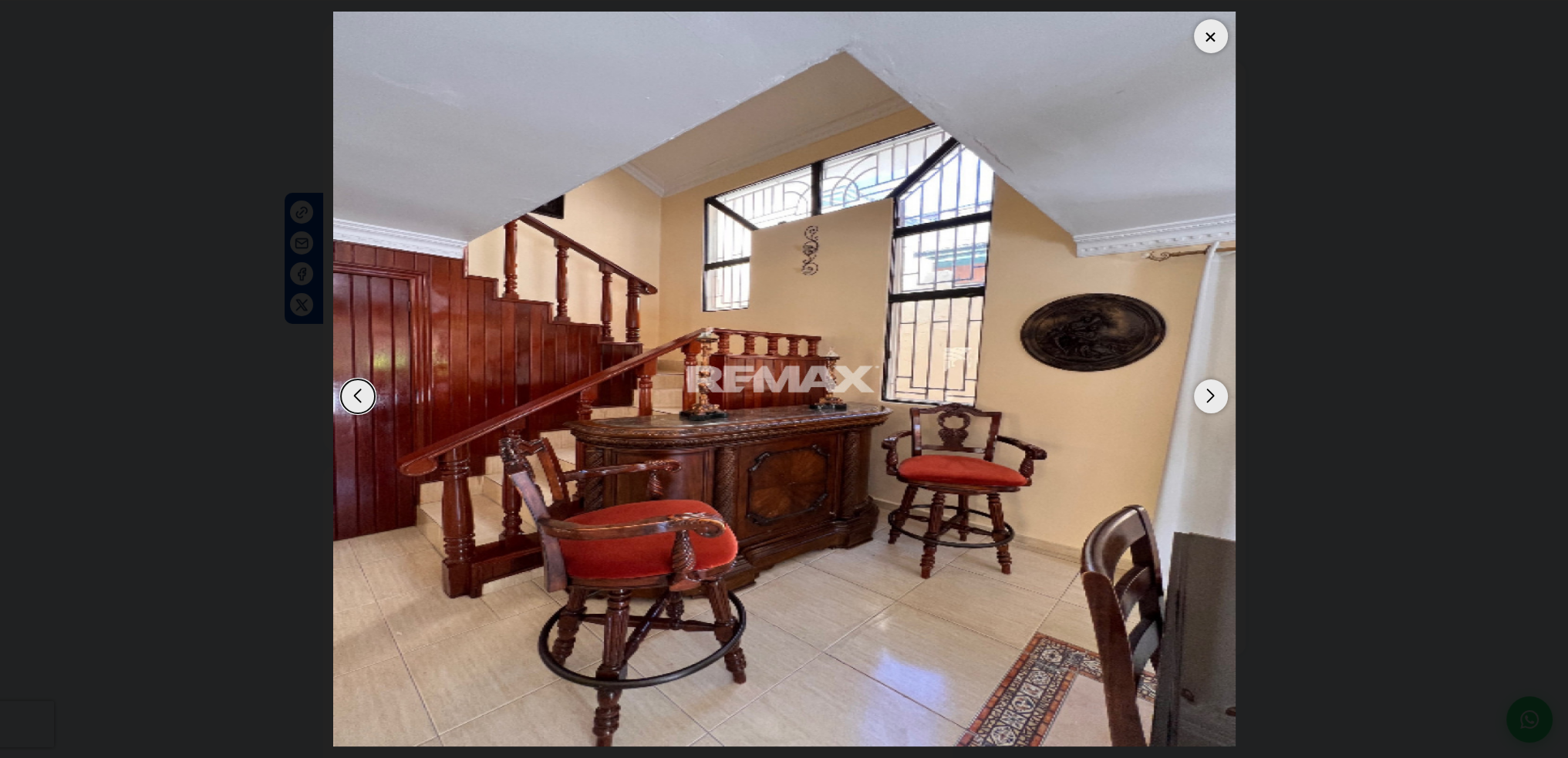
click at [1212, 399] on div "Next slide" at bounding box center [1211, 397] width 34 height 34
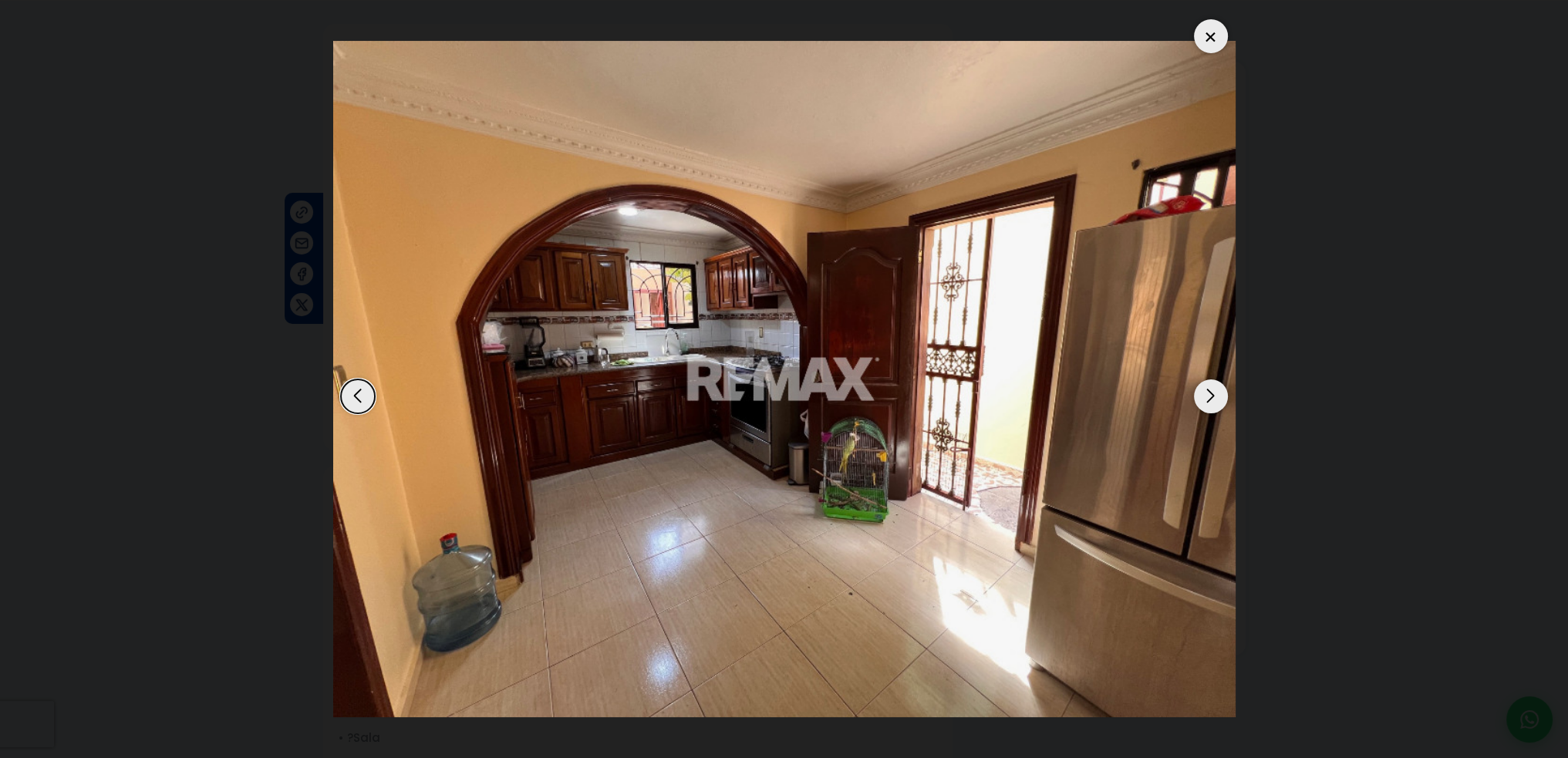
click at [1212, 399] on div "Next slide" at bounding box center [1211, 397] width 34 height 34
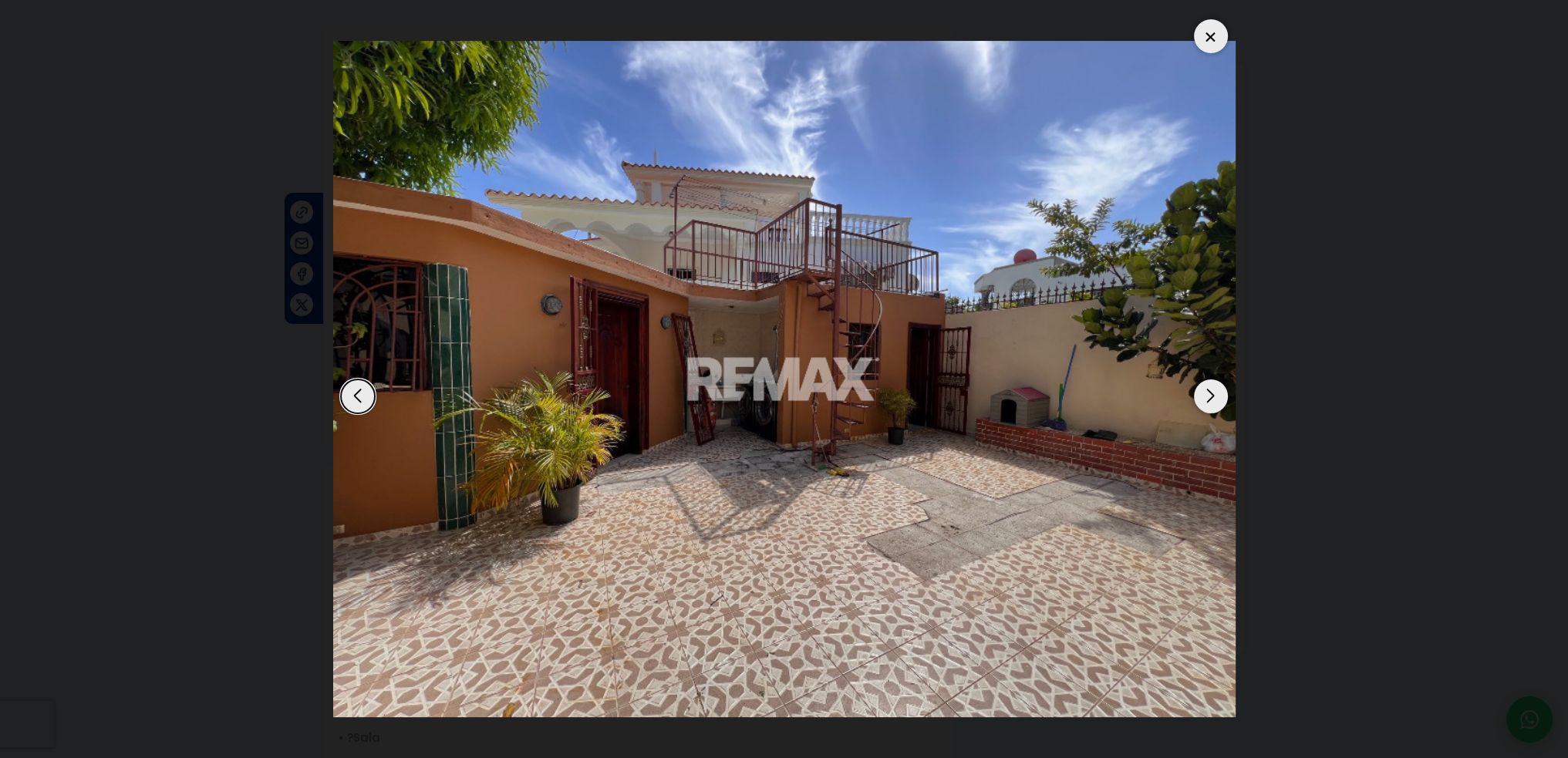
click at [1212, 399] on div "Next slide" at bounding box center [1211, 397] width 34 height 34
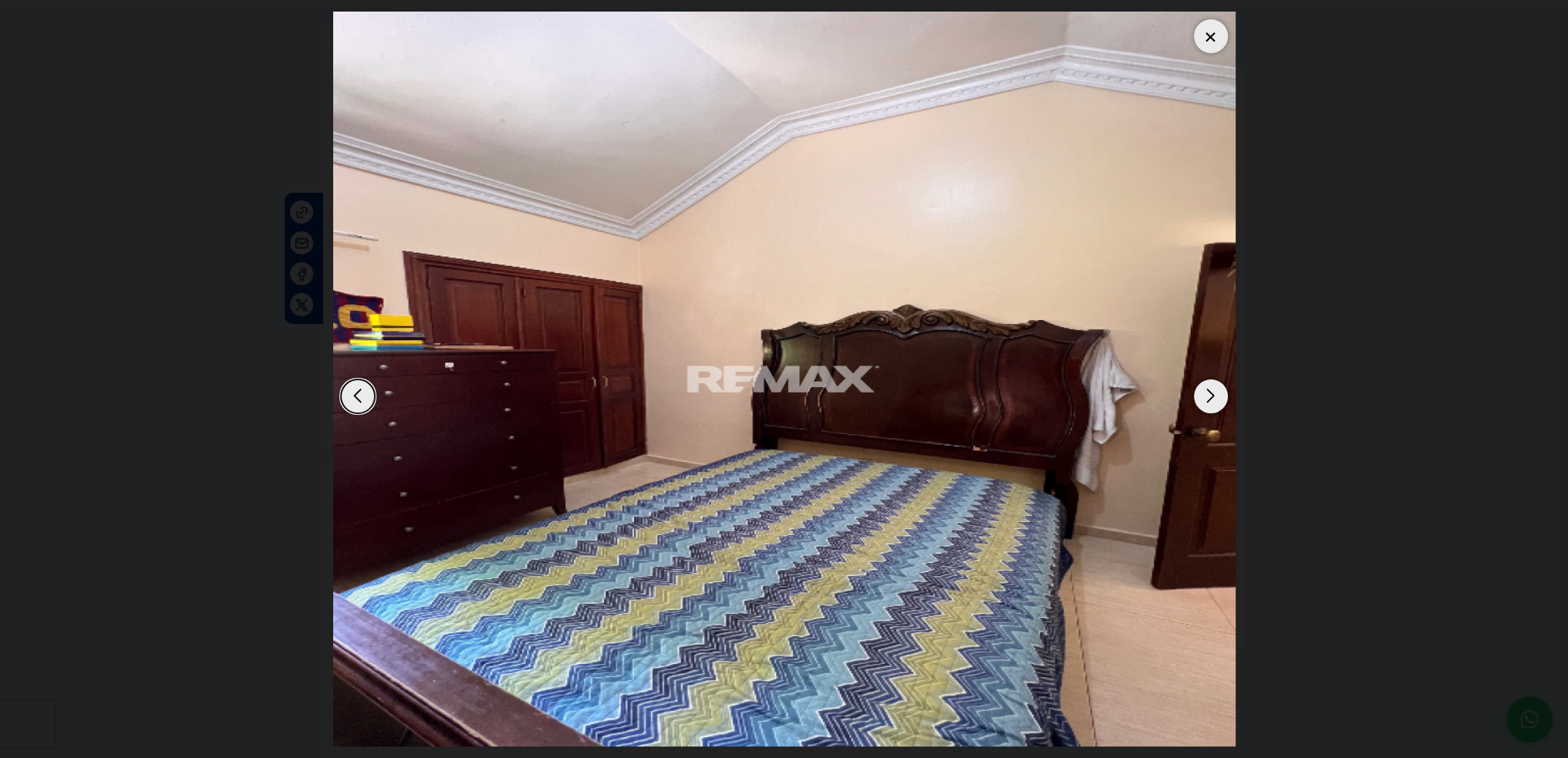
click at [348, 391] on div "Previous slide" at bounding box center [358, 397] width 34 height 34
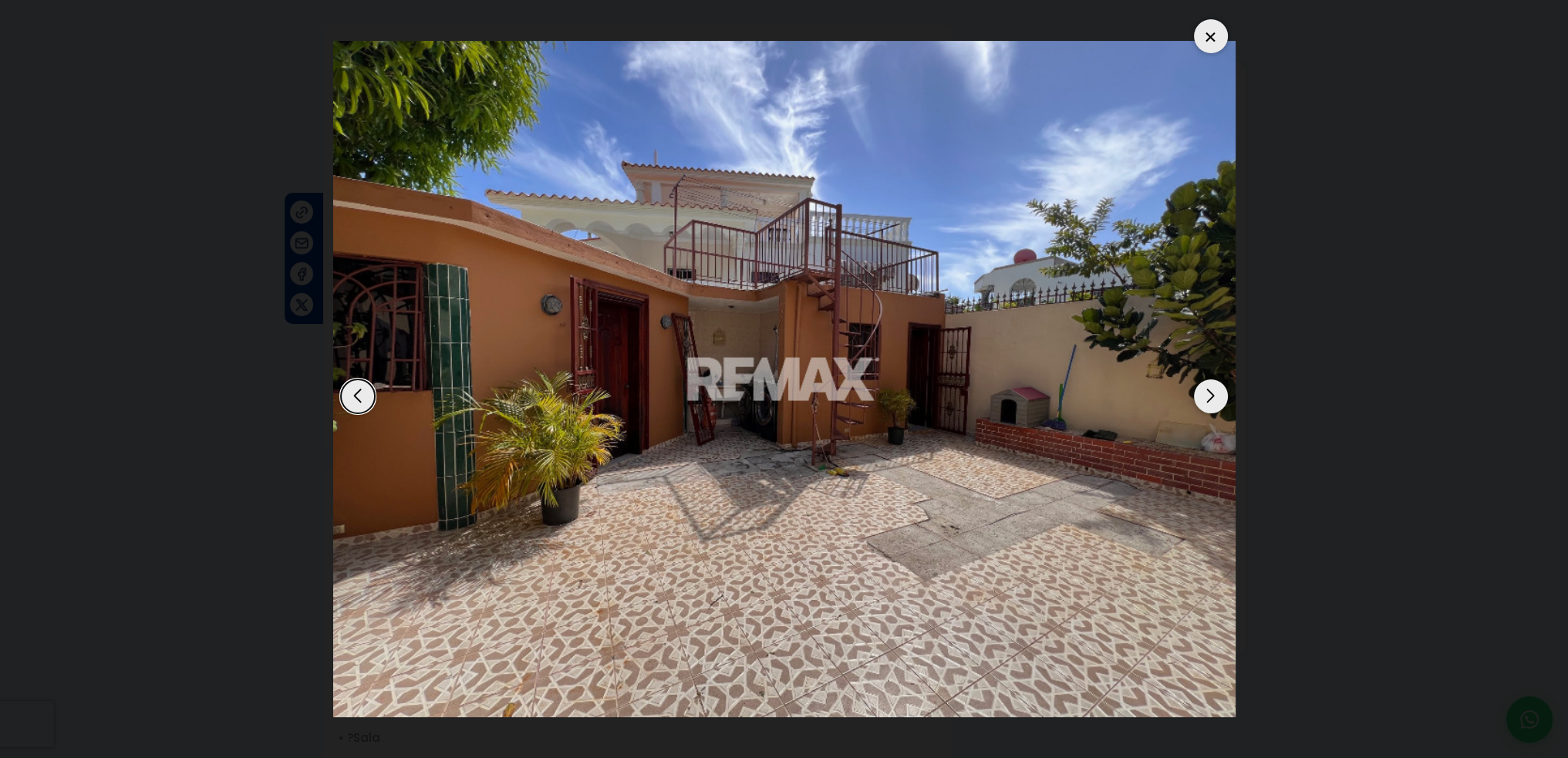
click at [1215, 396] on div "Next slide" at bounding box center [1211, 397] width 34 height 34
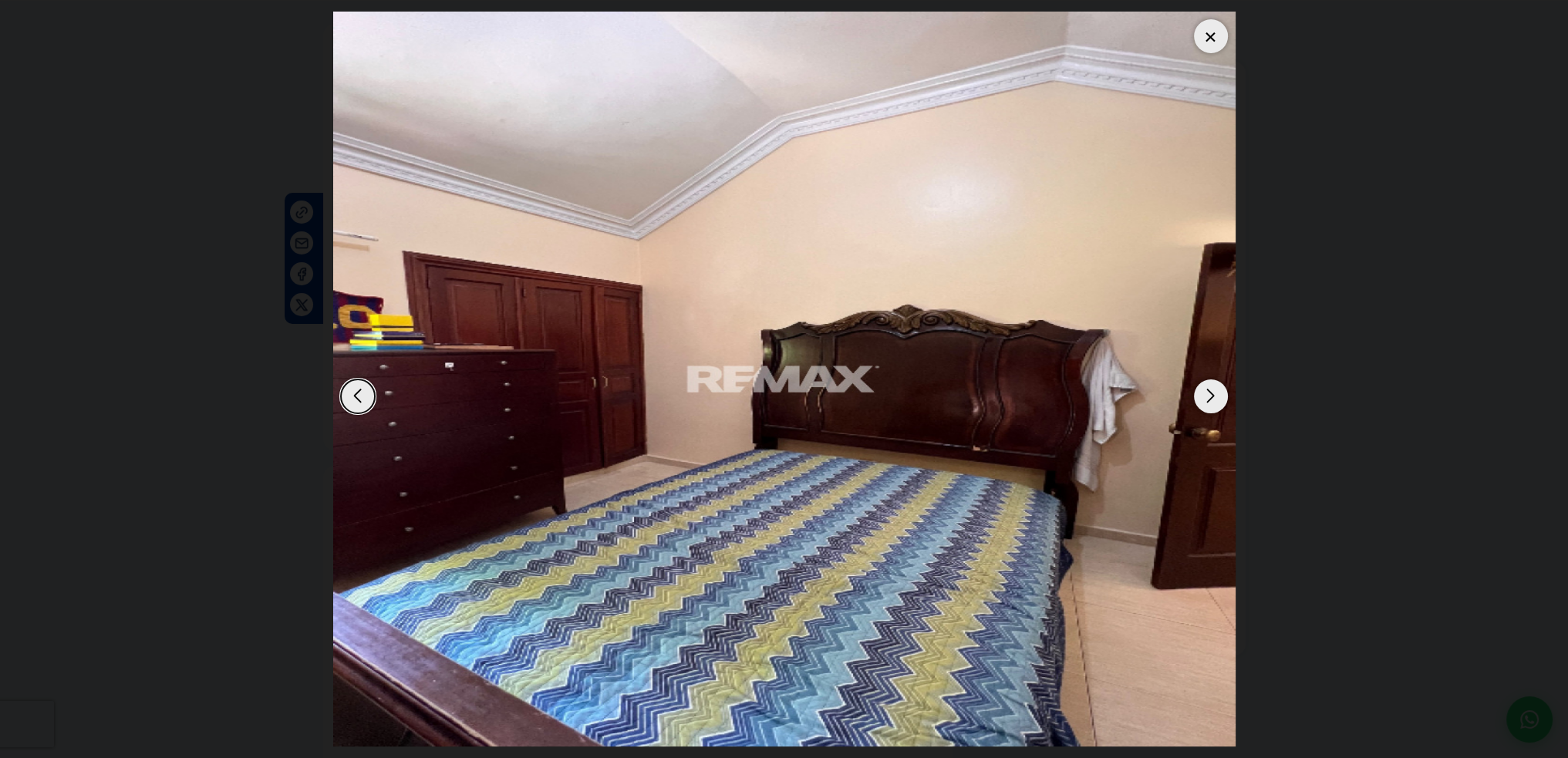
click at [1215, 396] on div "Next slide" at bounding box center [1211, 397] width 34 height 34
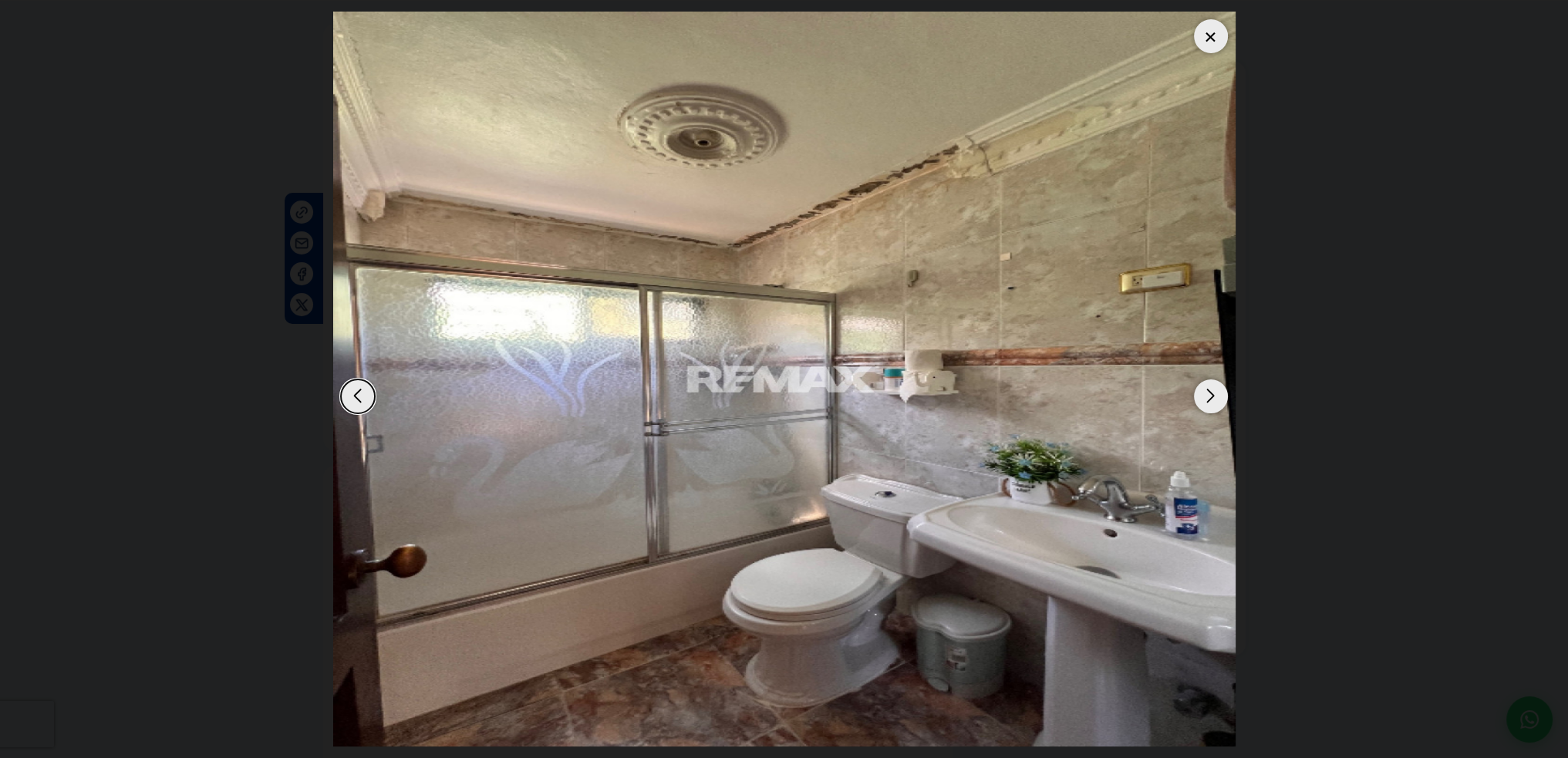
click at [1215, 394] on div "Next slide" at bounding box center [1211, 397] width 34 height 34
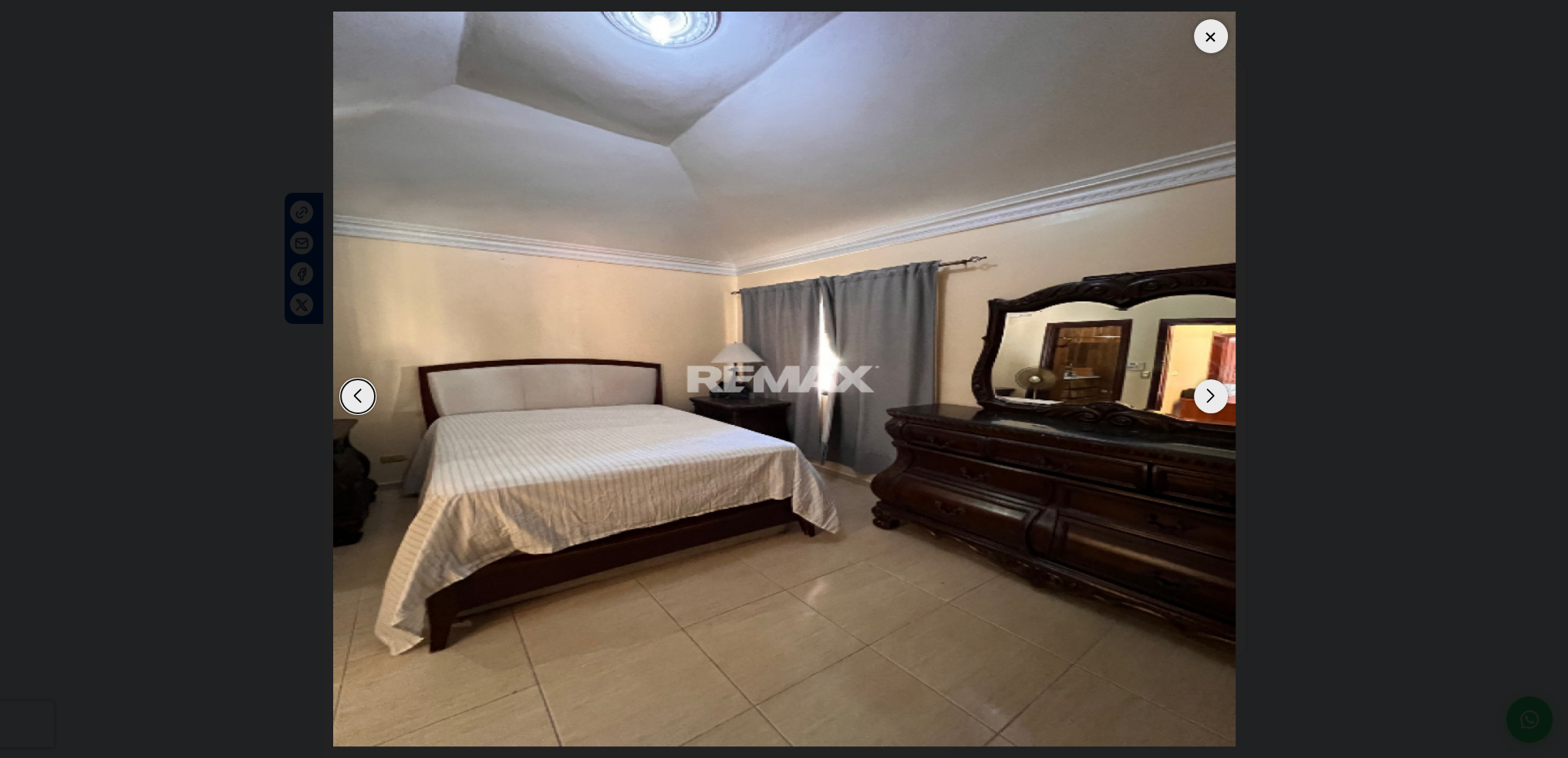
click at [1215, 394] on div "Next slide" at bounding box center [1211, 397] width 34 height 34
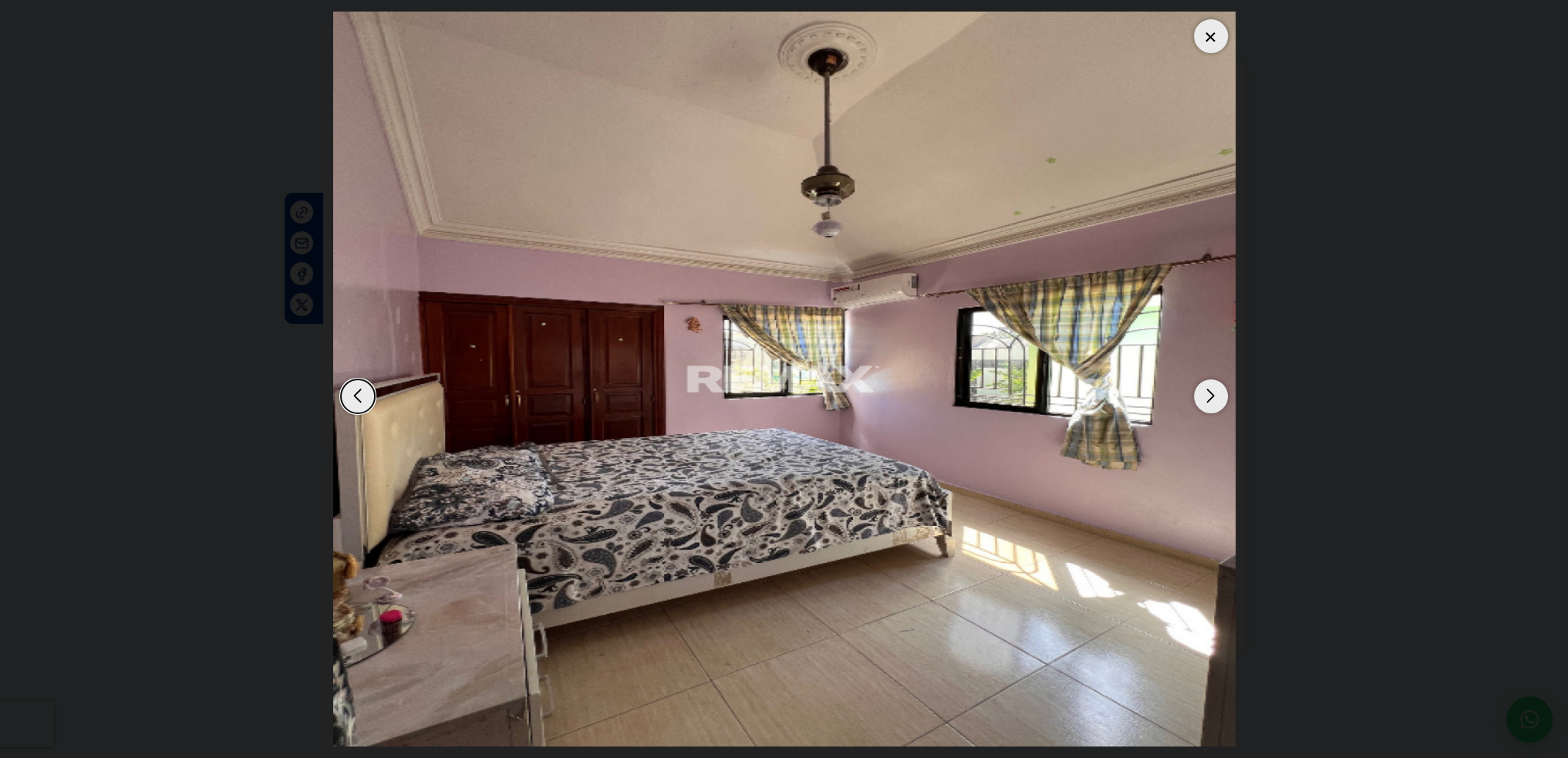
click at [1215, 394] on div "Next slide" at bounding box center [1211, 397] width 34 height 34
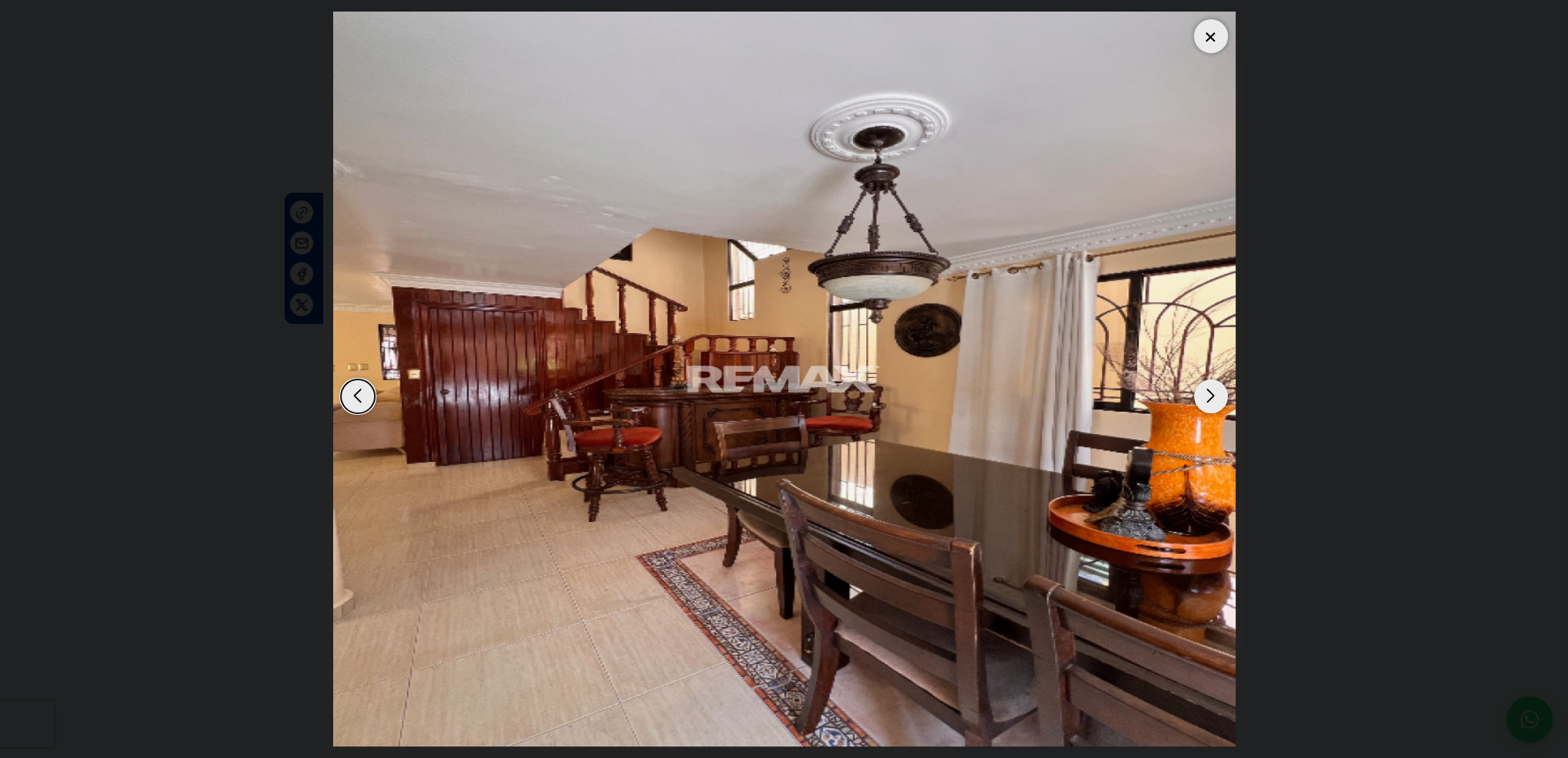
click at [1215, 394] on div "Next slide" at bounding box center [1211, 397] width 34 height 34
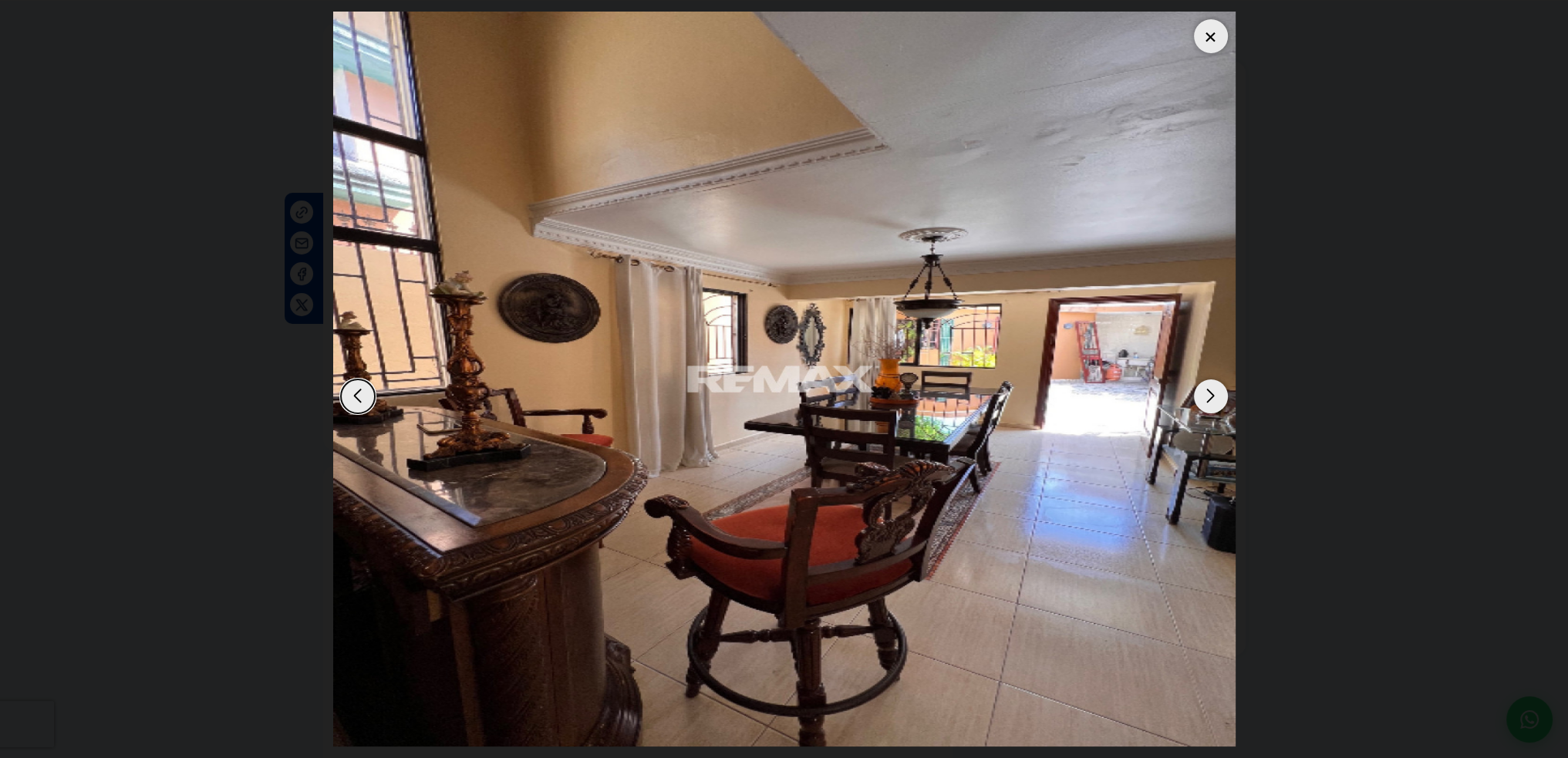
click at [1215, 394] on div "Next slide" at bounding box center [1211, 397] width 34 height 34
